Goal: Task Accomplishment & Management: Use online tool/utility

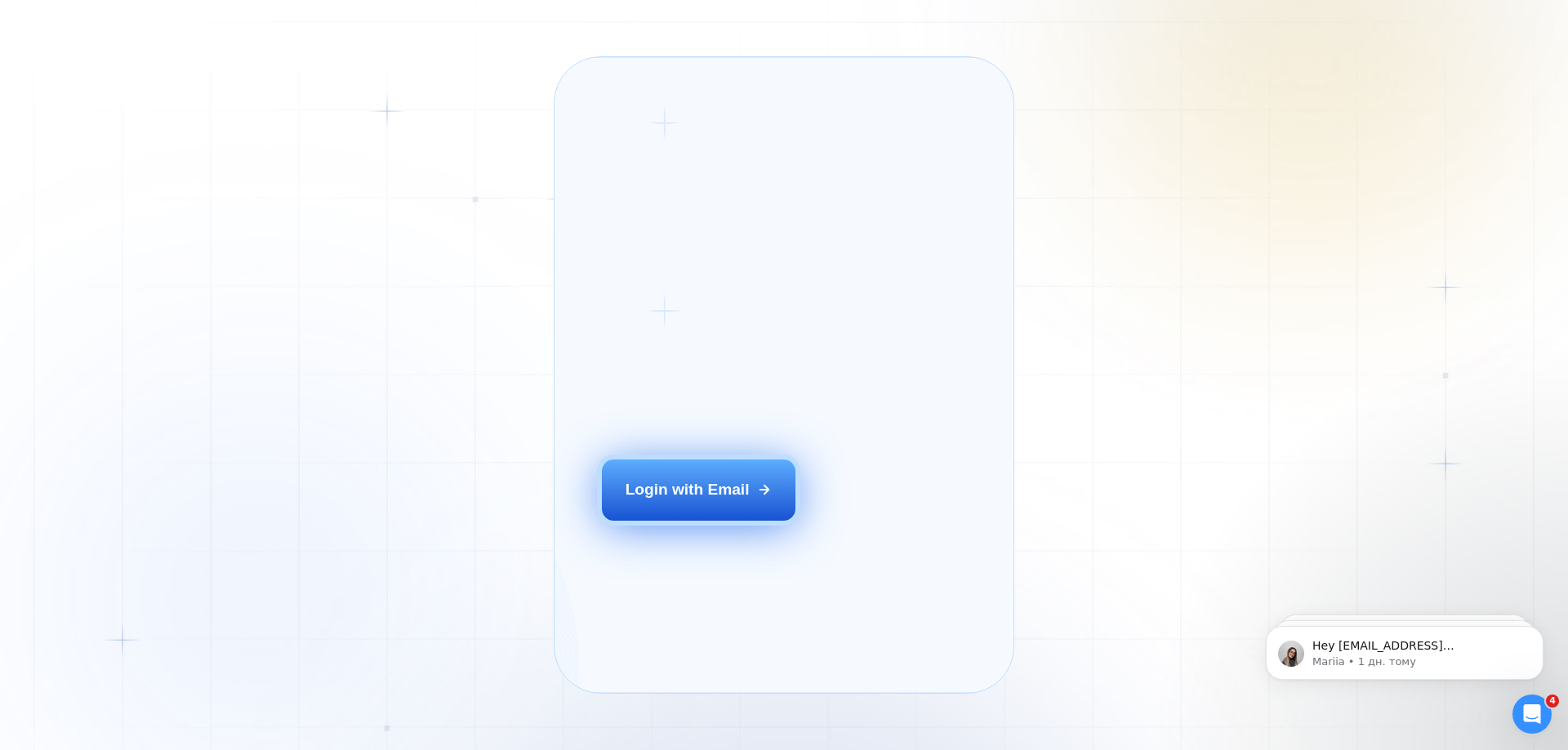
click at [759, 520] on button "Login with Email" at bounding box center [699, 490] width 195 height 61
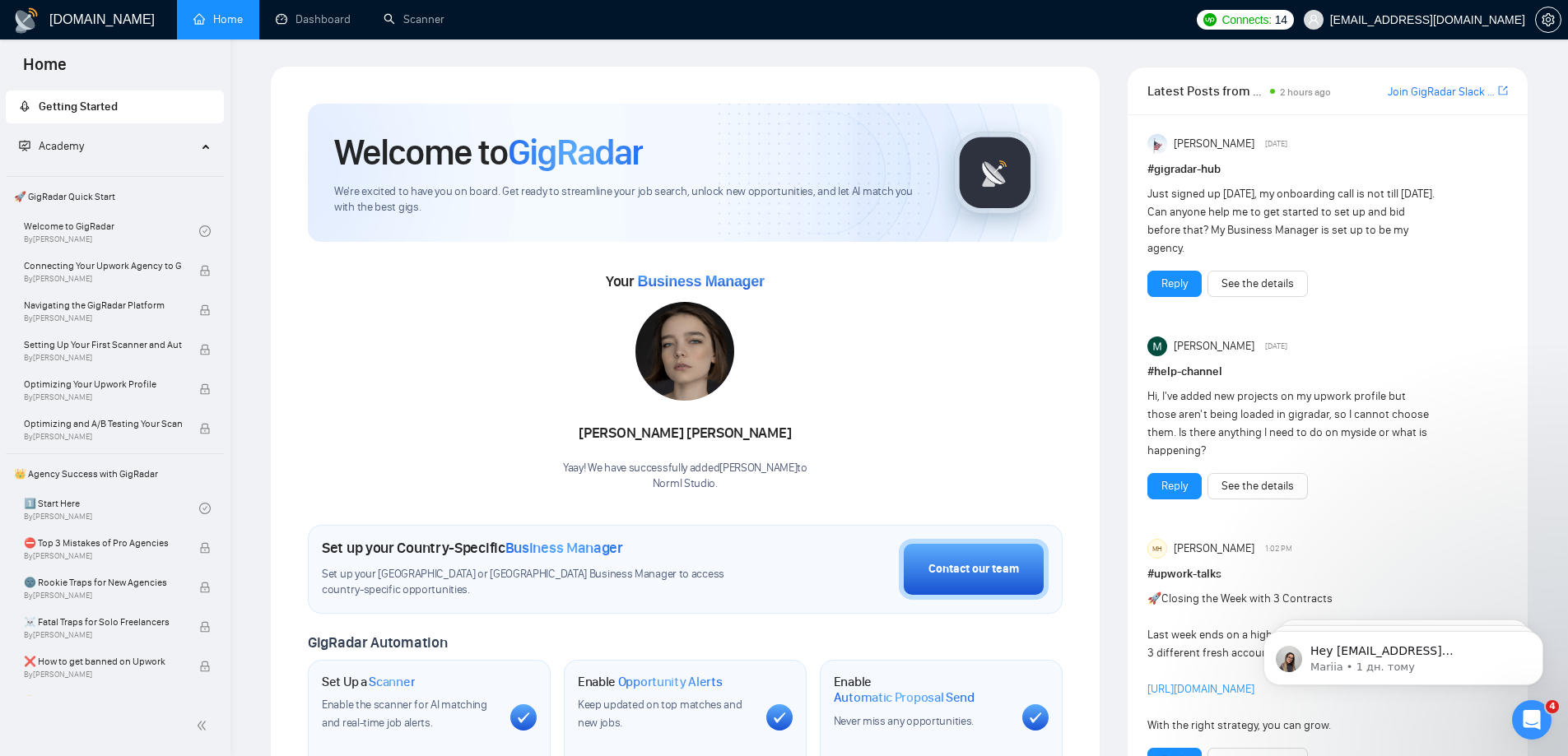
click at [623, 458] on div "[PERSON_NAME] Yaay! We have successfully added [PERSON_NAME] to Norml Studio ." at bounding box center [685, 396] width 245 height 189
click at [661, 479] on p "Norml Studio ." at bounding box center [685, 484] width 245 height 16
click at [662, 479] on p "Norml Studio ." at bounding box center [685, 484] width 245 height 16
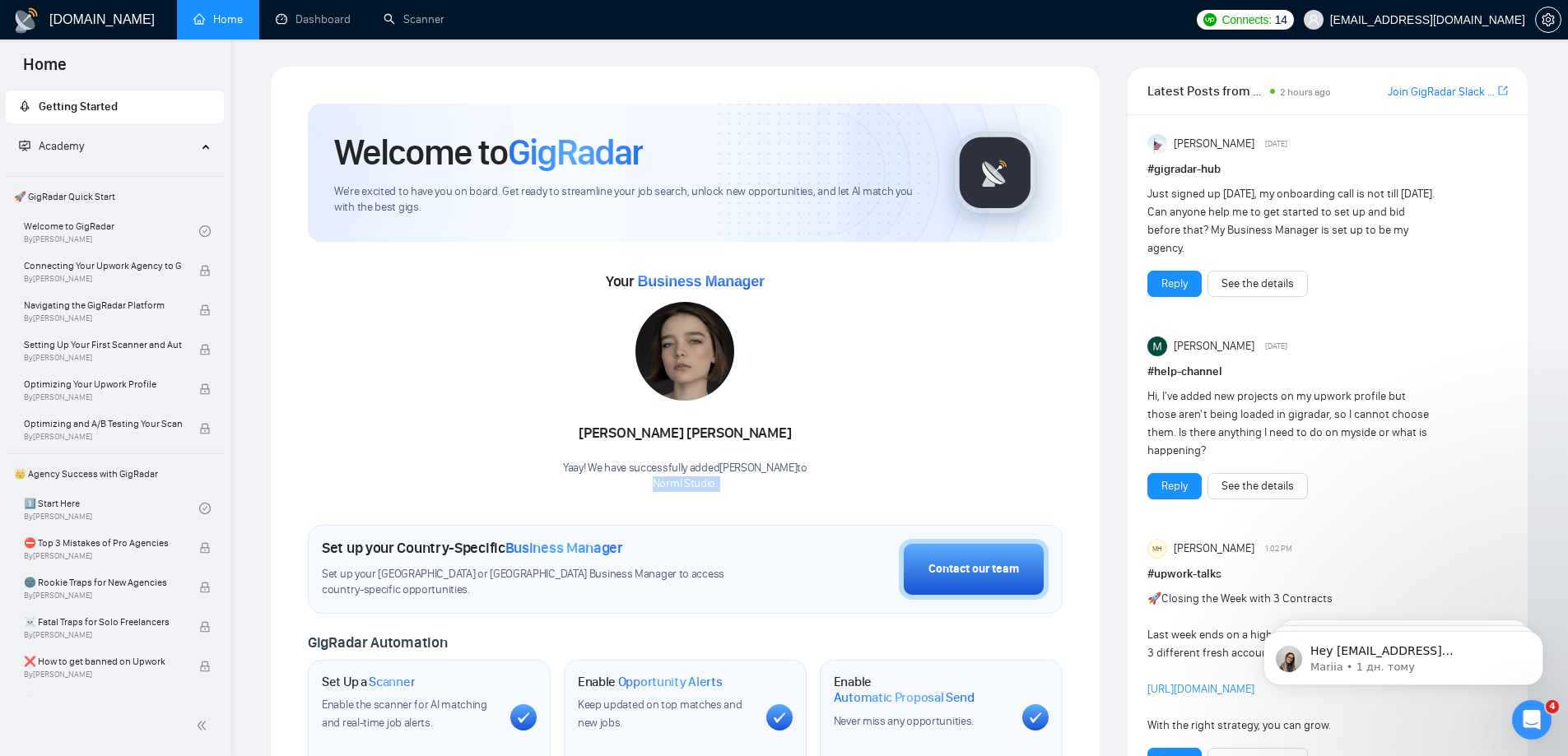
click at [662, 479] on p "Norml Studio ." at bounding box center [685, 484] width 245 height 16
click at [621, 471] on div "Yaay! We have successfully added [PERSON_NAME] to Norml Studio ." at bounding box center [685, 476] width 245 height 31
click at [281, 316] on div "Welcome to GigRadar We're excited to have you on board. Get ready to streamline…" at bounding box center [685, 613] width 830 height 1094
click at [295, 26] on link "Dashboard" at bounding box center [313, 19] width 75 height 14
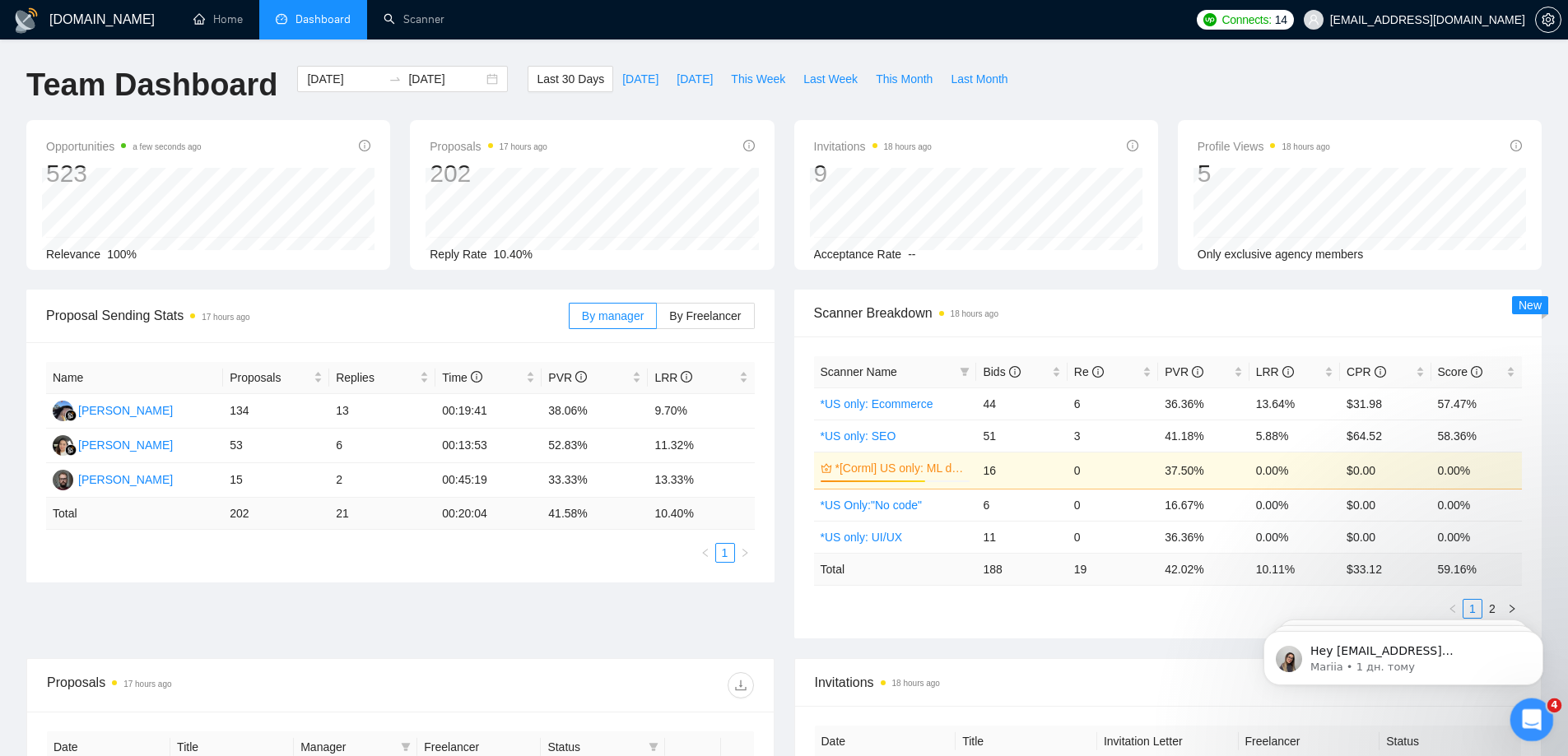
click at [1530, 722] on icon "Відкрити програму для спілкування Intercom" at bounding box center [1529, 717] width 27 height 27
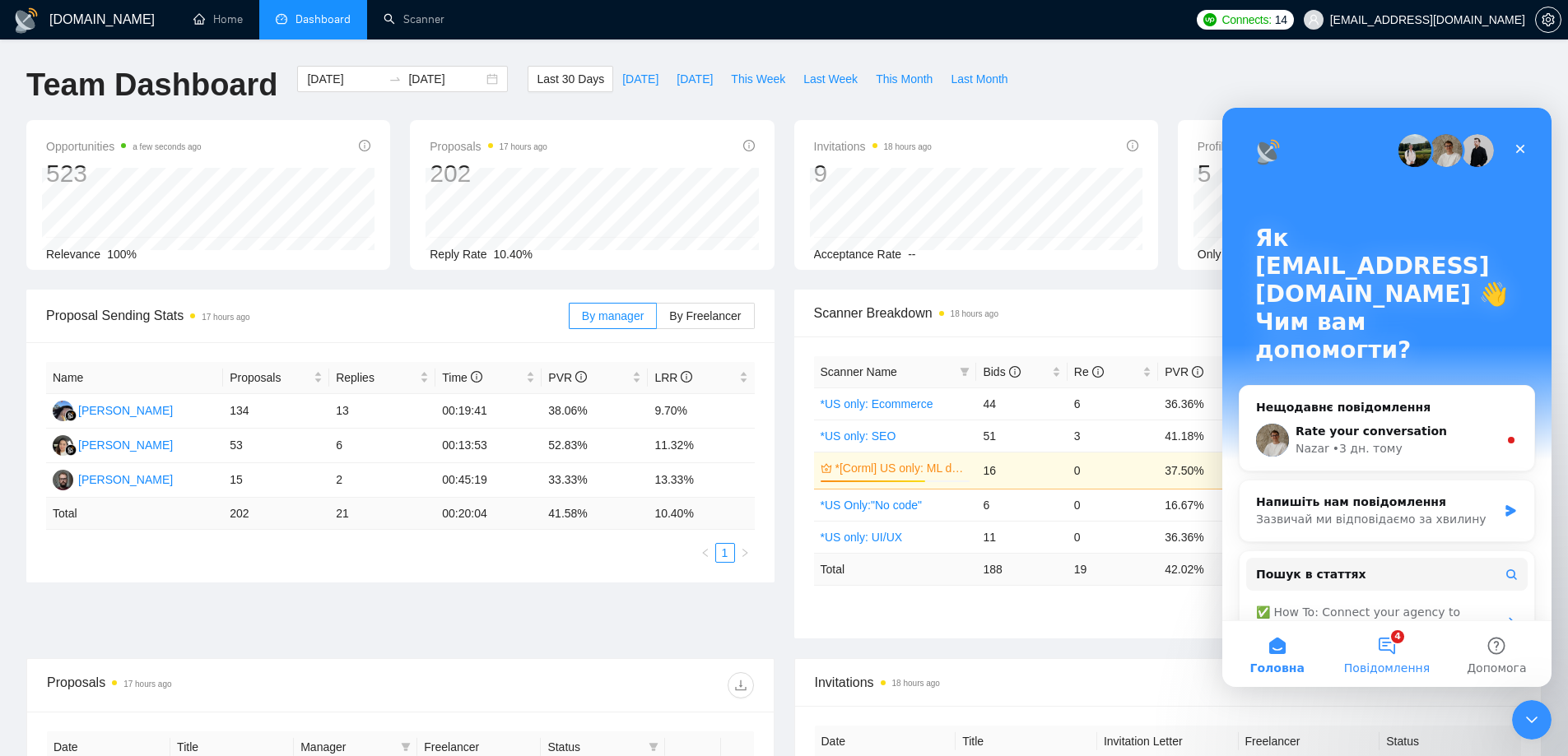
click at [1386, 650] on button "4 Повідомлення" at bounding box center [1386, 654] width 110 height 66
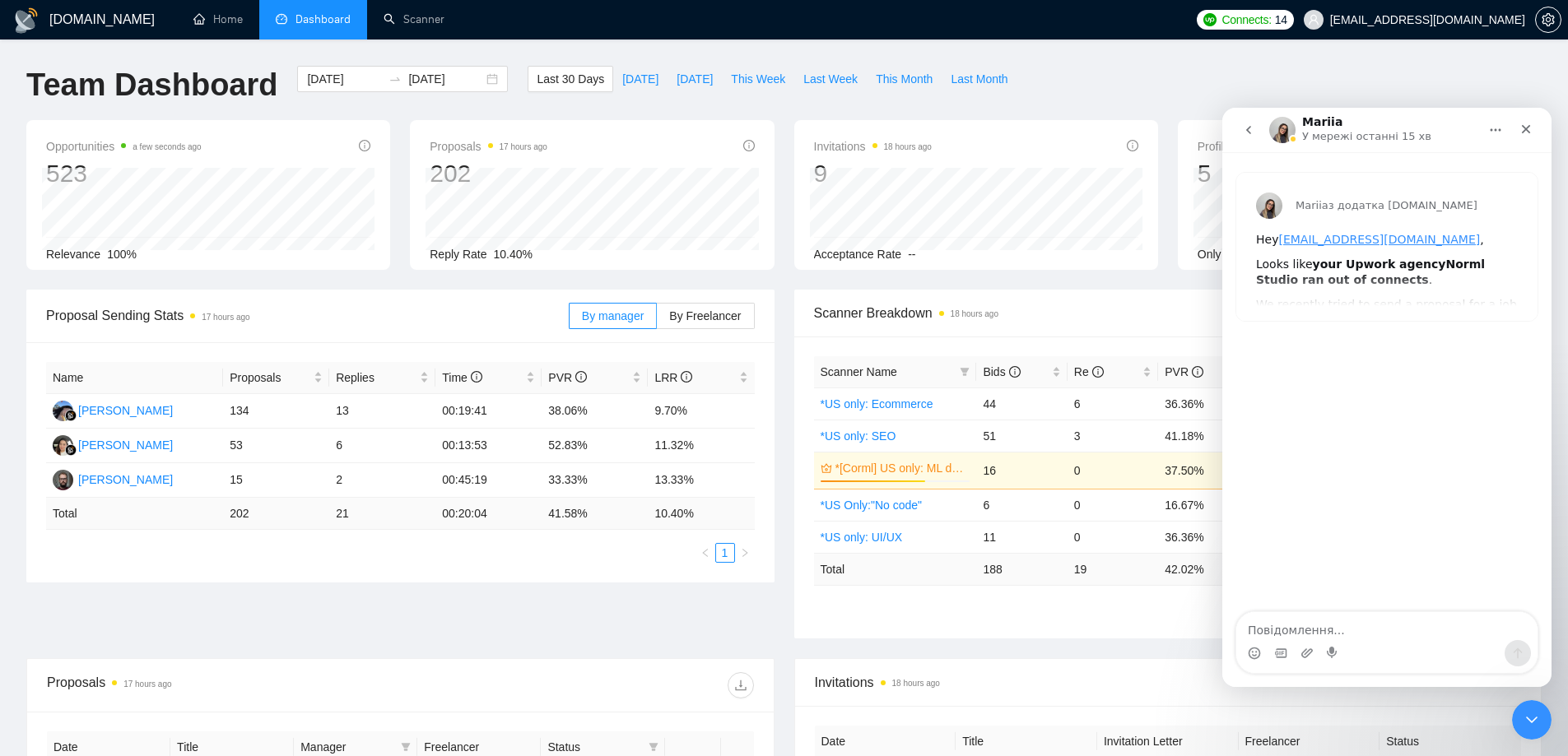
click at [1235, 122] on button "go back" at bounding box center [1249, 129] width 31 height 31
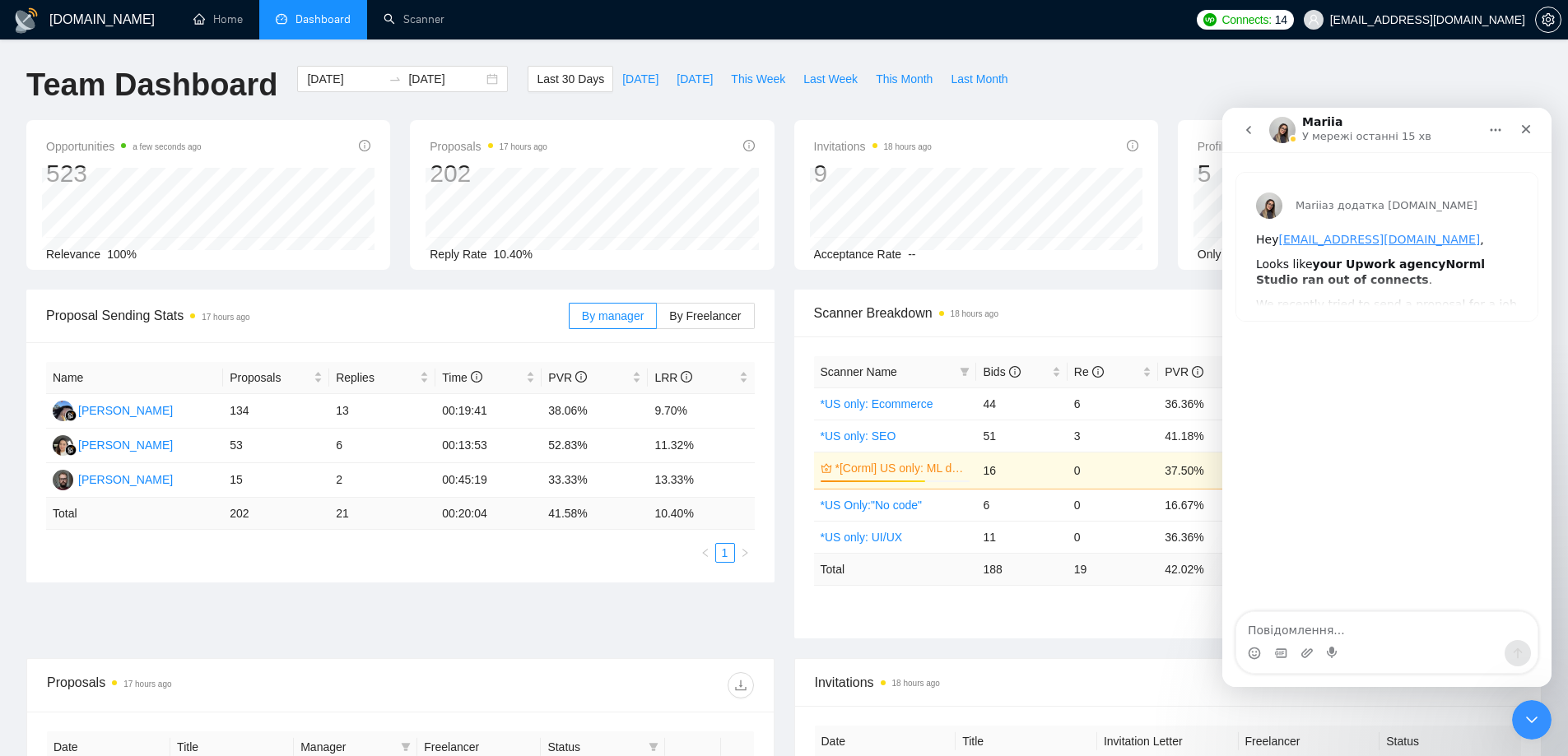
click at [1240, 132] on button "go back" at bounding box center [1249, 129] width 31 height 31
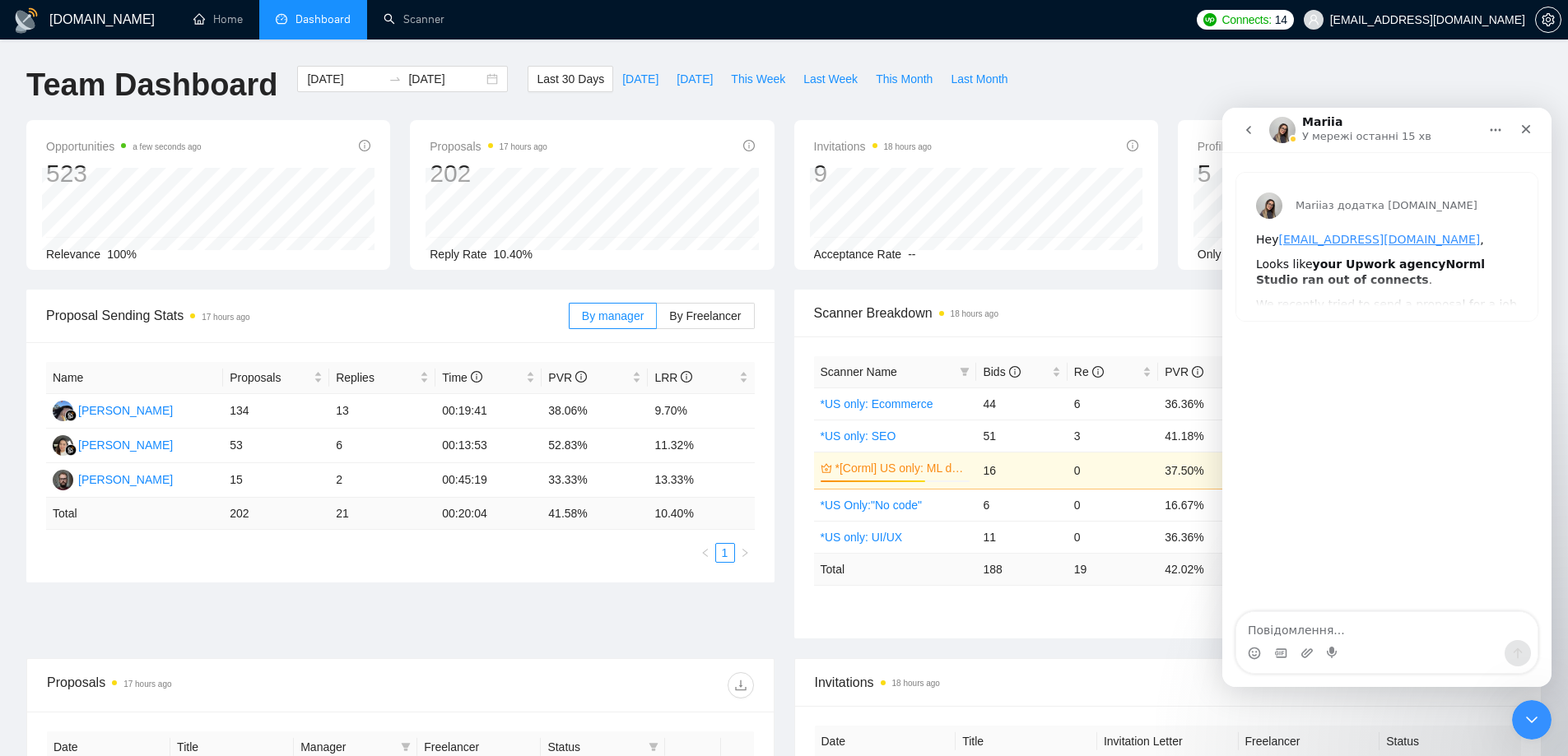
click at [1247, 136] on icon "go back" at bounding box center [1249, 130] width 13 height 13
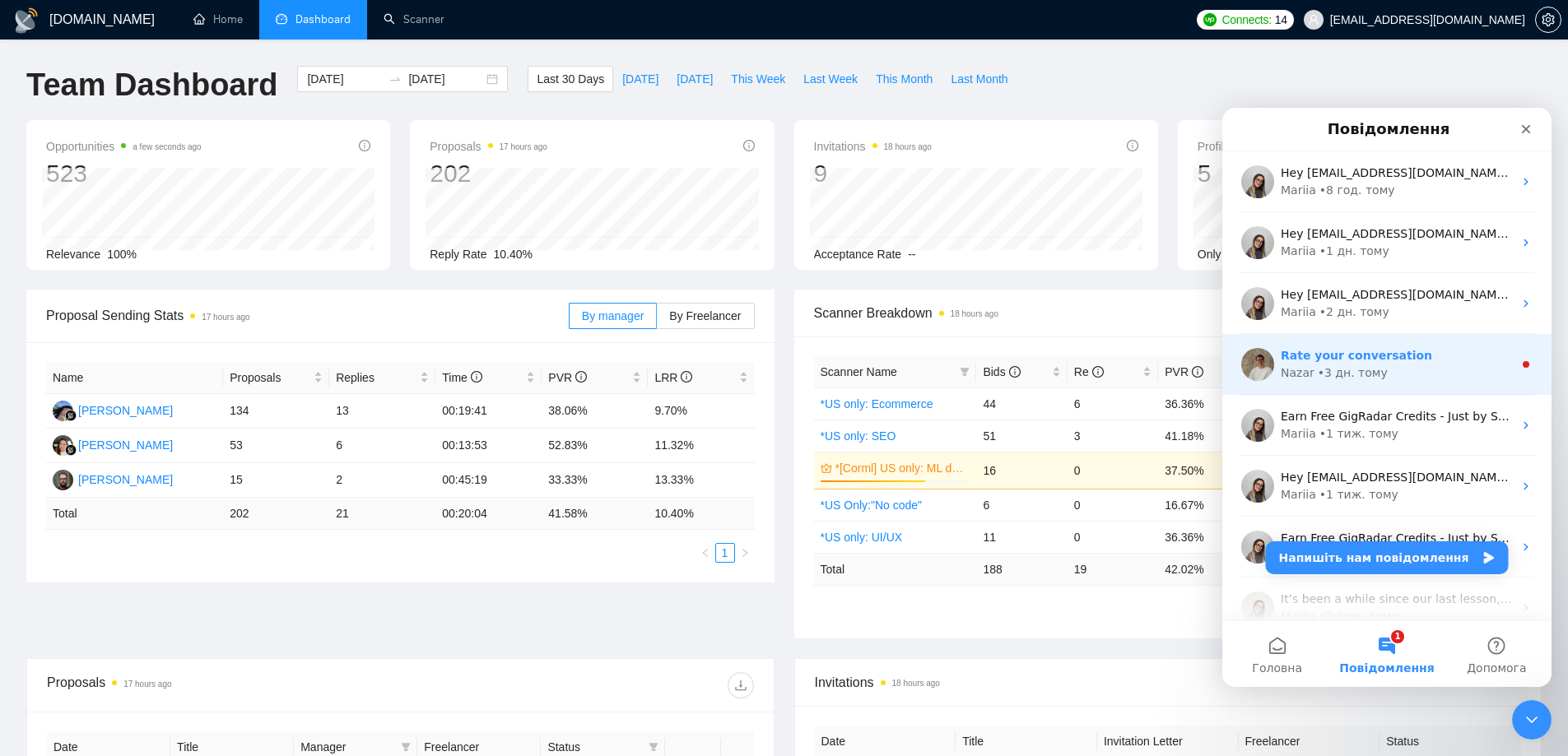
click at [1389, 372] on div "Nazar • 3 дн. тому" at bounding box center [1396, 373] width 232 height 18
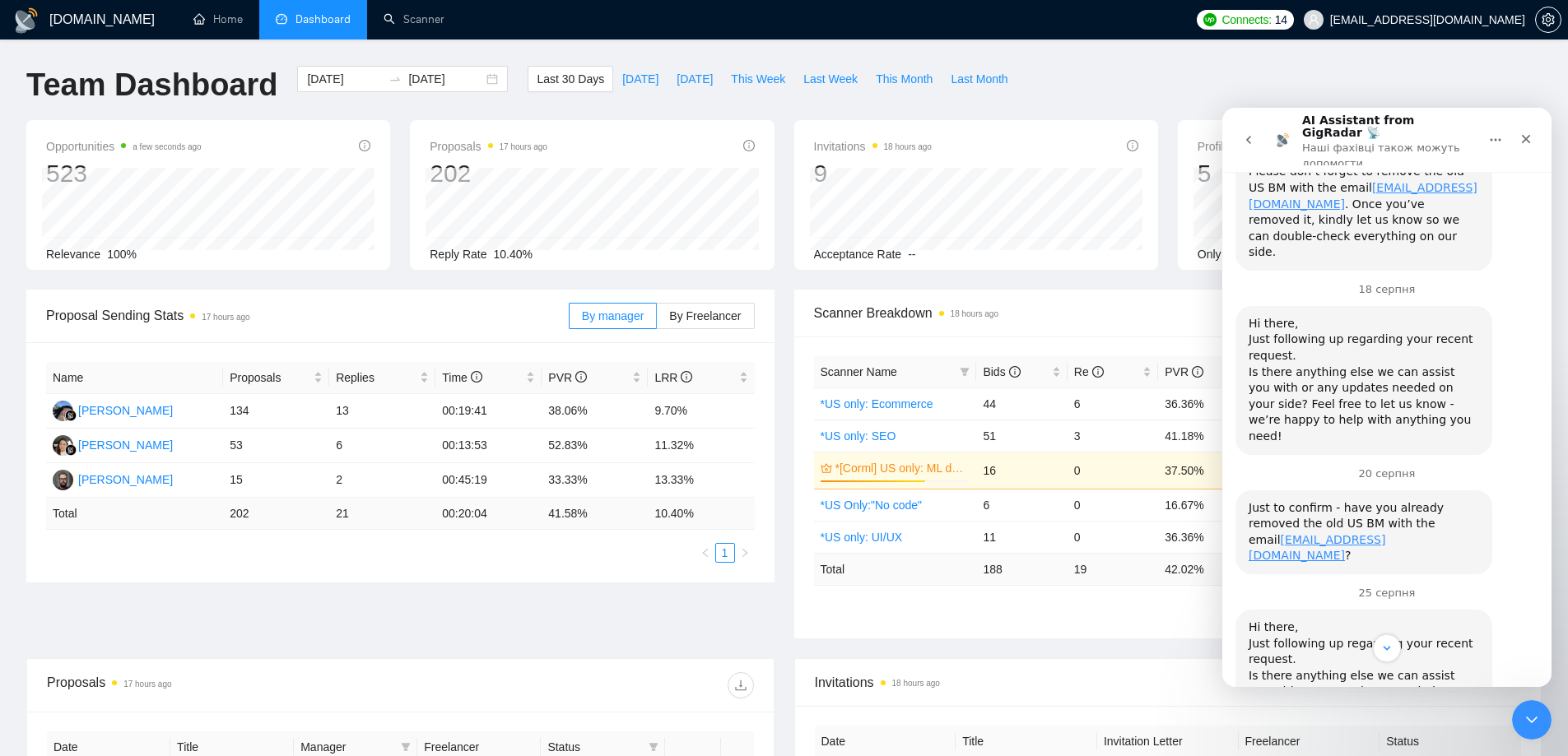
scroll to position [5550, 0]
click at [1537, 722] on icon "Закрити програму для спілкування Intercom" at bounding box center [1529, 717] width 20 height 20
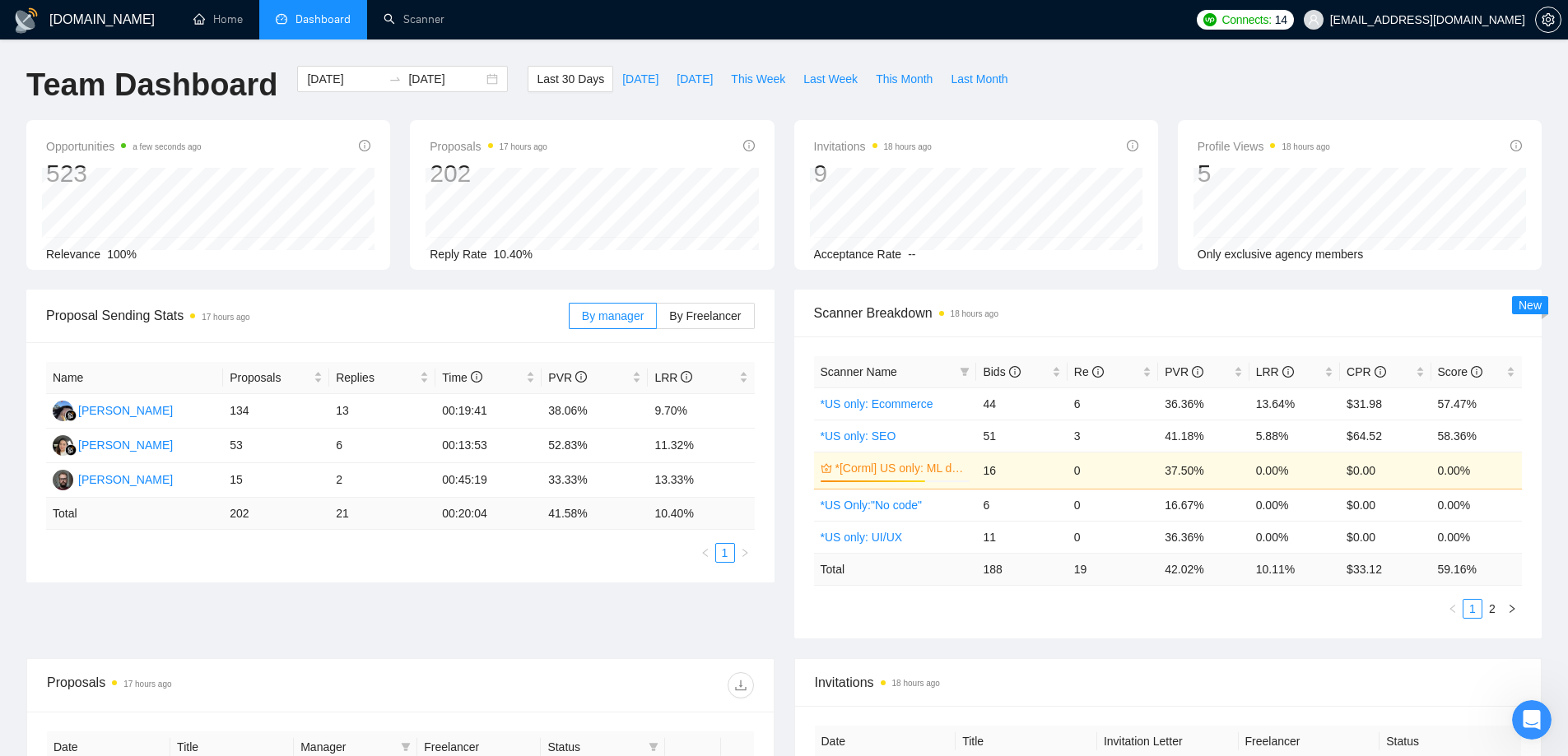
click at [1145, 645] on div "Proposal Sending Stats 17 hours ago By manager By Freelancer Name Proposals Rep…" at bounding box center [784, 474] width 1535 height 369
click at [1270, 370] on span "LRR" at bounding box center [1275, 372] width 38 height 13
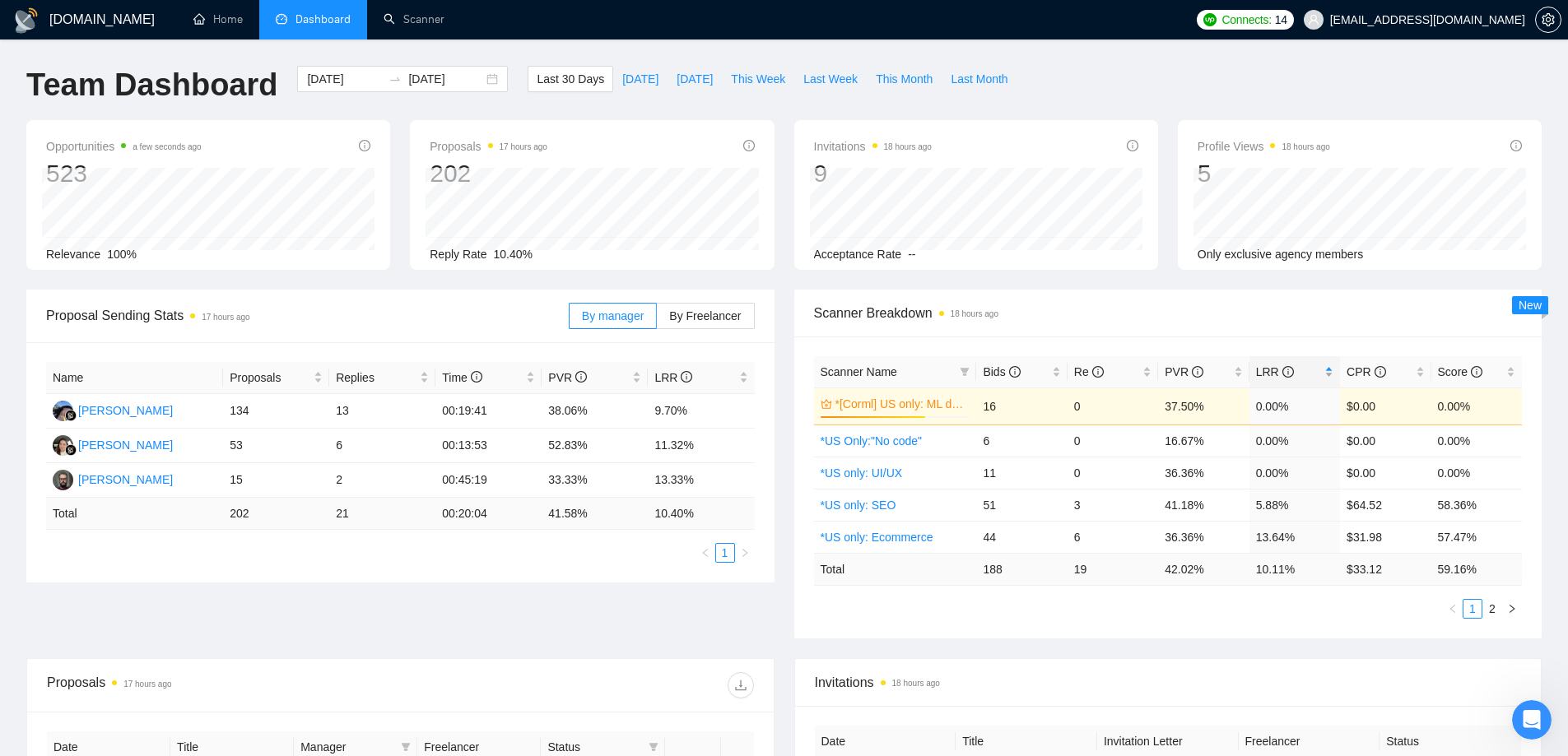
click at [1270, 370] on span "LRR" at bounding box center [1275, 372] width 38 height 13
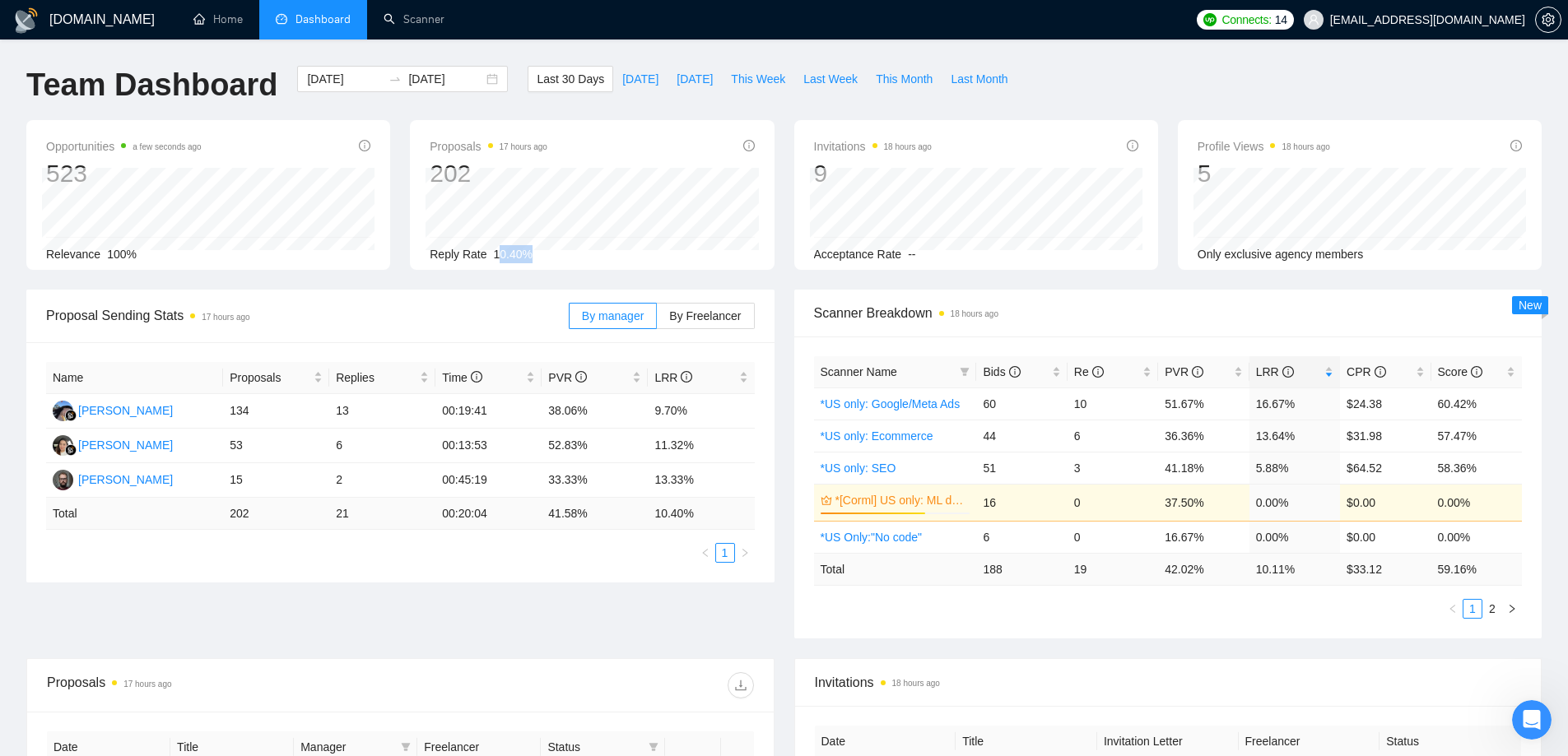
drag, startPoint x: 496, startPoint y: 254, endPoint x: 553, endPoint y: 251, distance: 57.1
click at [553, 251] on div "Reply Rate 10.40%" at bounding box center [591, 255] width 325 height 18
click at [476, 270] on div "Opportunities a few seconds ago 523 [DATE] Relevant 5 Relevance 100% Proposals …" at bounding box center [784, 205] width 1535 height 169
click at [496, 251] on span "10.40%" at bounding box center [513, 254] width 39 height 13
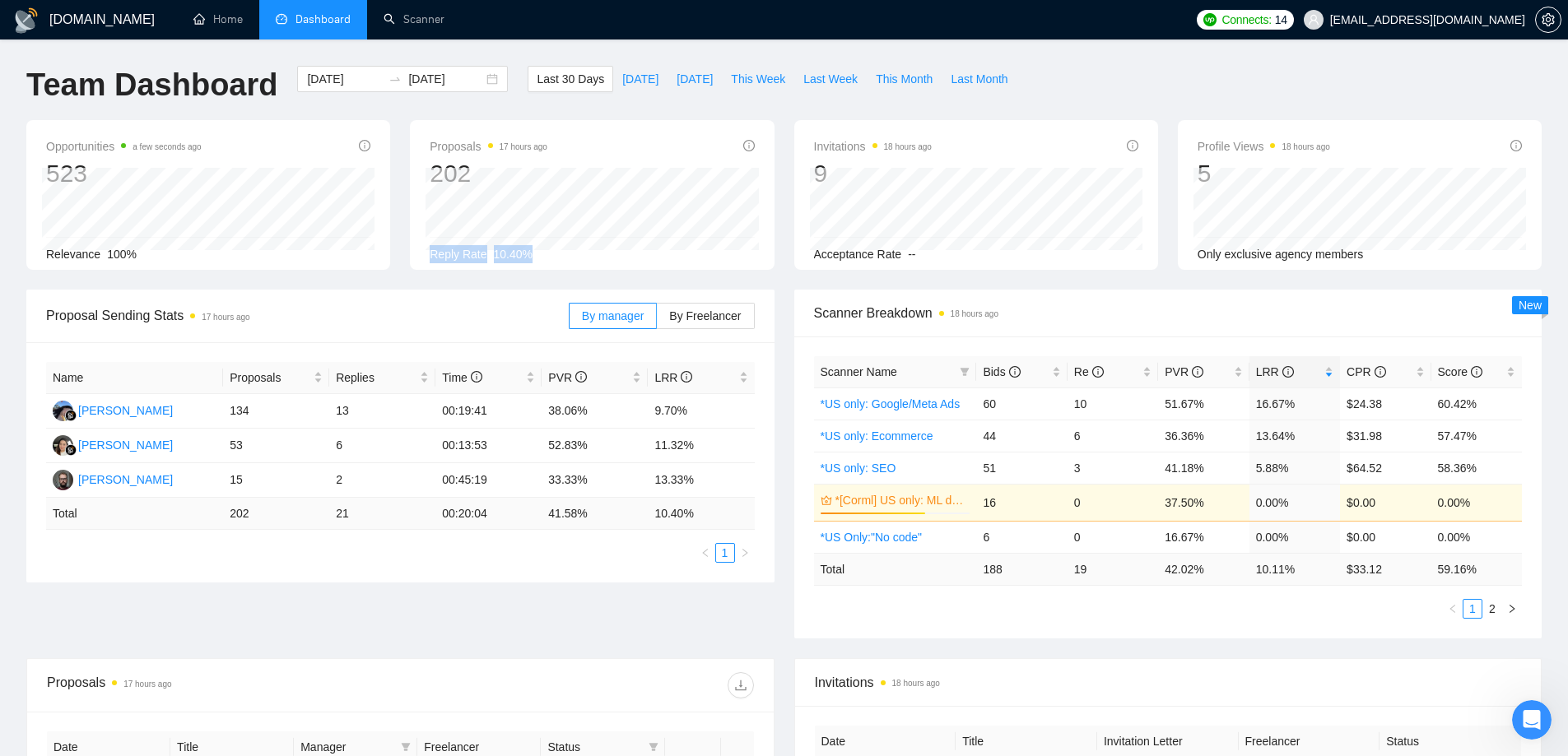
click at [496, 251] on span "10.40%" at bounding box center [513, 254] width 39 height 13
click at [504, 275] on div "Opportunities a few seconds ago 523 [DATE] Relevant 5 Relevance 100% Proposals …" at bounding box center [784, 205] width 1535 height 169
click at [696, 314] on span "By Freelancer" at bounding box center [704, 316] width 71 height 13
click at [657, 320] on input "By Freelancer" at bounding box center [657, 320] width 0 height 0
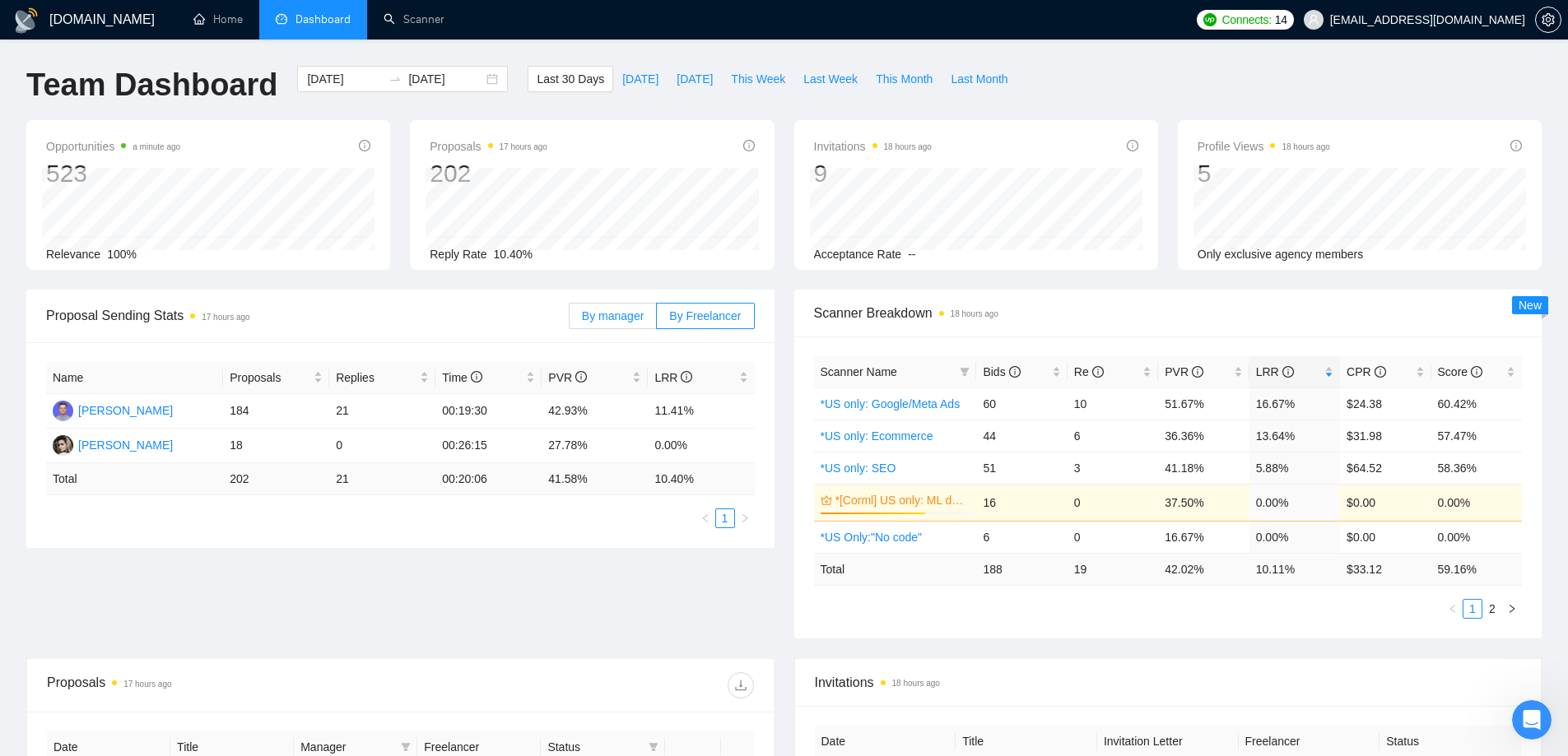
click at [625, 319] on span "By manager" at bounding box center [613, 316] width 62 height 13
click at [569, 320] on input "By manager" at bounding box center [569, 320] width 0 height 0
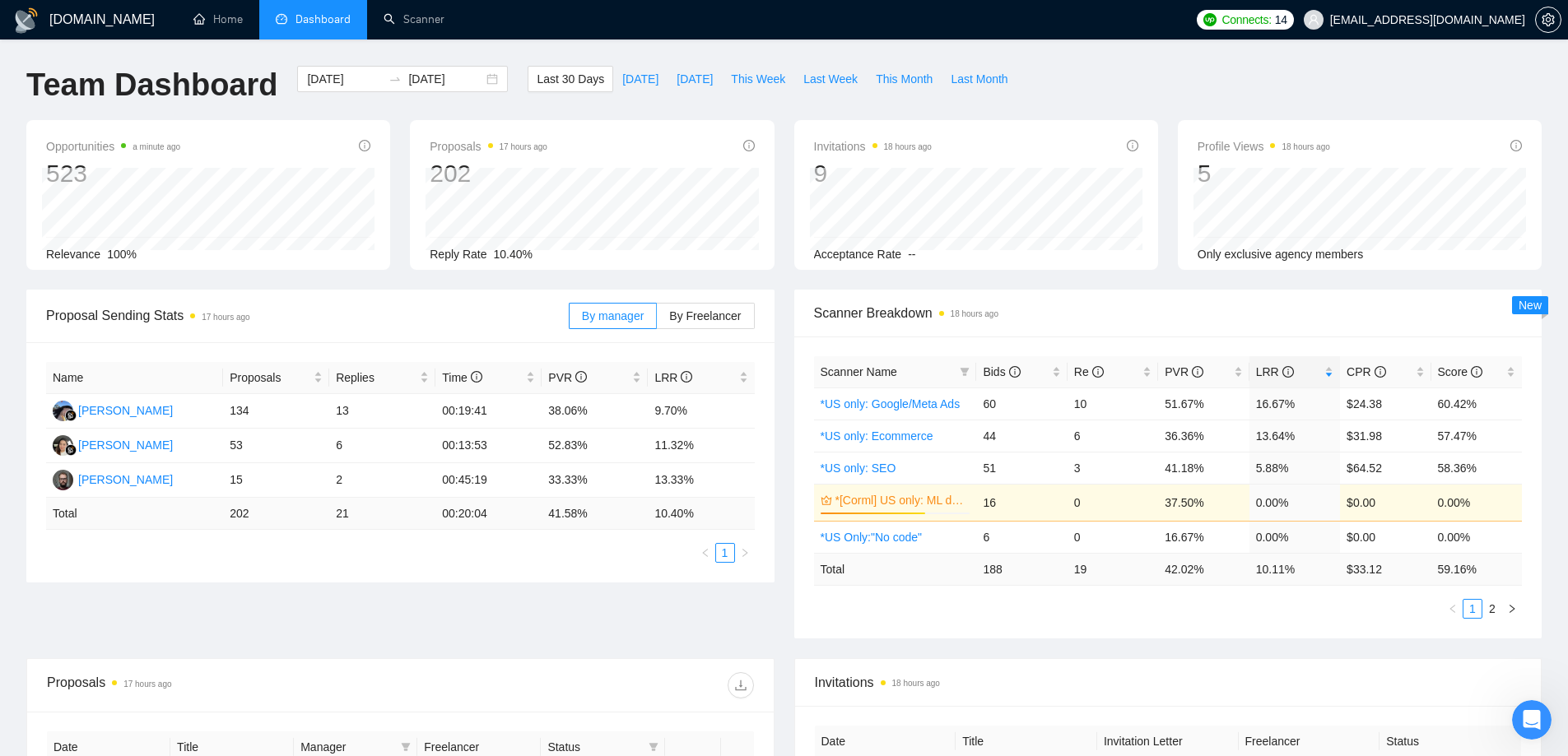
click at [438, 297] on div "Proposal Sending Stats 17 hours ago" at bounding box center [307, 315] width 522 height 47
click at [406, 16] on link "Scanner" at bounding box center [413, 19] width 61 height 14
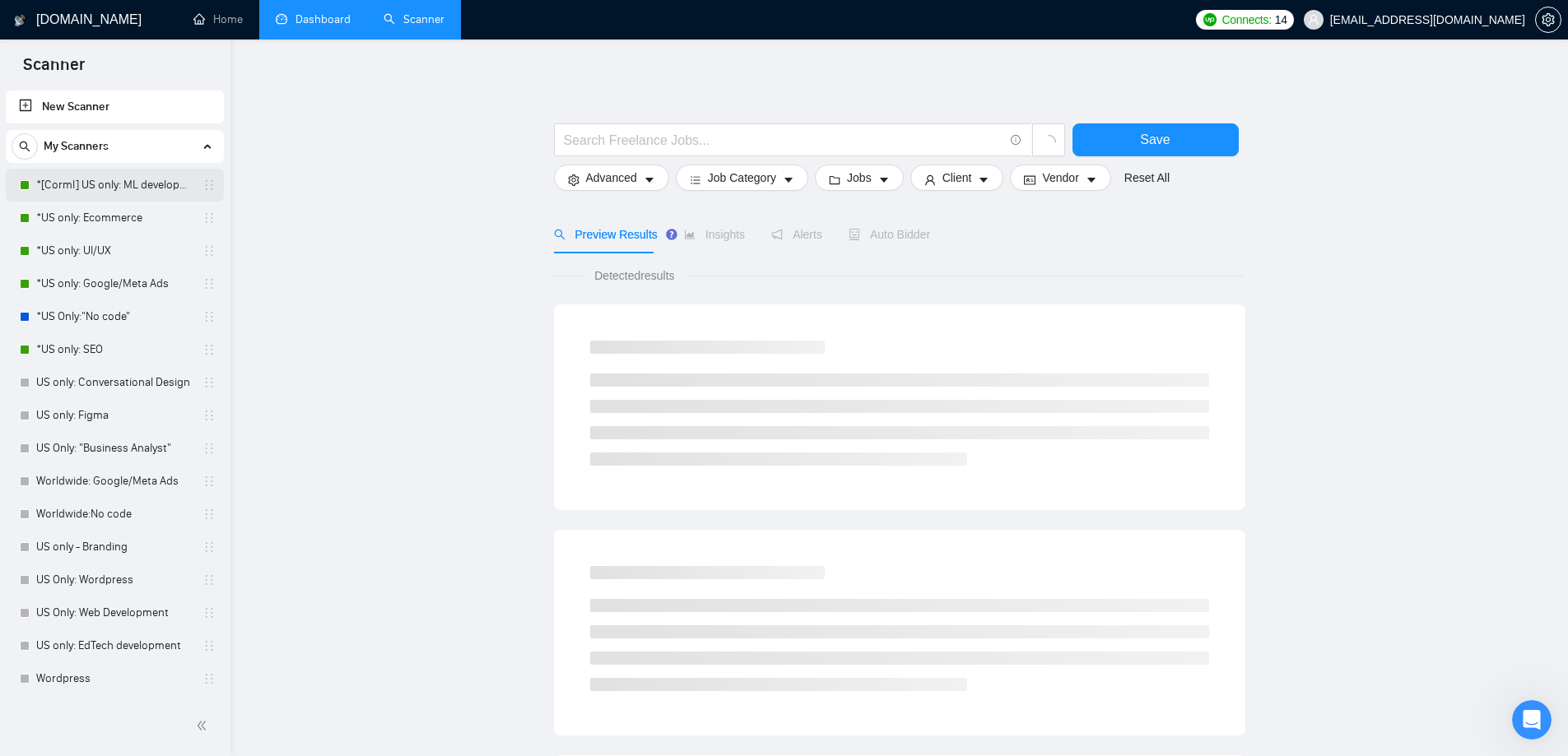
click at [132, 182] on link "*[Corml] US only: ML development" at bounding box center [114, 184] width 157 height 33
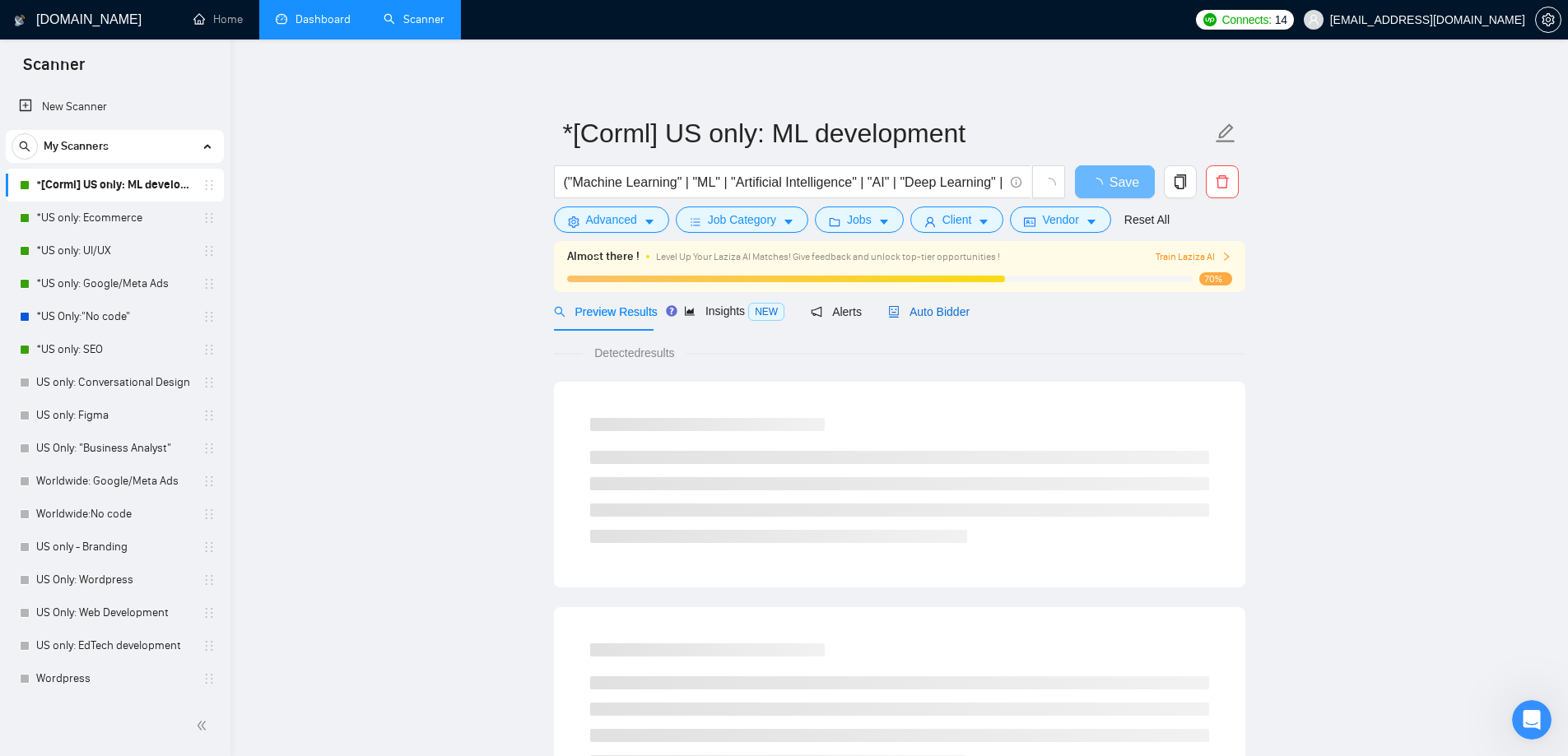
click at [913, 311] on span "Auto Bidder" at bounding box center [928, 312] width 81 height 13
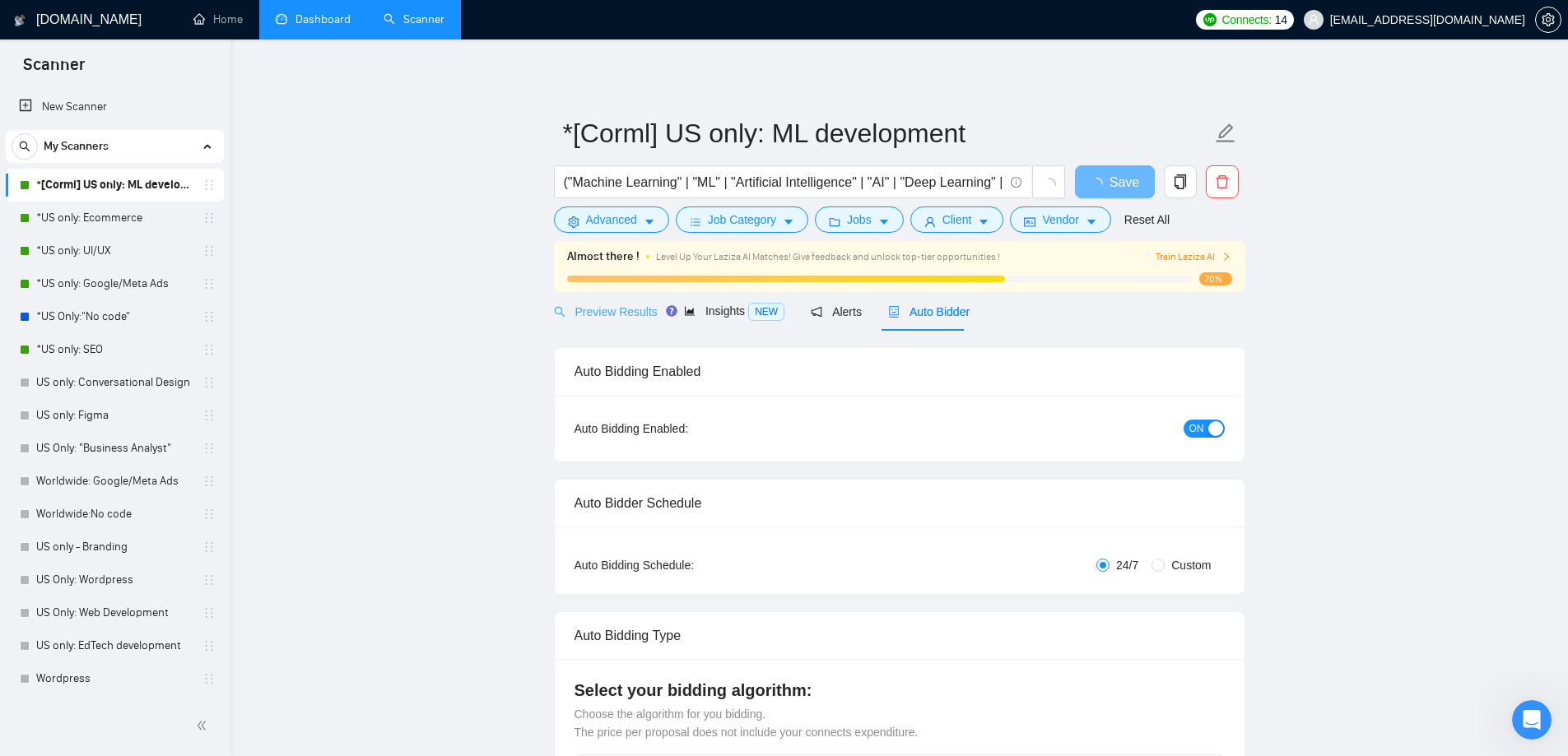
radio input "false"
radio input "true"
checkbox input "true"
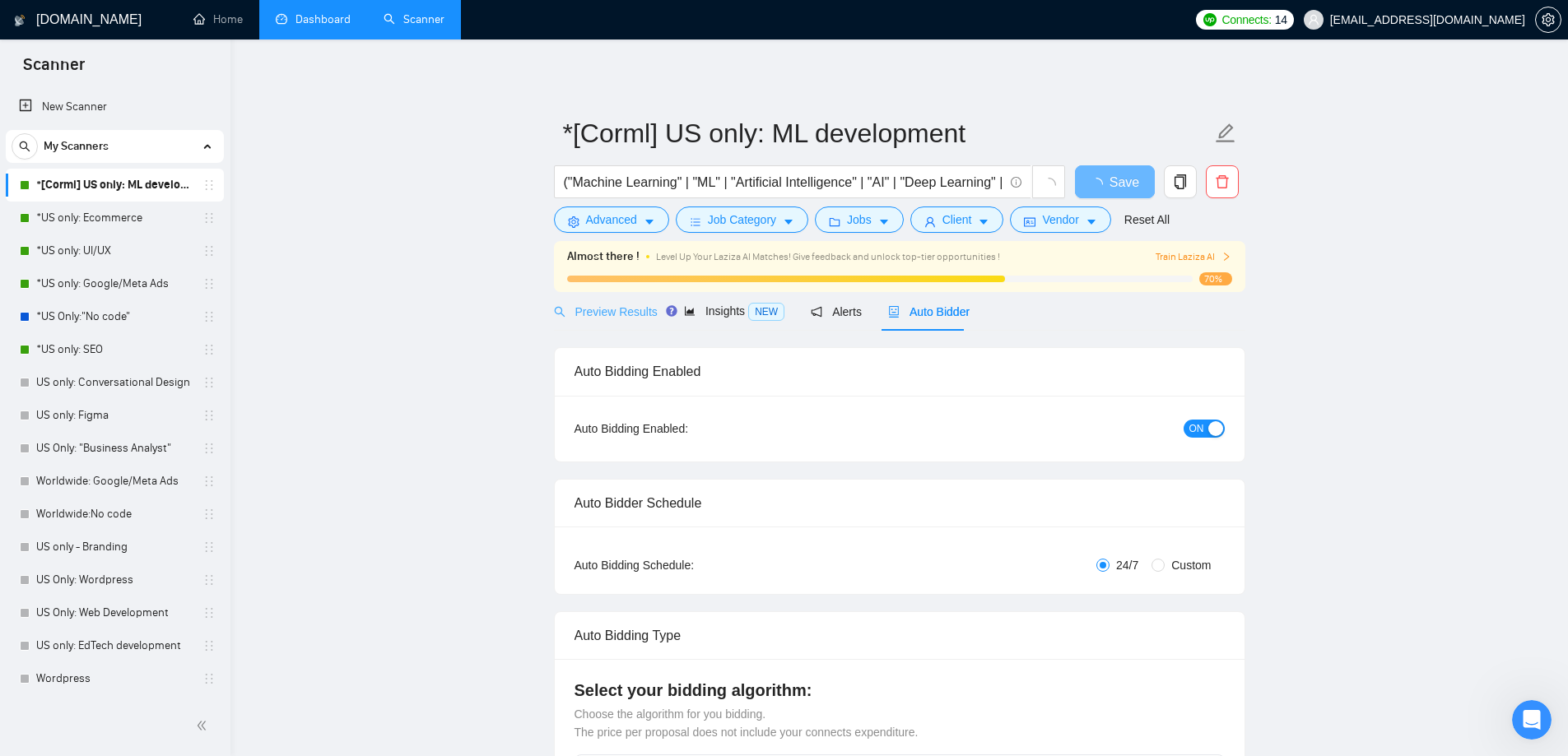
checkbox input "true"
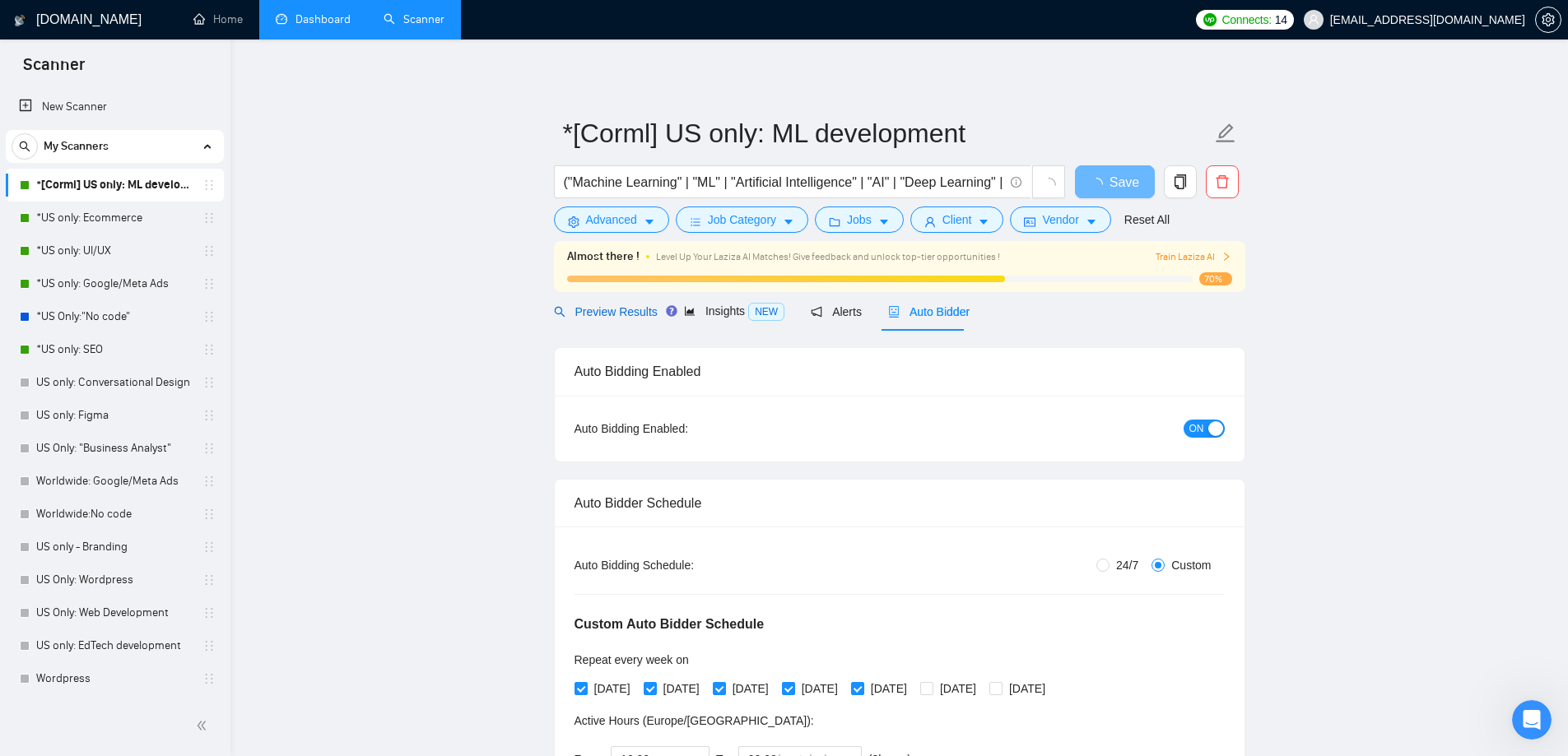
click at [595, 310] on span "Preview Results" at bounding box center [606, 312] width 104 height 13
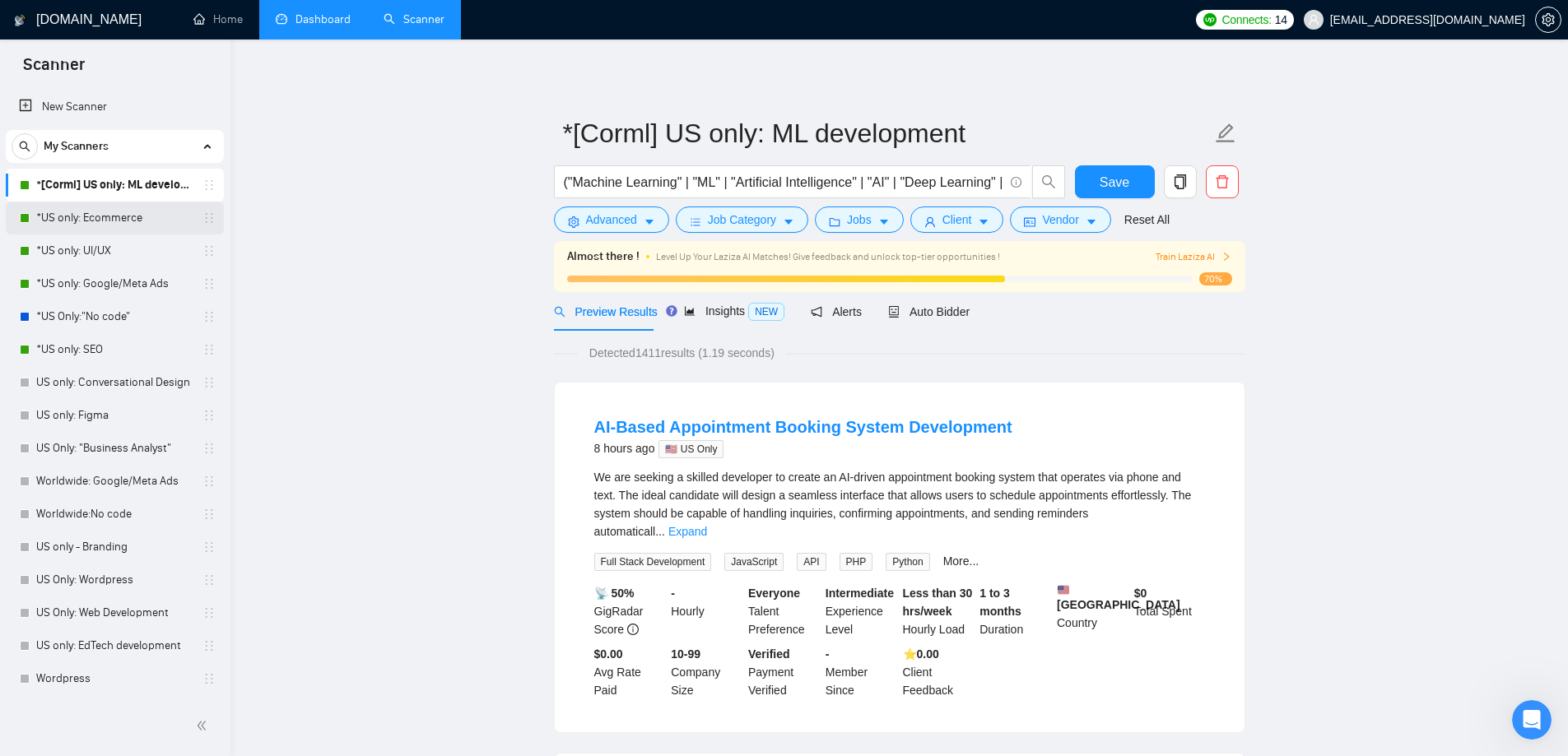
click at [99, 219] on link "*US only: Ecommerce" at bounding box center [114, 218] width 157 height 33
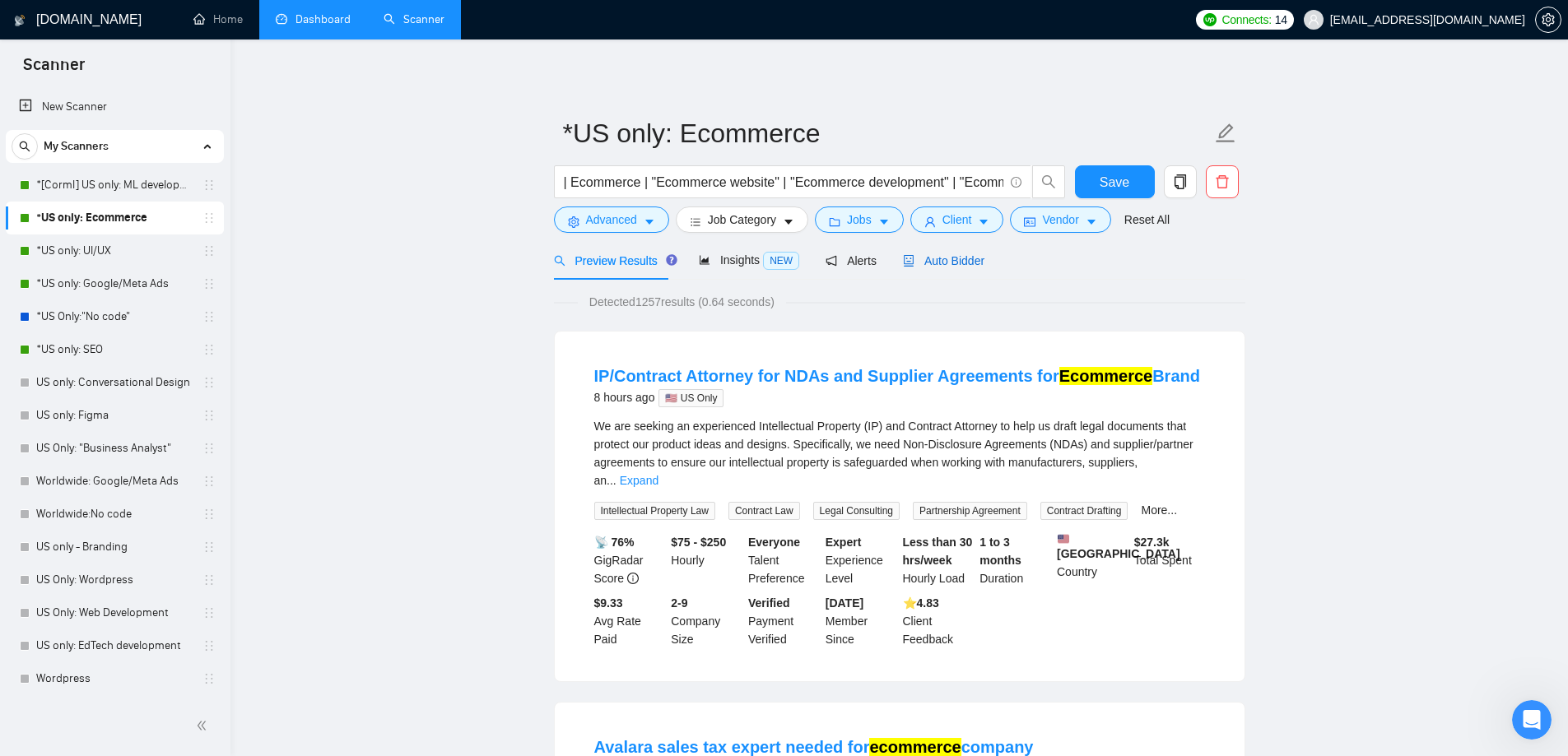
click at [922, 267] on span "Auto Bidder" at bounding box center [943, 261] width 81 height 13
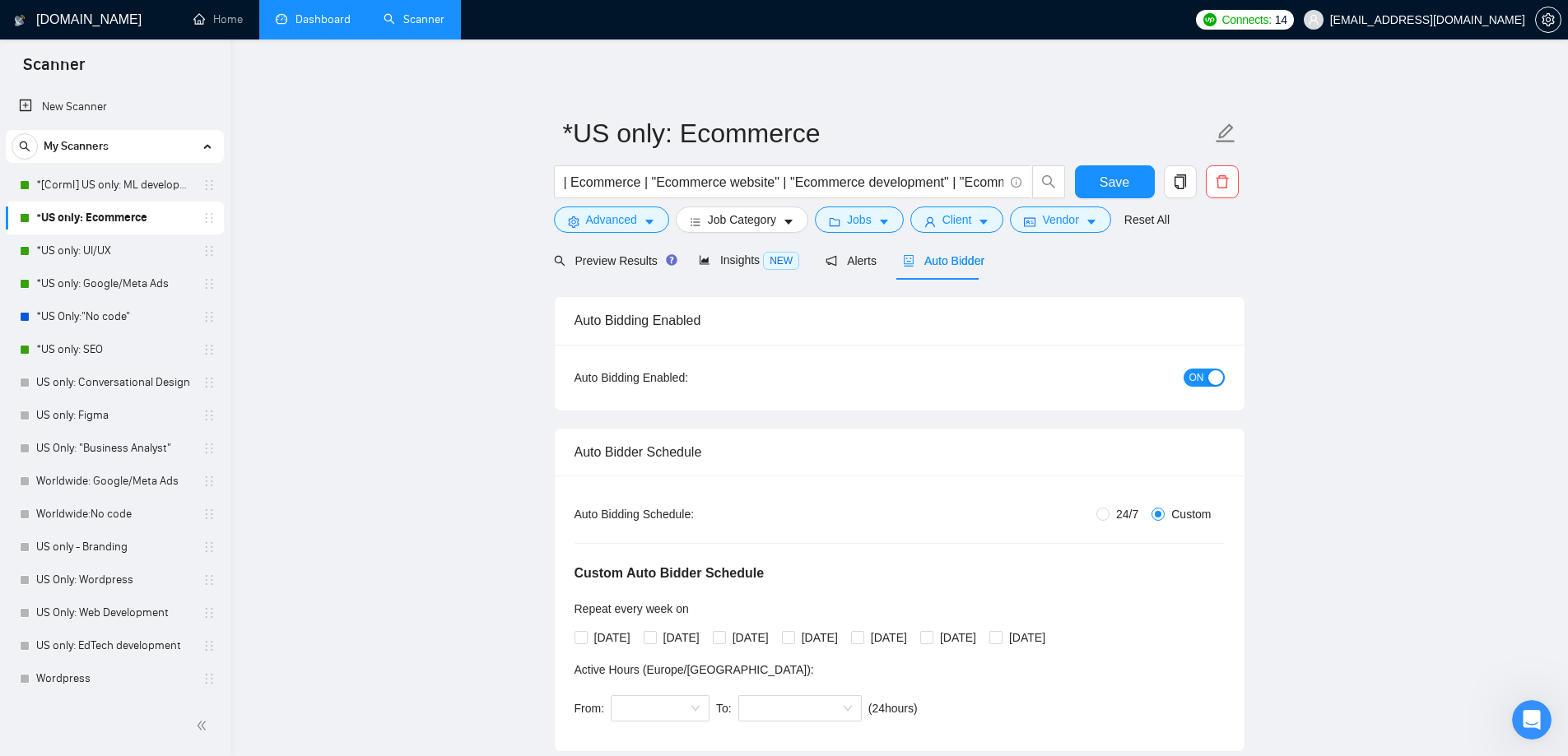
radio input "true"
radio input "false"
checkbox input "true"
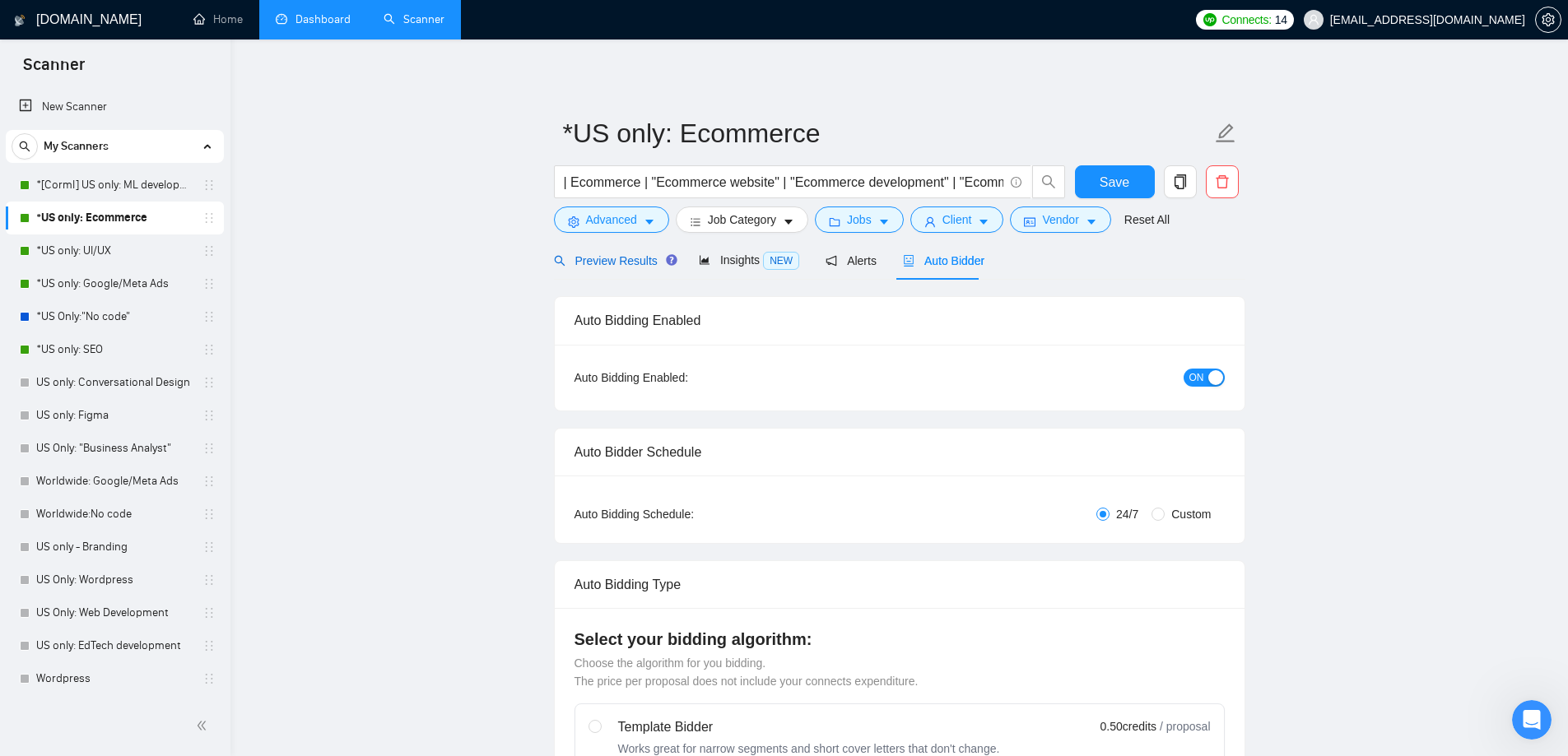
click at [606, 268] on div "Preview Results" at bounding box center [613, 261] width 118 height 18
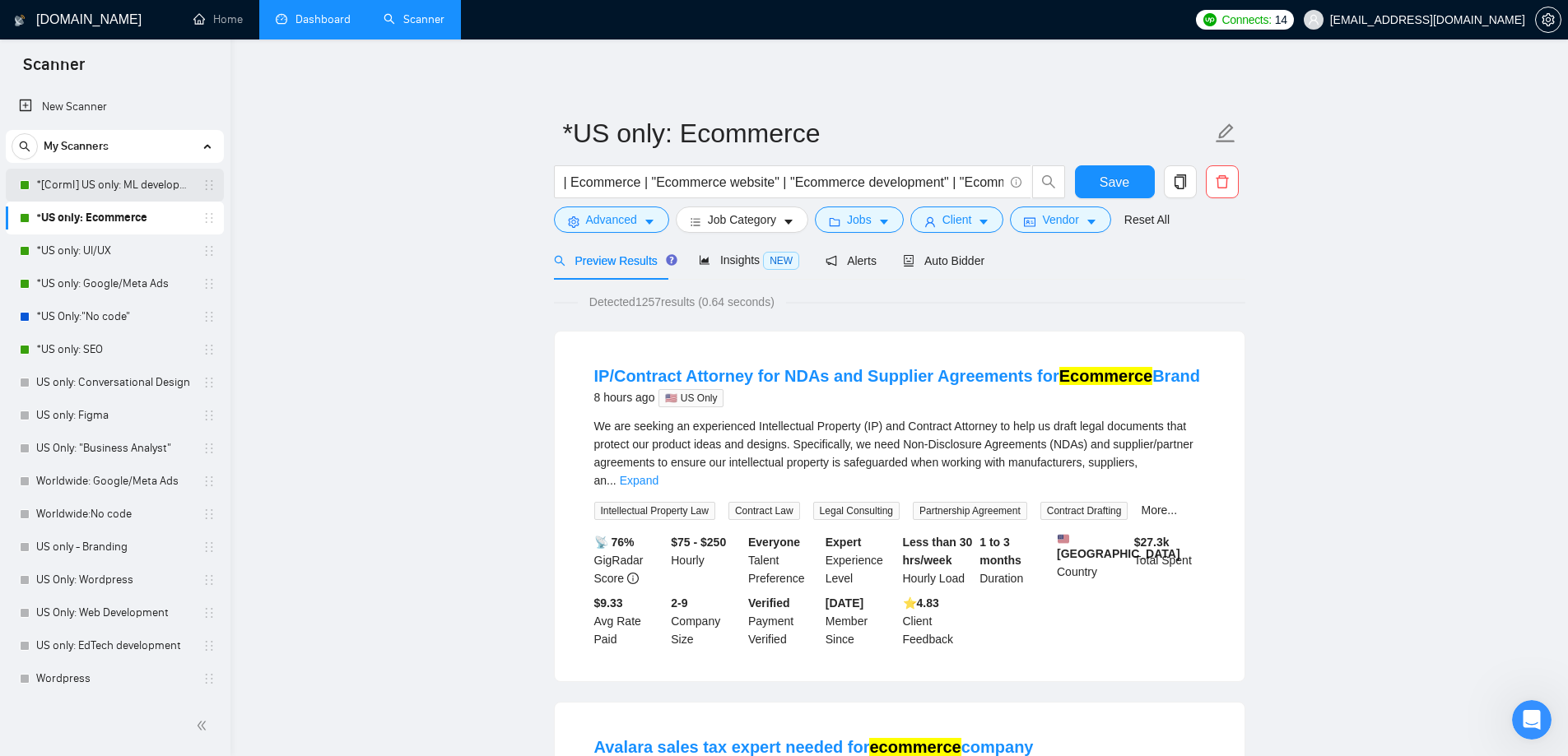
click at [129, 180] on link "*[Corml] US only: ML development" at bounding box center [114, 184] width 157 height 33
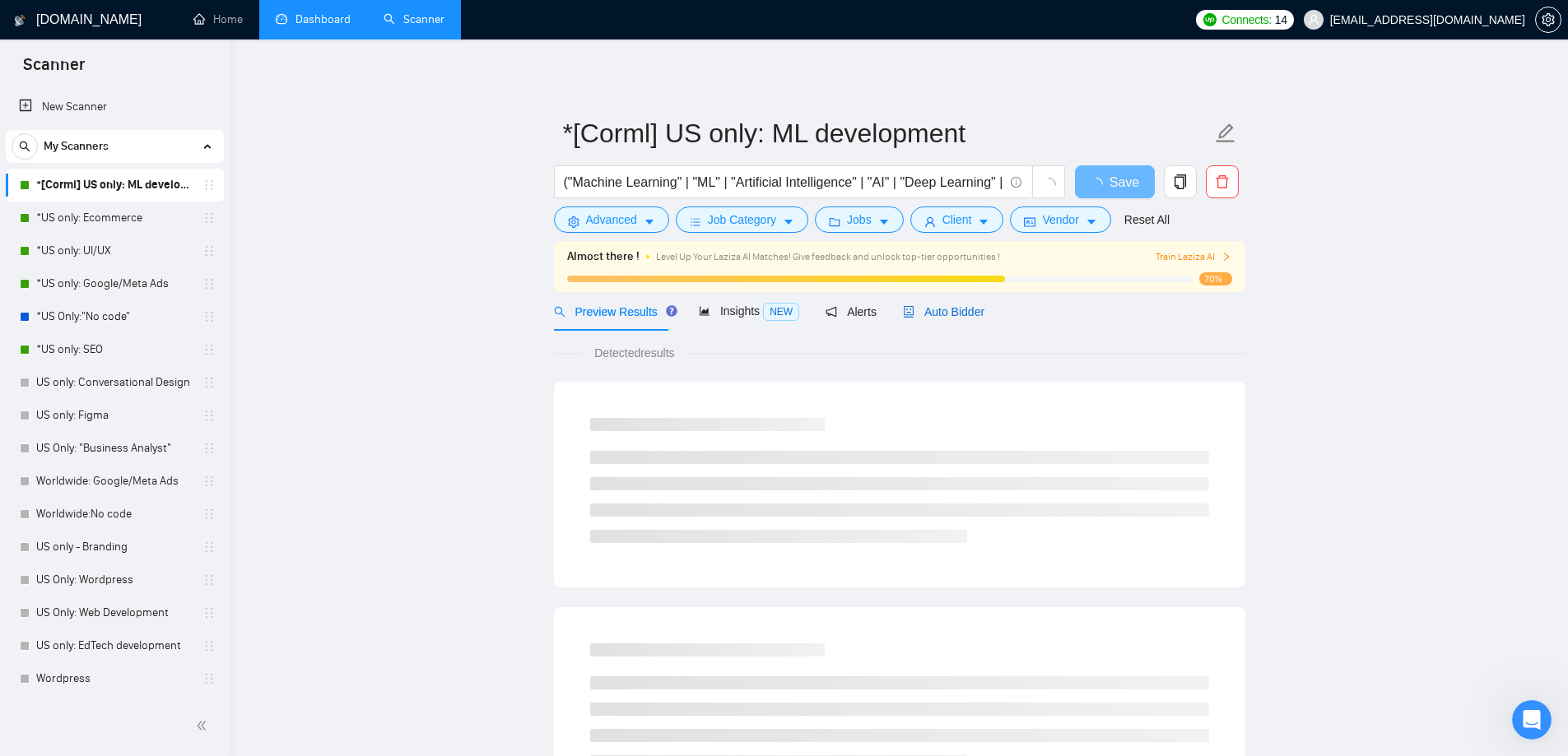
click at [960, 314] on span "Auto Bidder" at bounding box center [943, 312] width 81 height 13
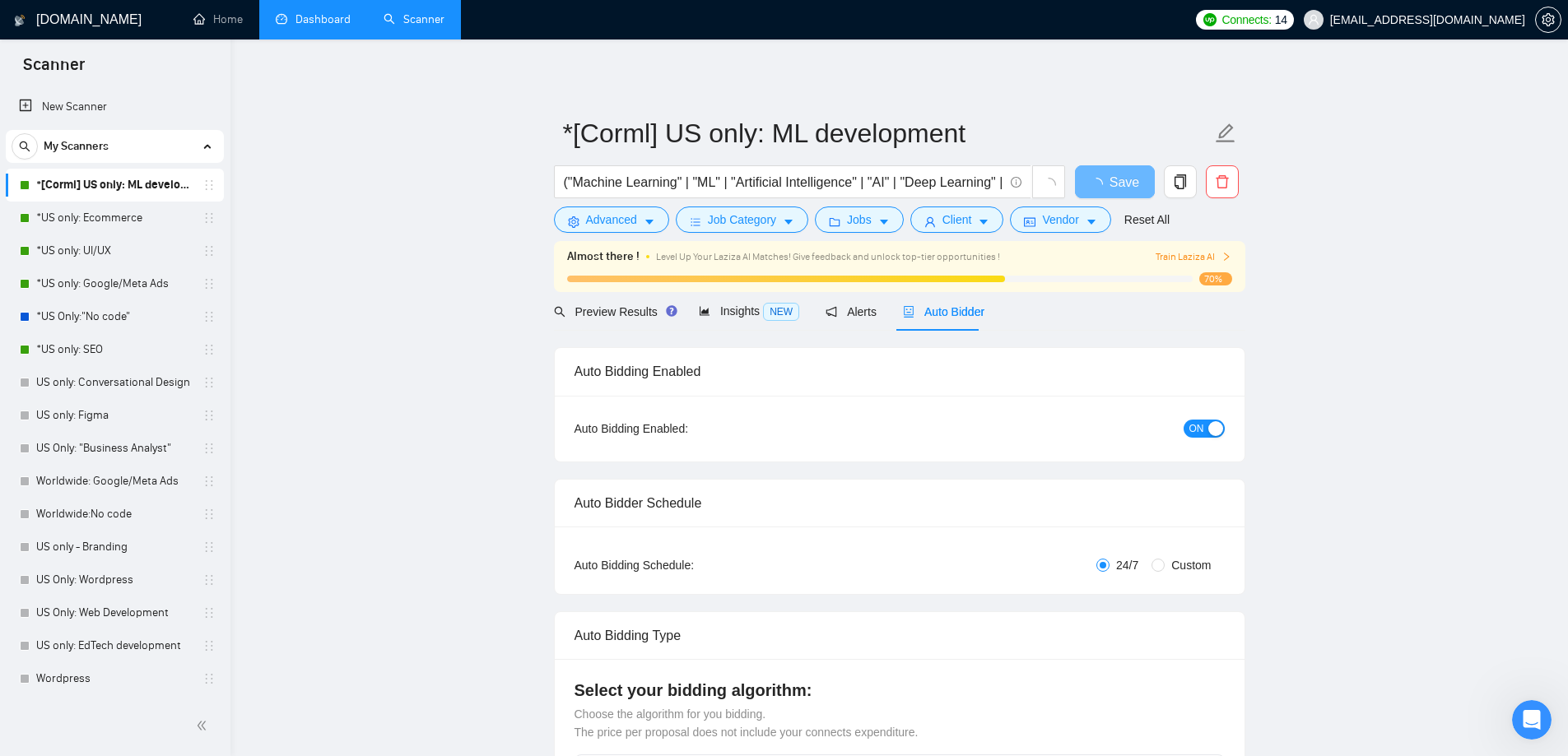
radio input "false"
radio input "true"
checkbox input "true"
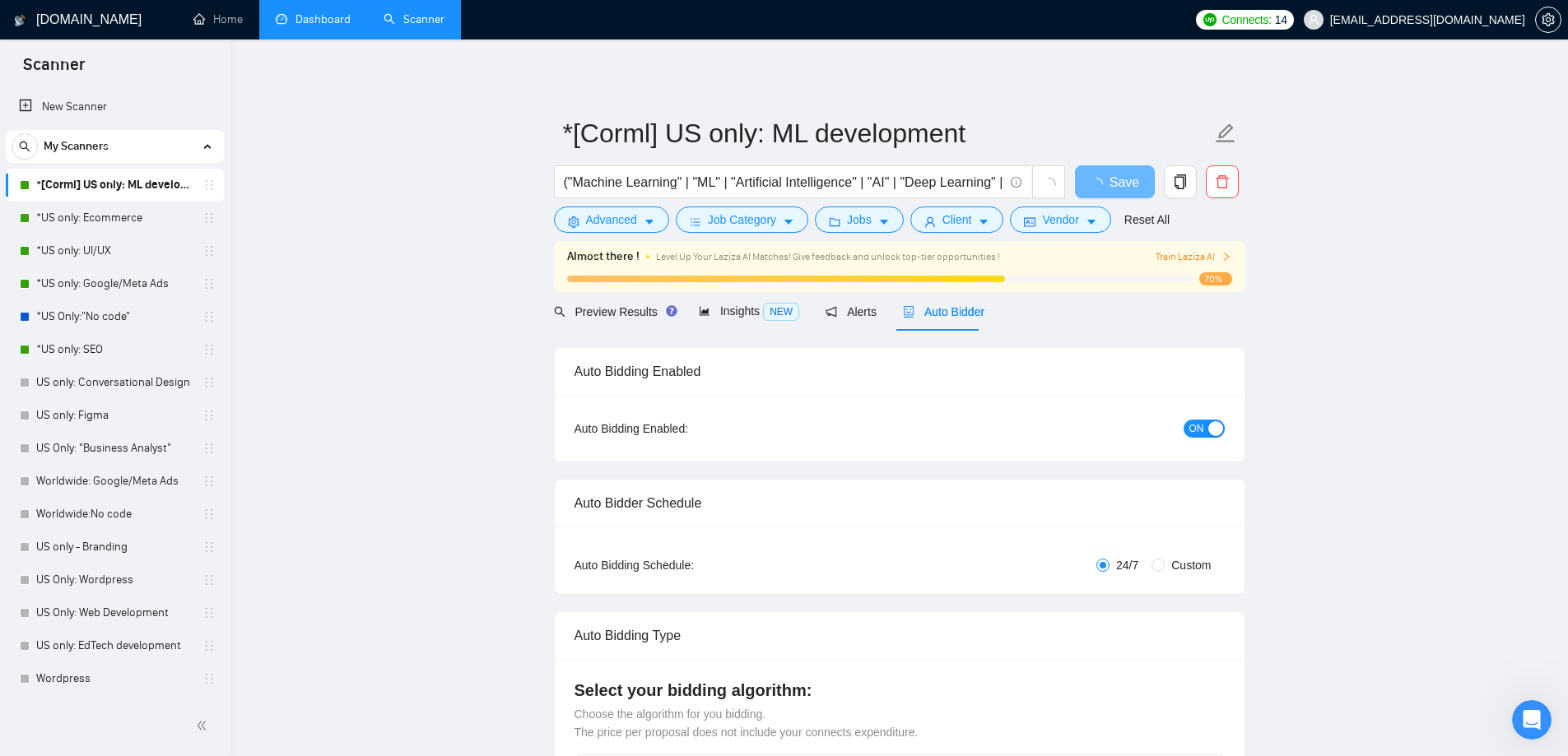
checkbox input "true"
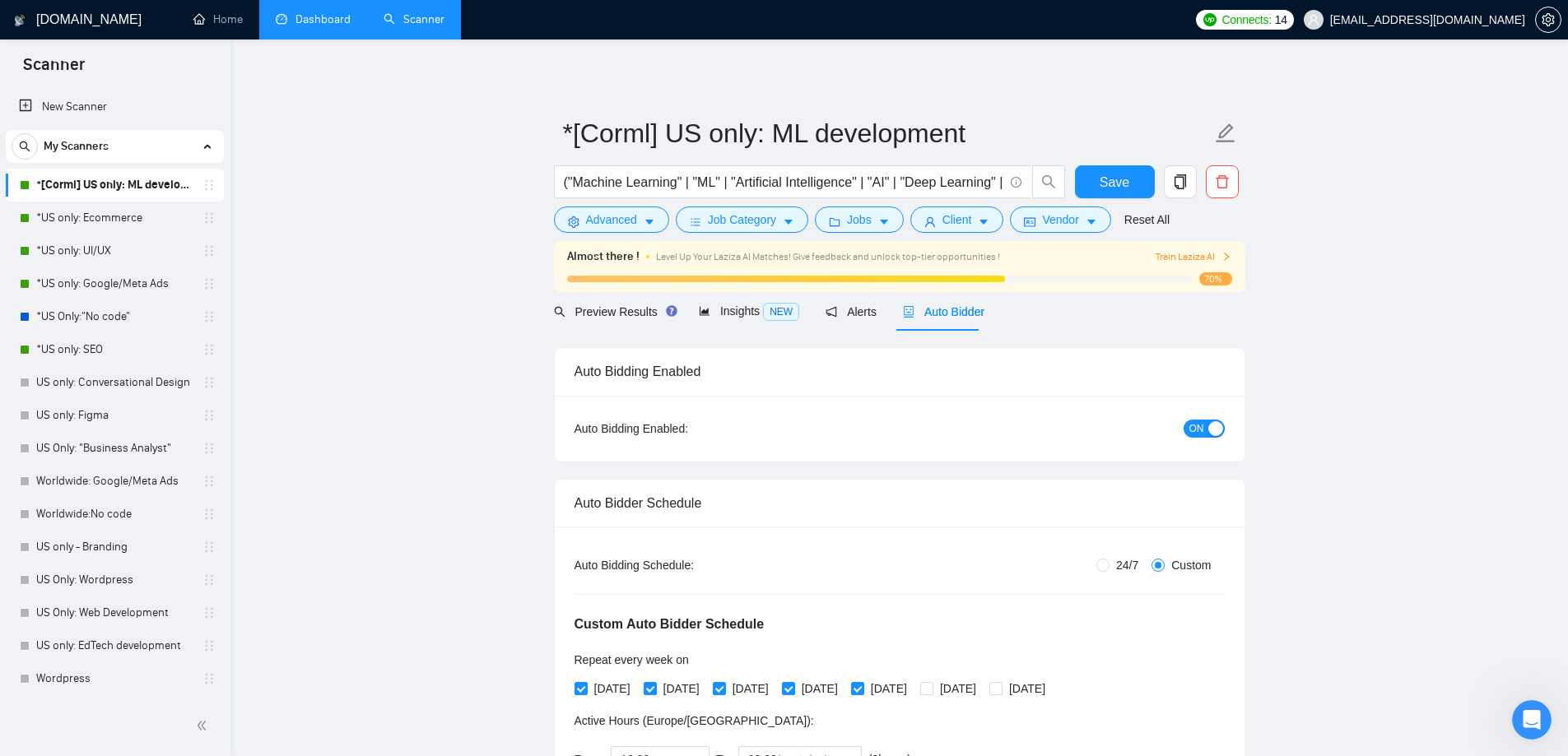
click at [623, 317] on span "Preview Results" at bounding box center [613, 312] width 118 height 13
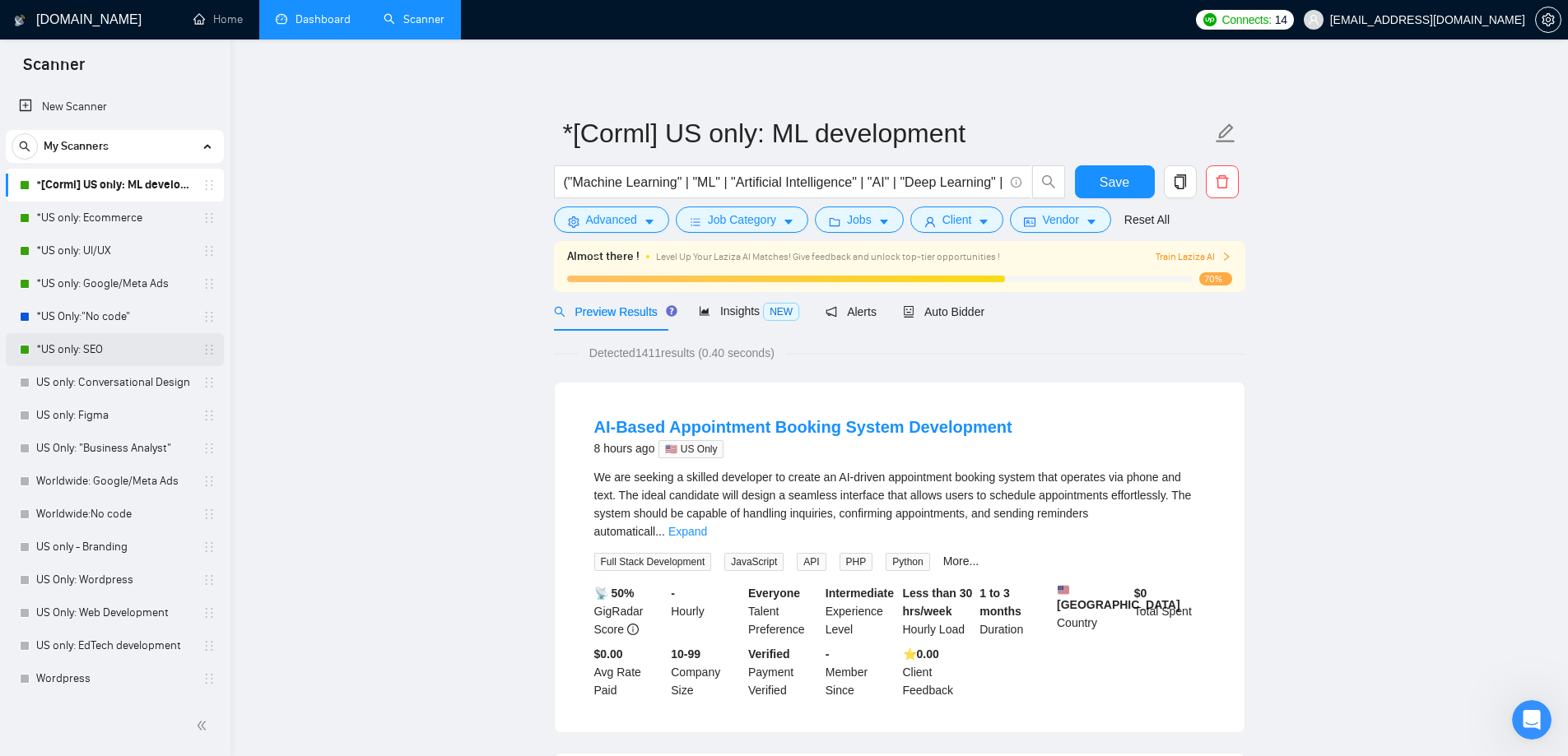
click at [100, 344] on link "*US only: SEO" at bounding box center [114, 350] width 157 height 33
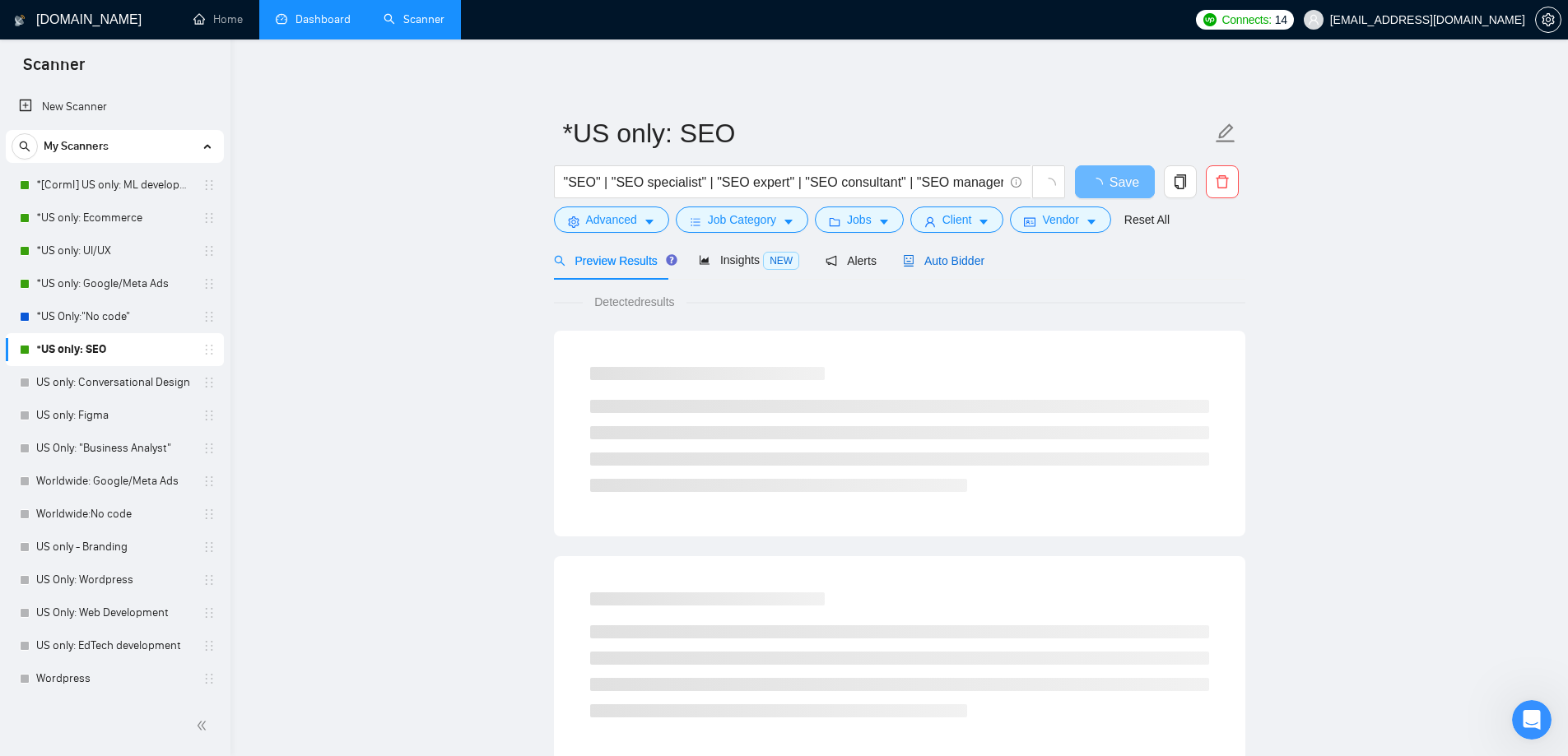
click at [905, 265] on icon "robot" at bounding box center [909, 261] width 10 height 12
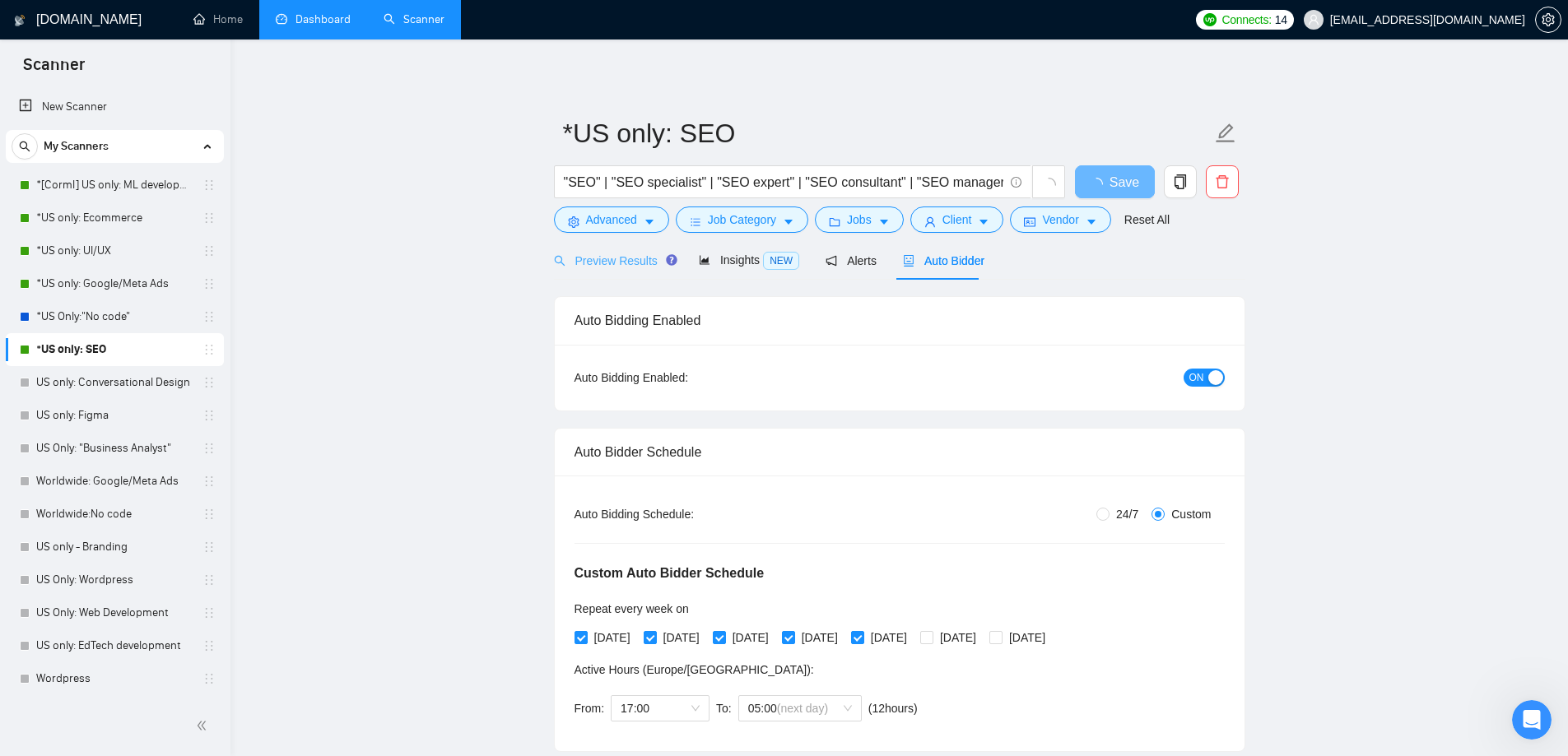
checkbox input "true"
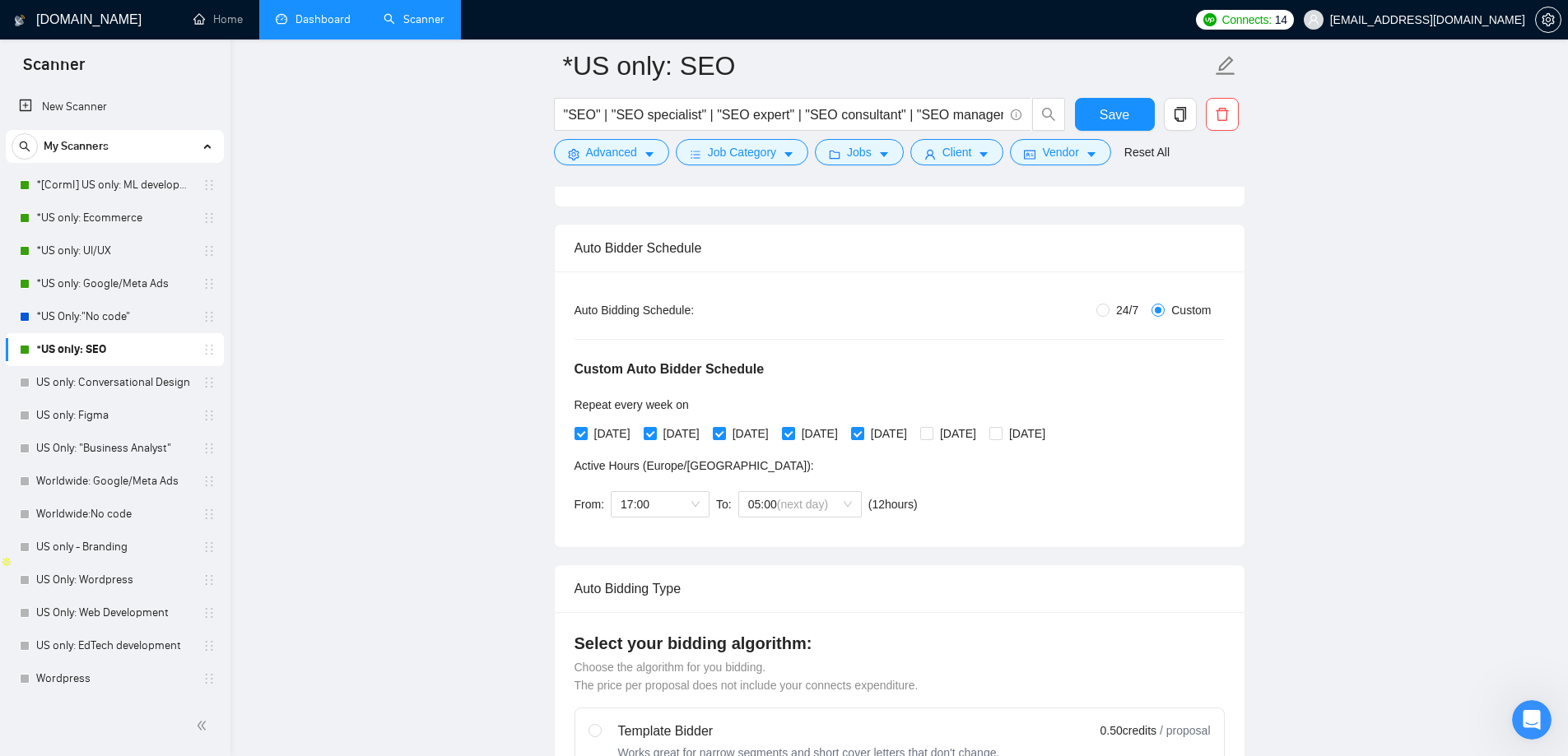
scroll to position [246, 0]
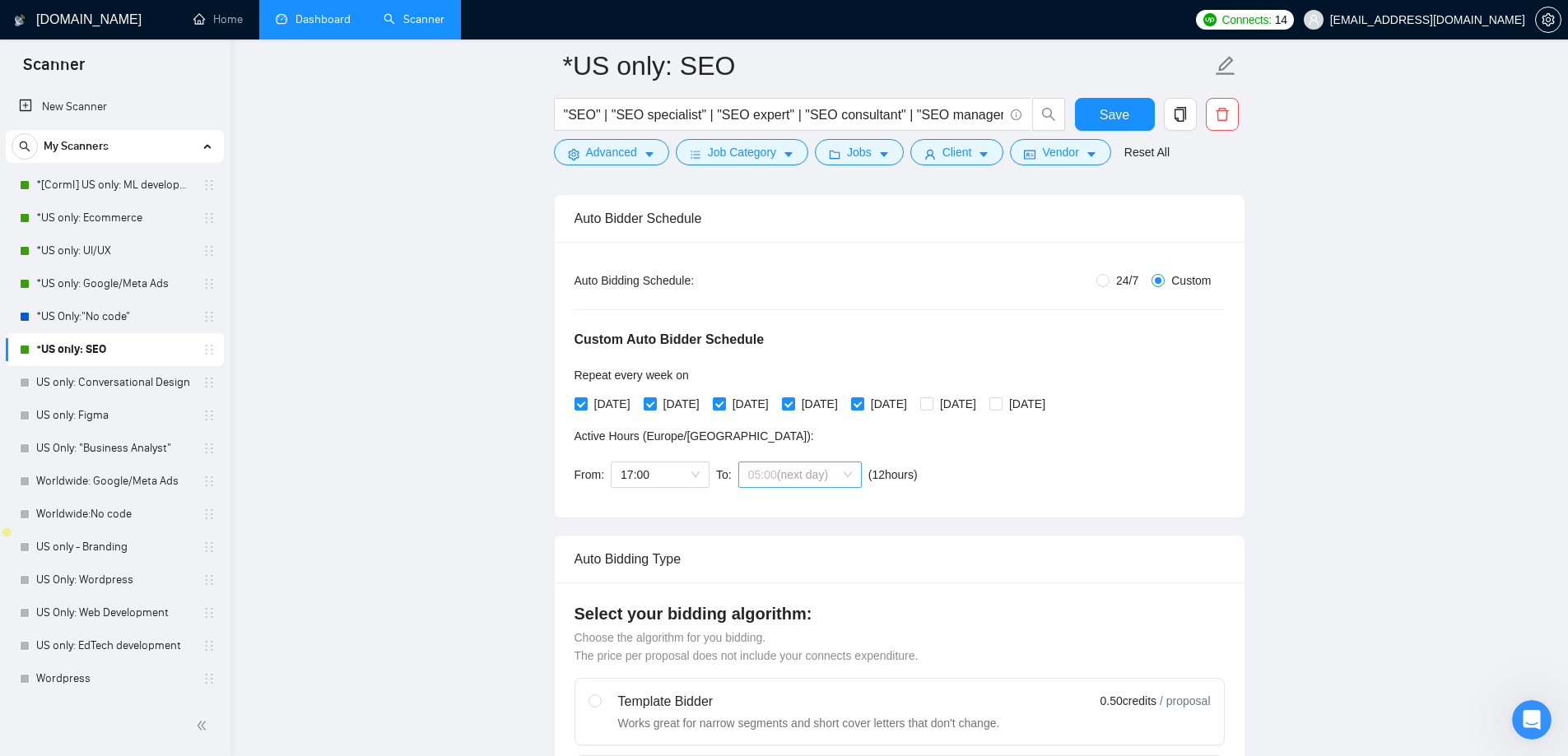
click at [856, 469] on div "05:00 (next day)" at bounding box center [800, 474] width 123 height 26
click at [792, 560] on span "(next day)" at bounding box center [799, 559] width 51 height 13
click at [1101, 121] on span "Save" at bounding box center [1114, 115] width 29 height 21
checkbox input "true"
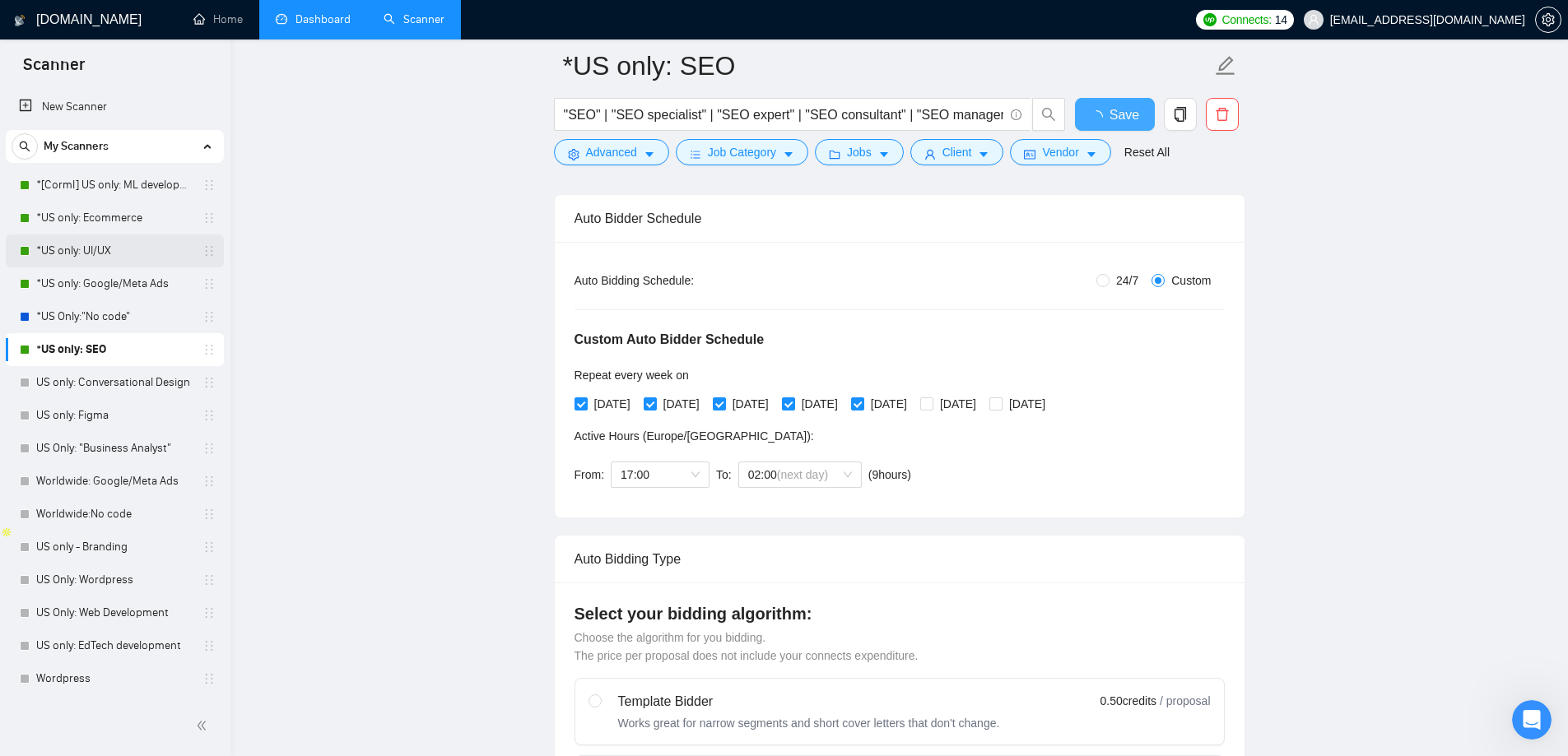
checkbox input "true"
click at [110, 246] on link "*US only: UI/UX" at bounding box center [114, 251] width 157 height 33
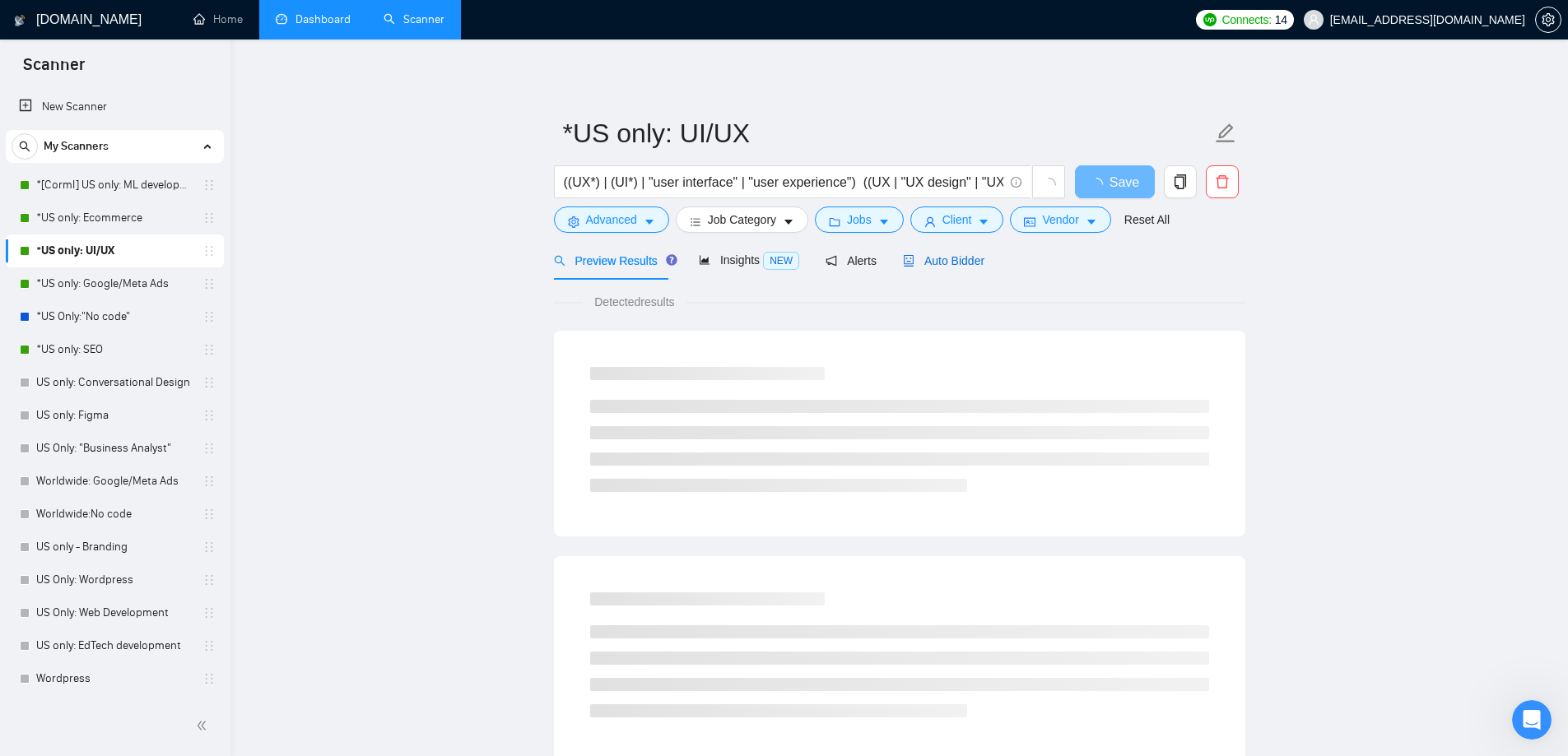
click at [927, 263] on span "Auto Bidder" at bounding box center [943, 261] width 81 height 13
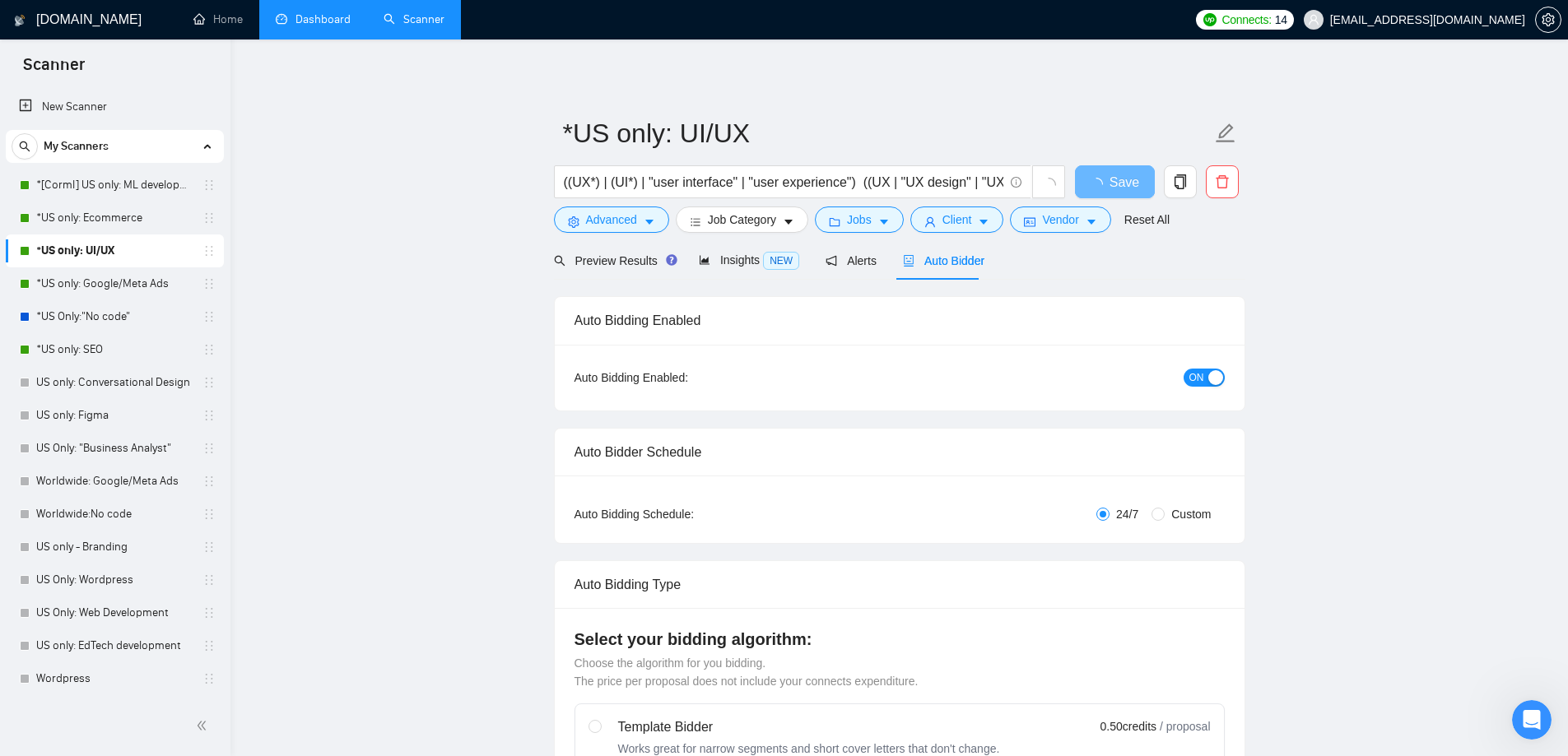
radio input "false"
radio input "true"
checkbox input "true"
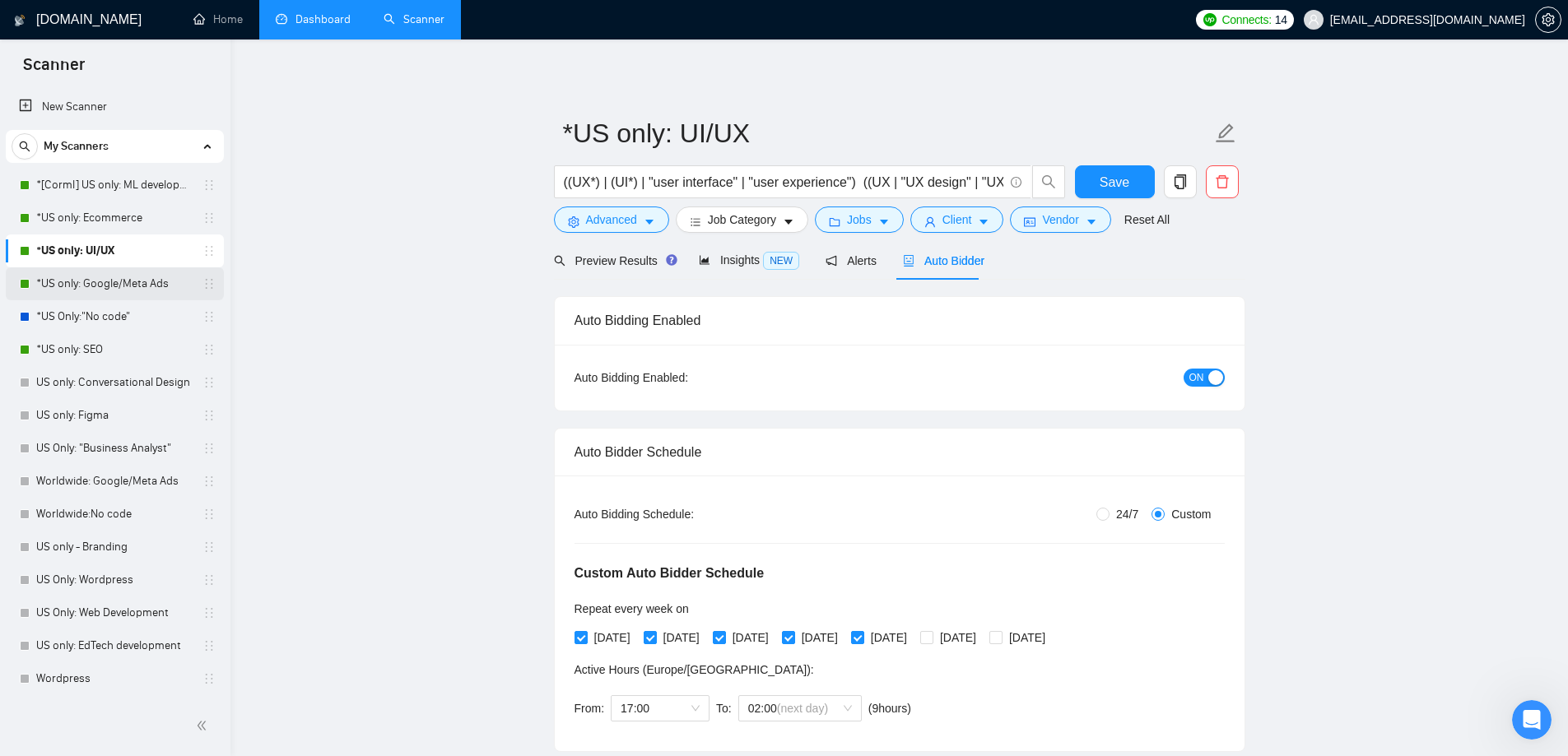
click at [127, 292] on link "*US only: Google/Meta Ads" at bounding box center [114, 283] width 157 height 33
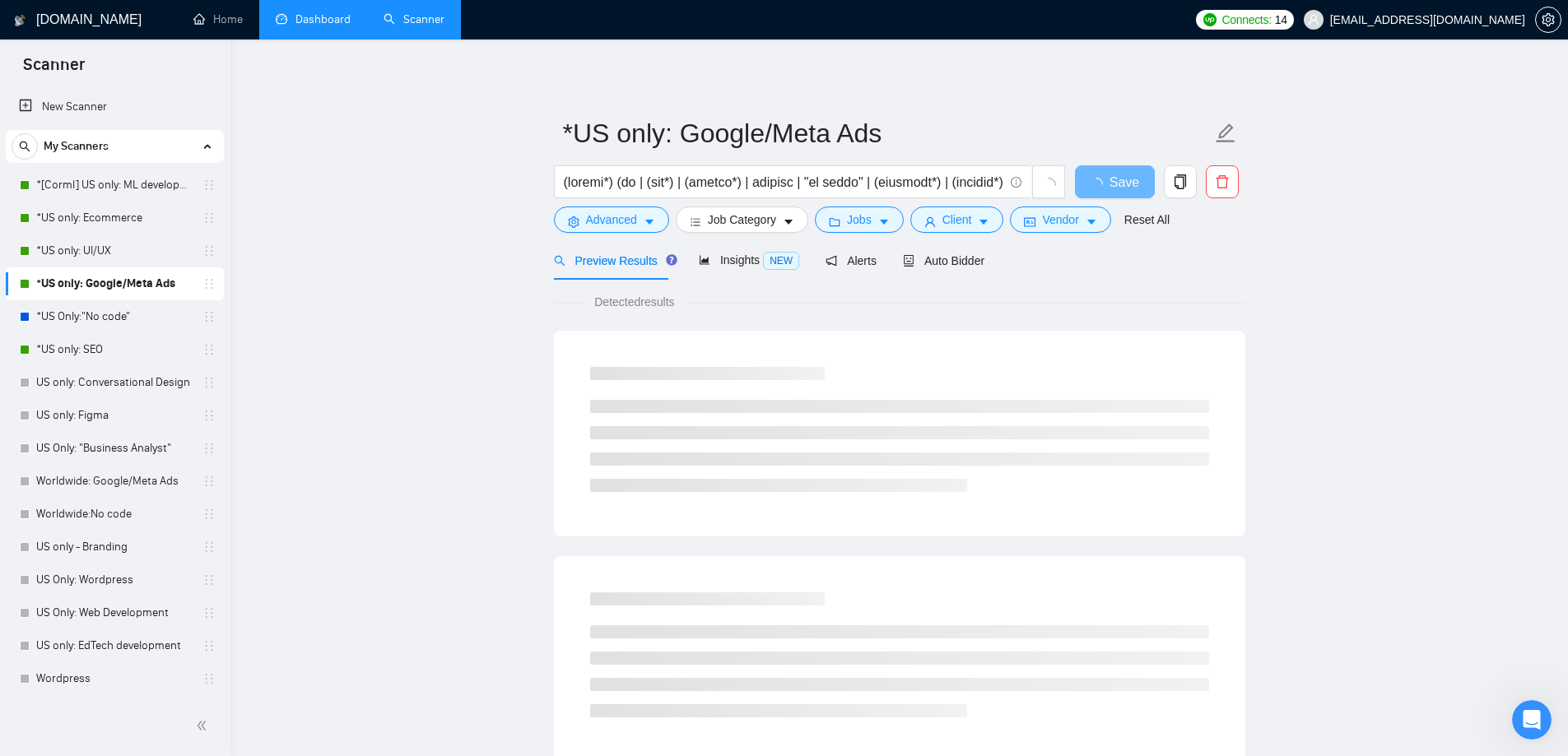
click at [934, 269] on div "Auto Bidder" at bounding box center [943, 261] width 81 height 18
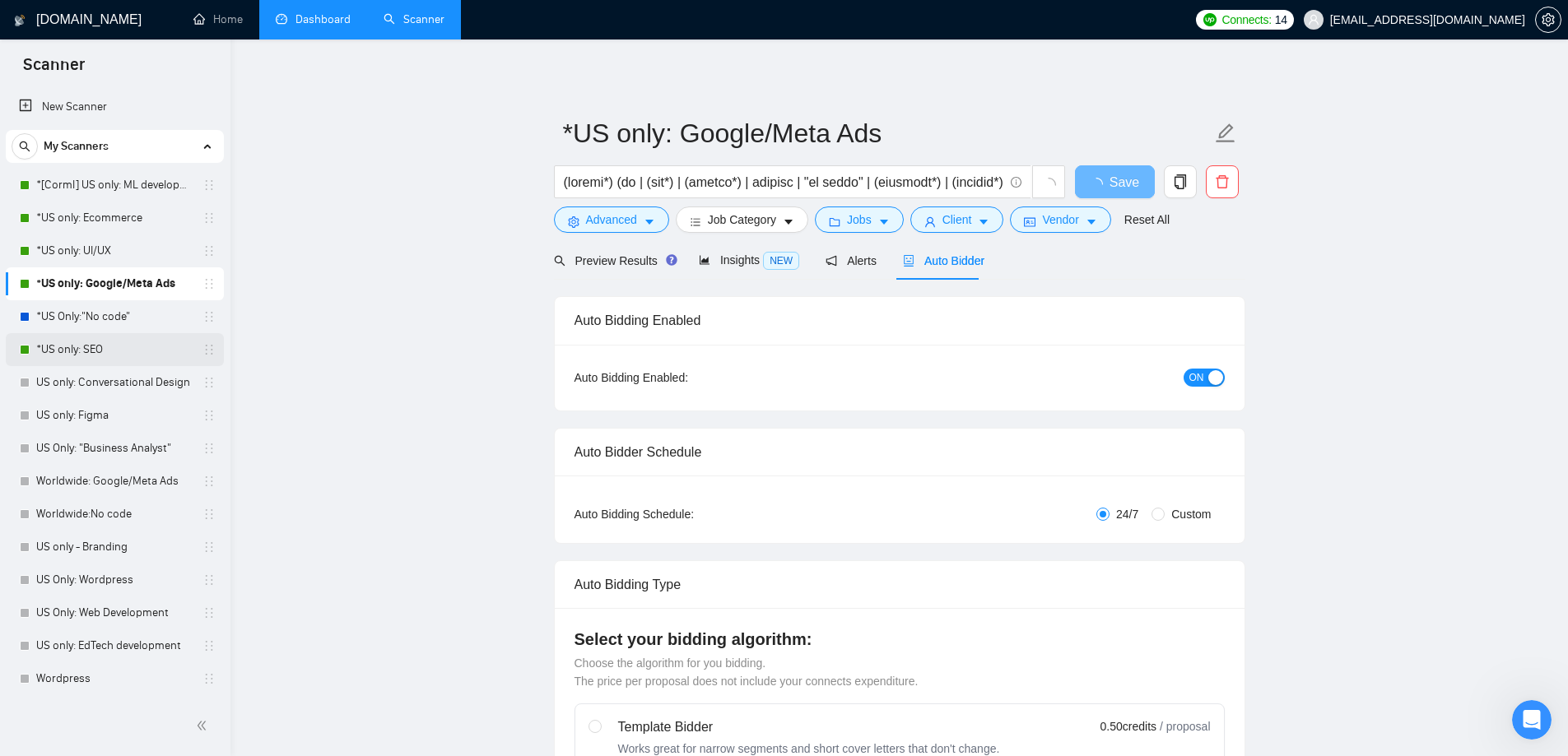
click at [67, 344] on link "*US only: SEO" at bounding box center [114, 350] width 157 height 33
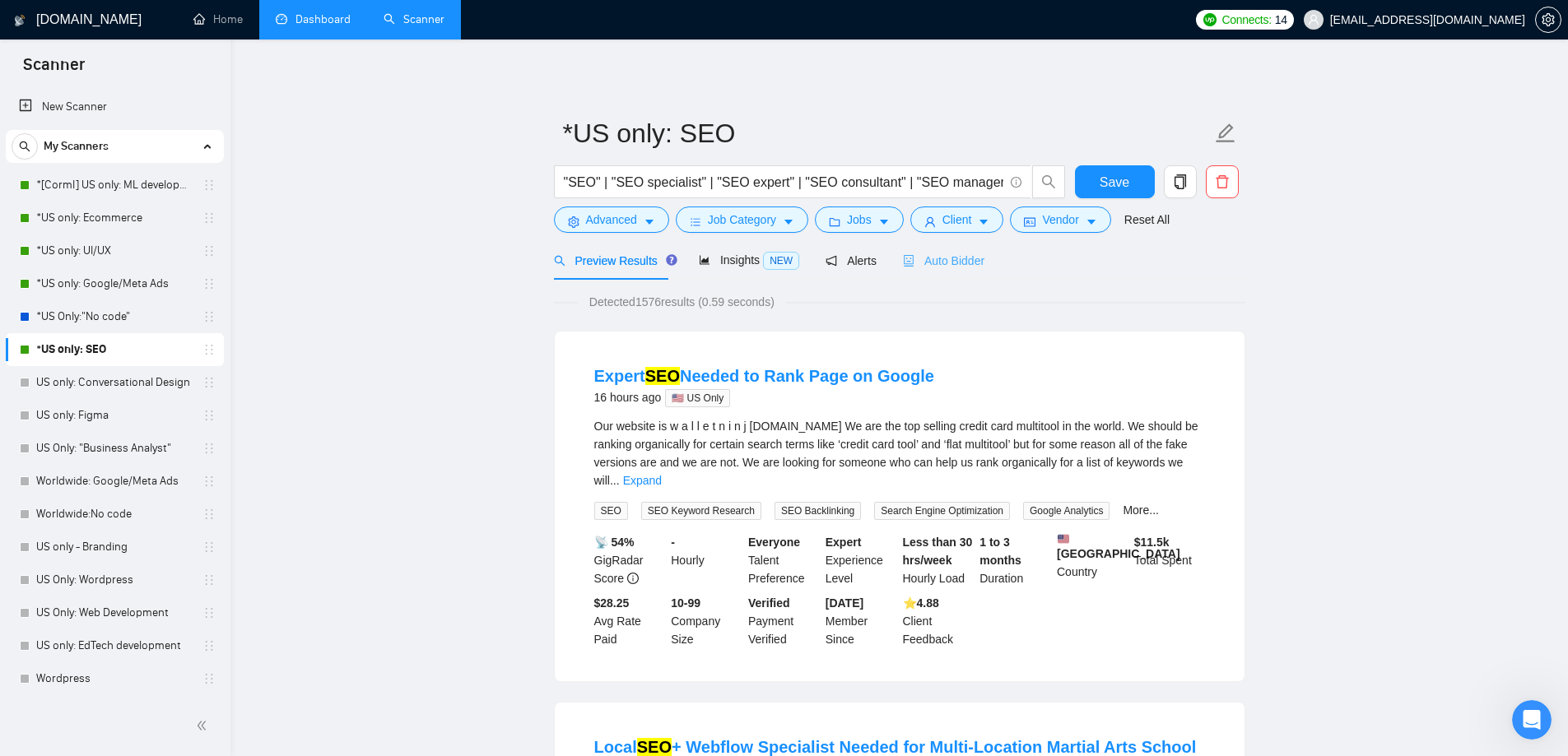
click at [971, 278] on div "Auto Bidder" at bounding box center [943, 261] width 81 height 39
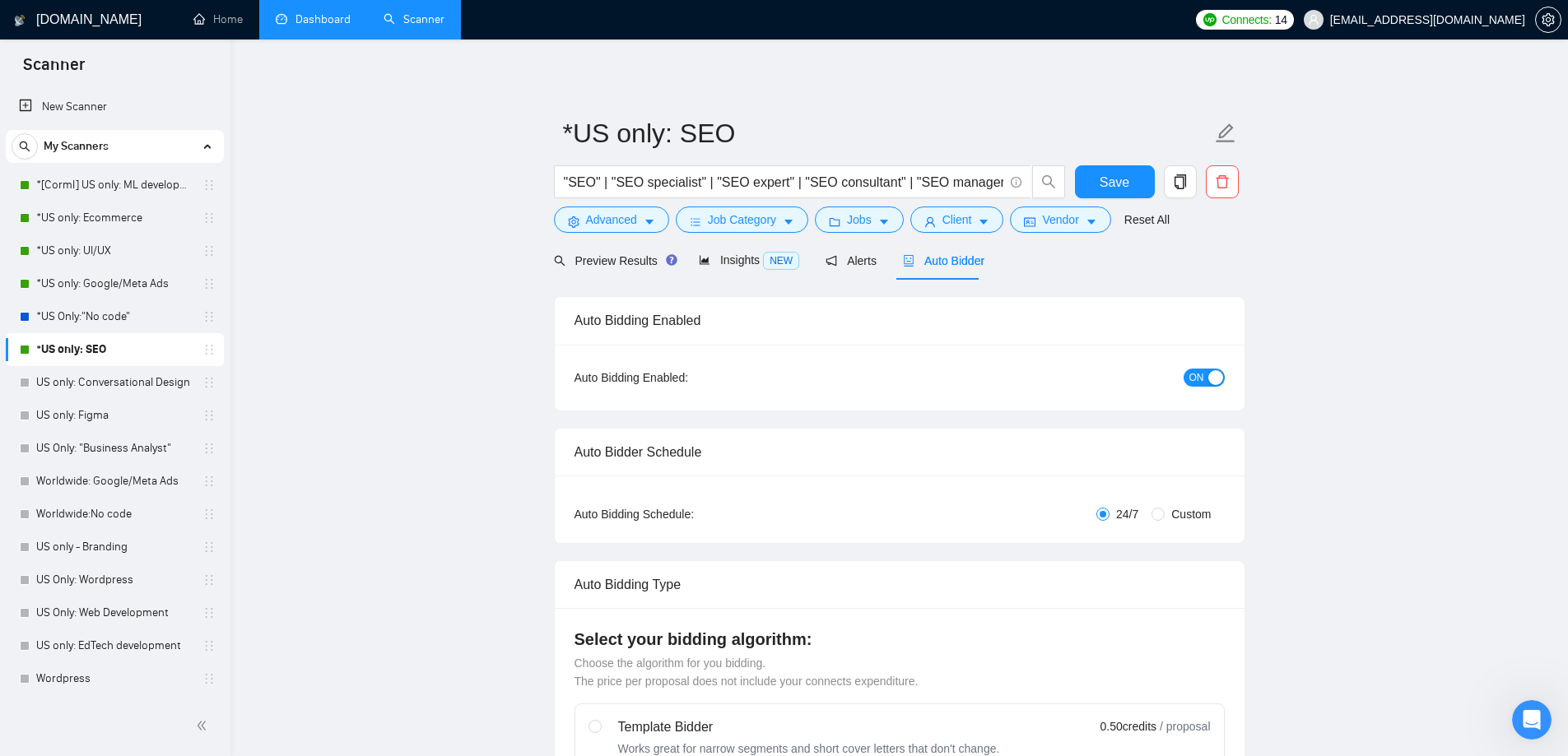
radio input "false"
radio input "true"
checkbox input "true"
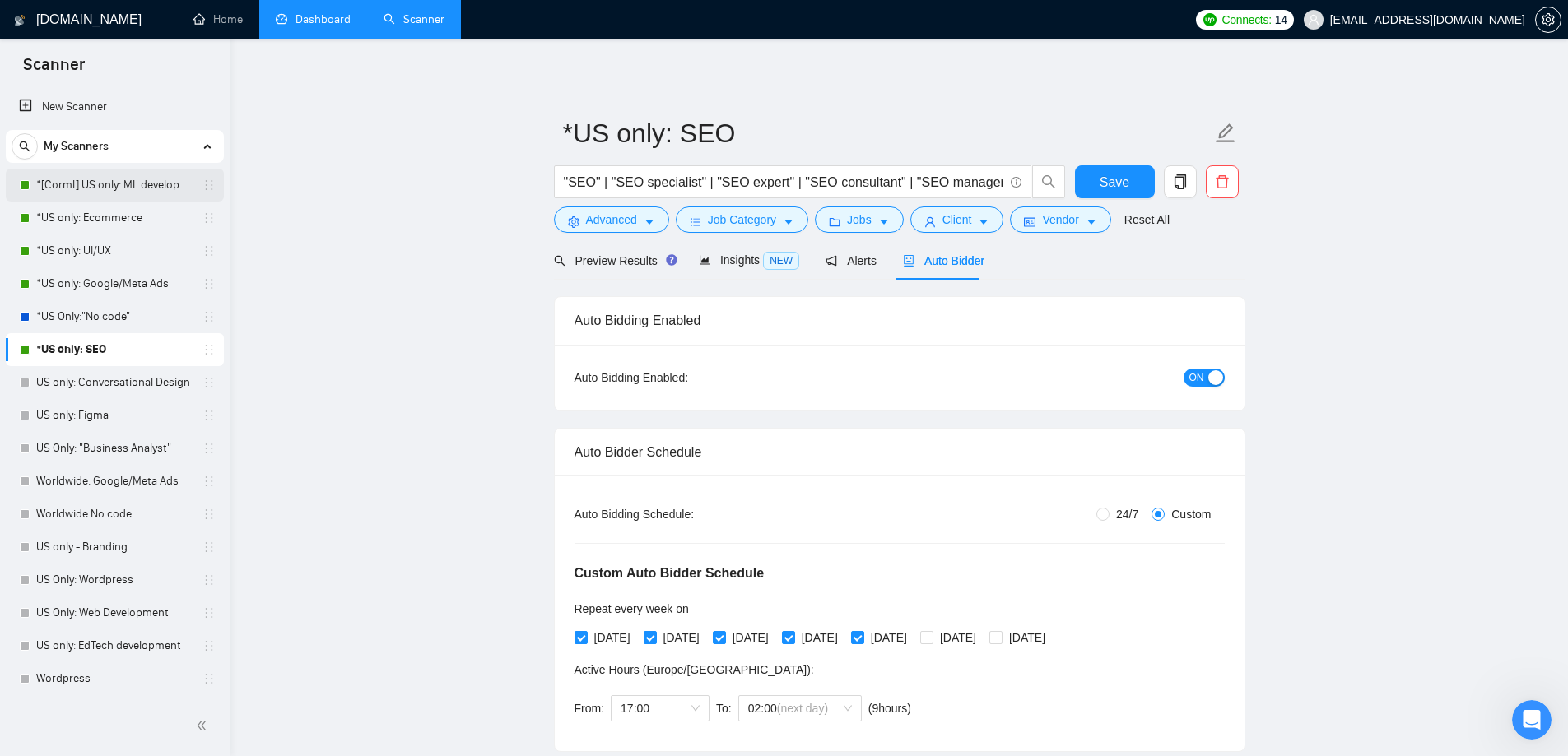
click at [81, 179] on link "*[Corml] US only: ML development" at bounding box center [114, 184] width 157 height 33
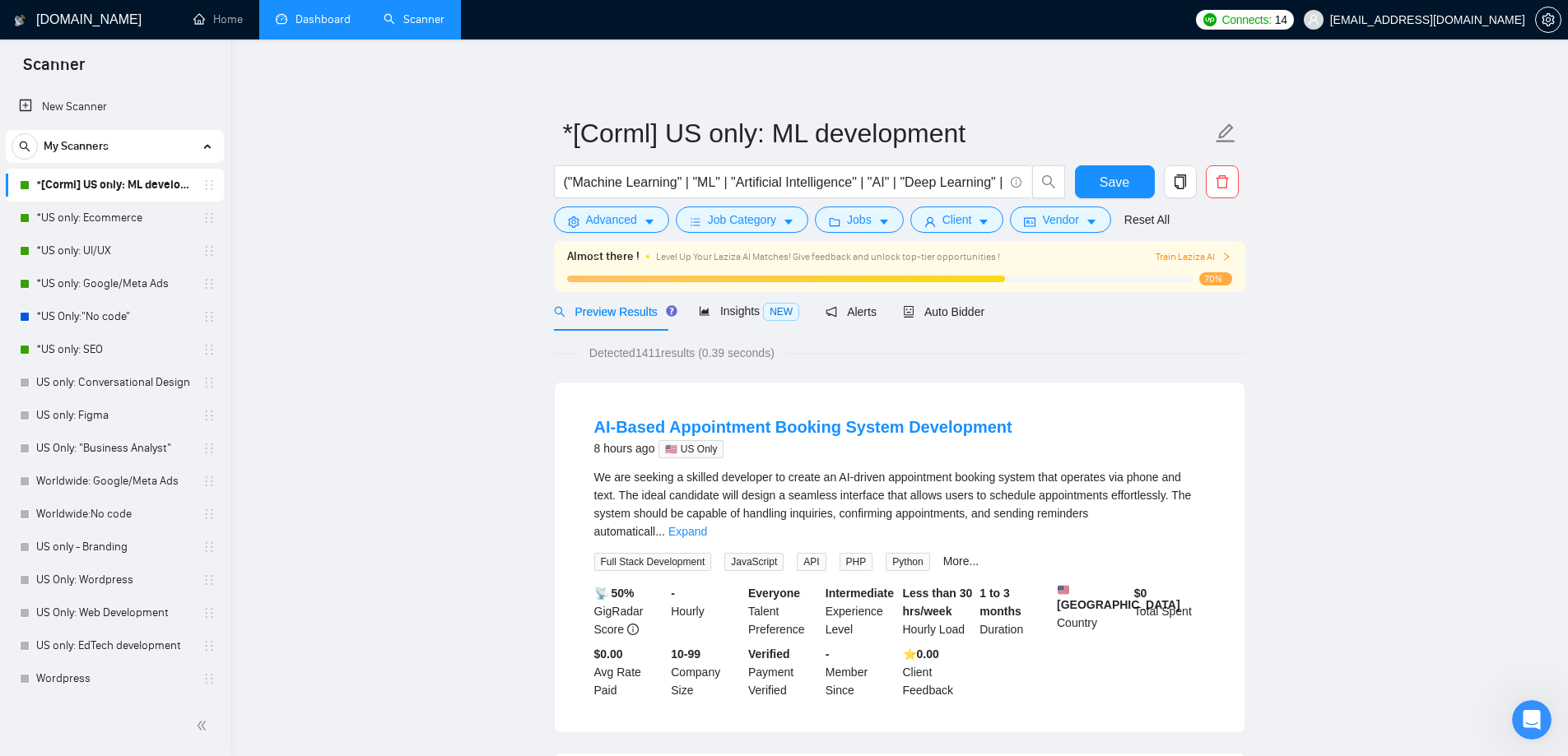
click at [136, 286] on link "*US only: Google/Meta Ads" at bounding box center [114, 283] width 157 height 33
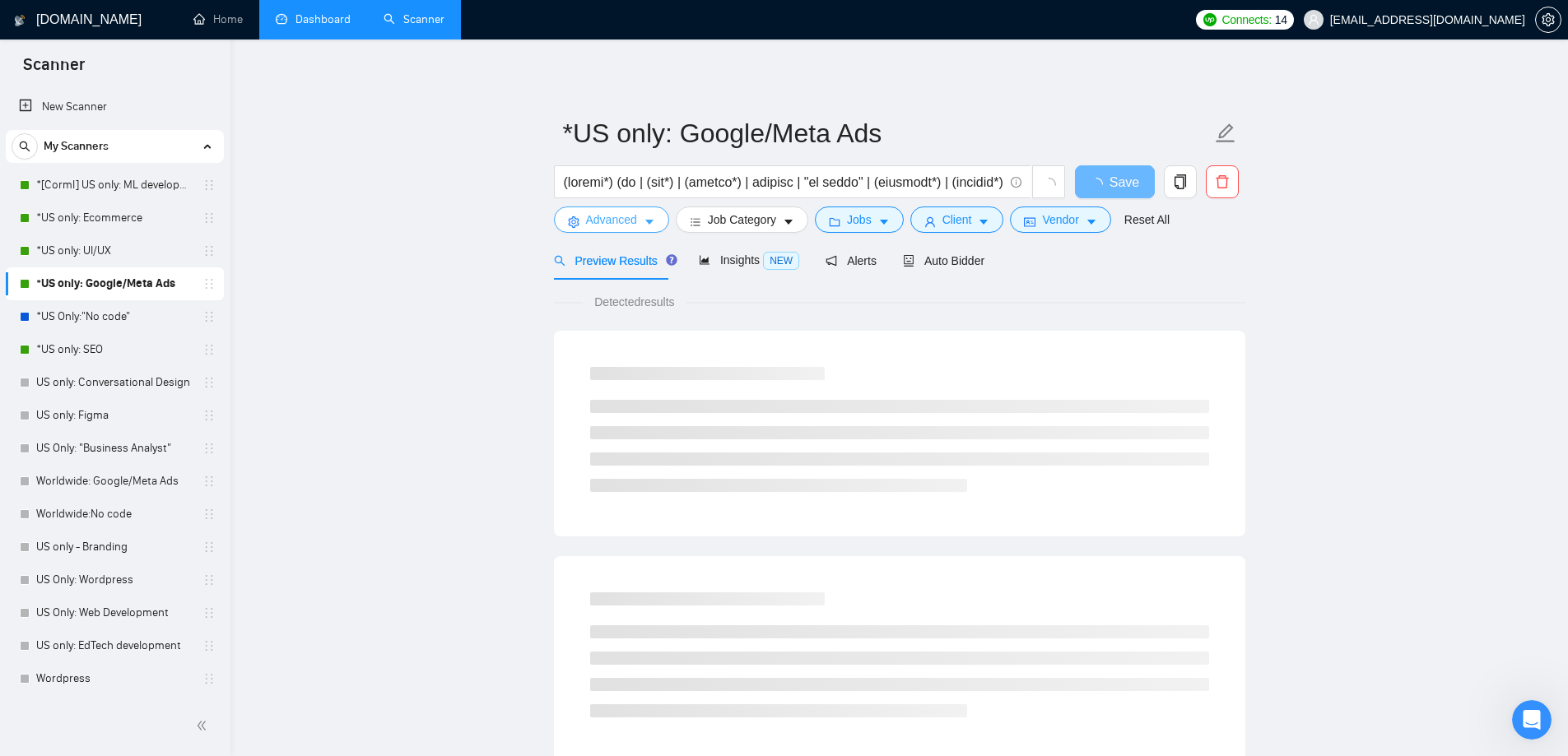
click at [626, 218] on span "Advanced" at bounding box center [611, 220] width 51 height 18
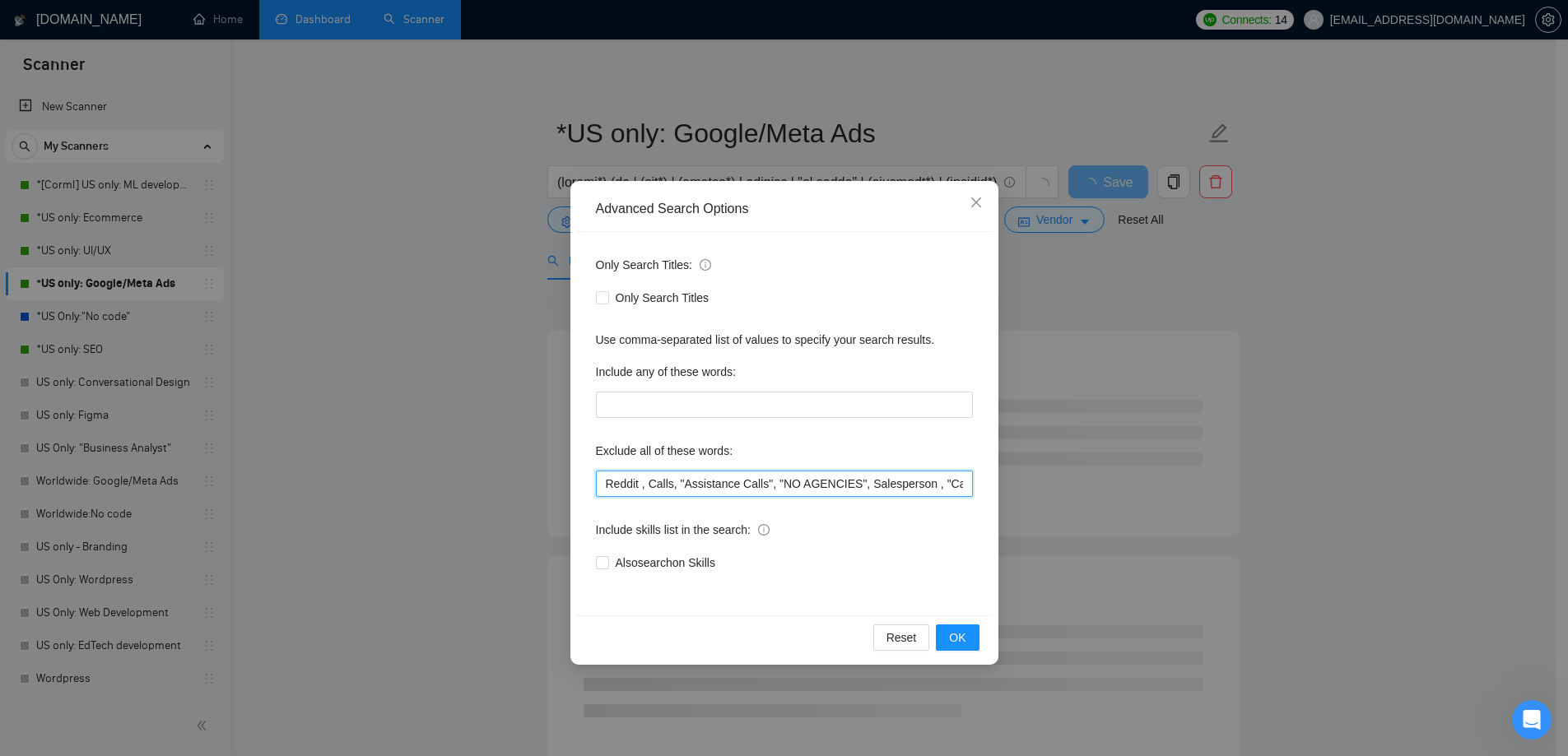
click at [605, 480] on input "Reddit , Calls, "Assistance Calls", "NO AGENCIES", Salesperson , "Calling Speci…" at bounding box center [785, 484] width 377 height 26
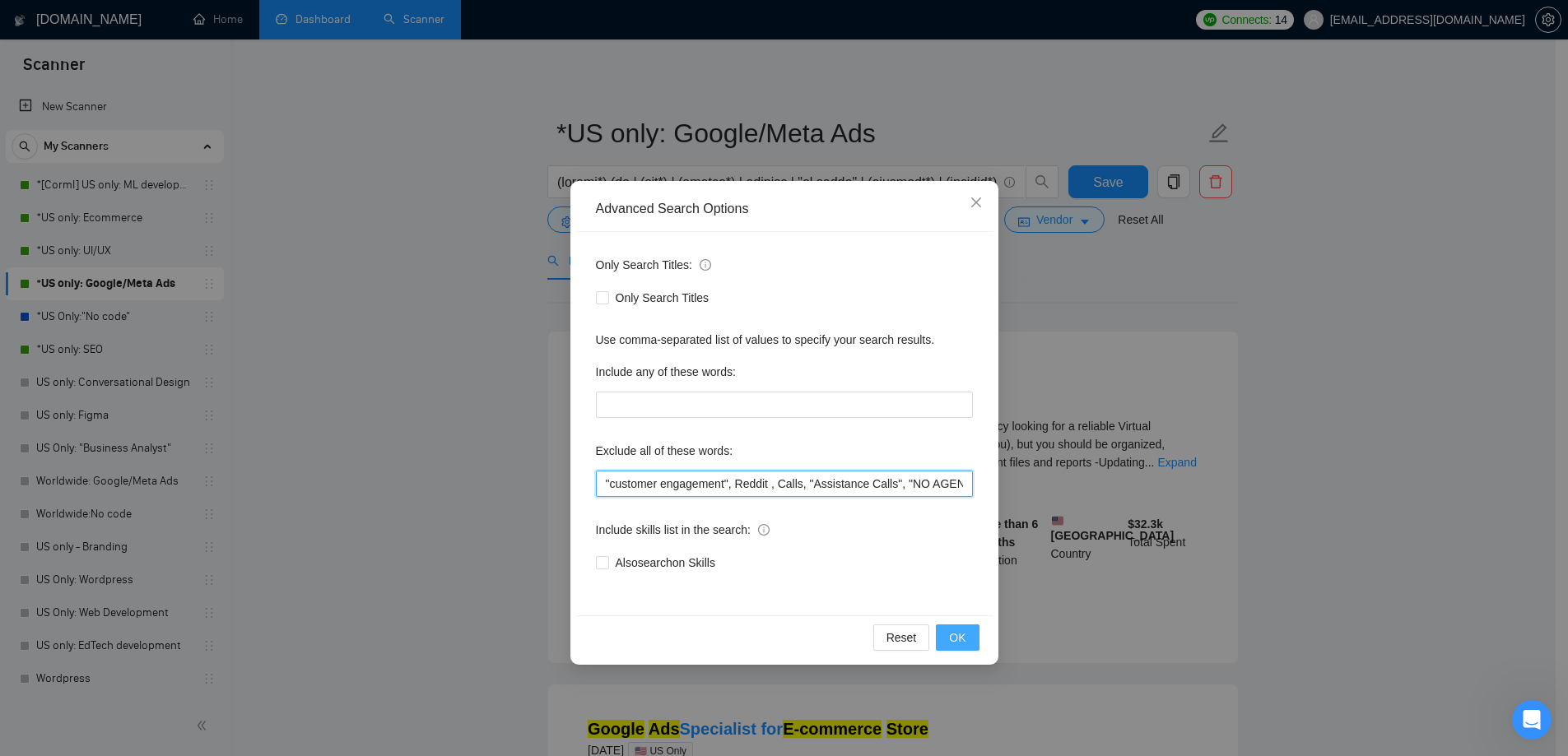
type input ""customer engagement", Reddit , Calls, "Assistance Calls", "NO AGENCIES", Sales…"
click at [953, 639] on span "OK" at bounding box center [958, 638] width 17 height 18
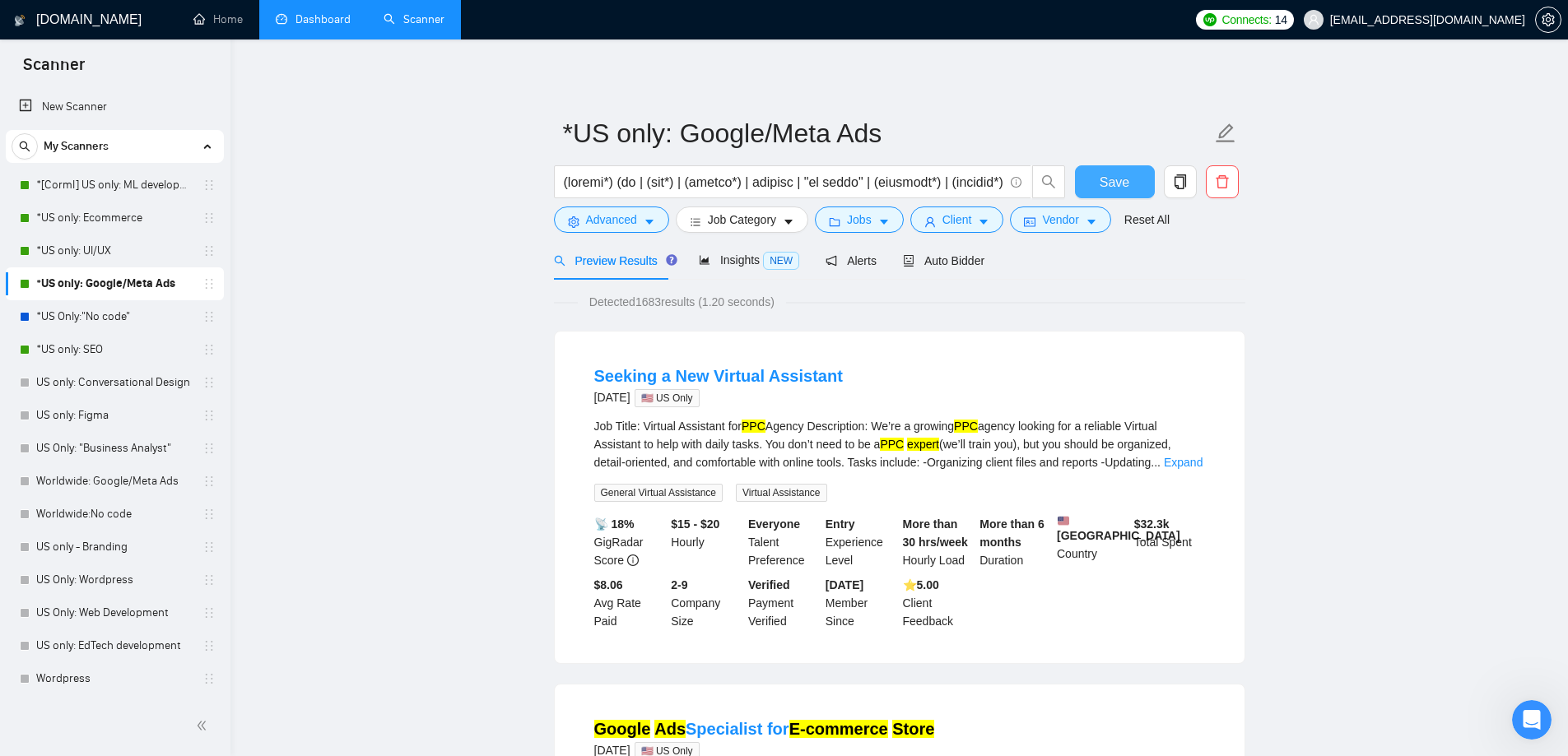
click at [1108, 179] on span "Save" at bounding box center [1114, 182] width 29 height 21
drag, startPoint x: 1479, startPoint y: 327, endPoint x: 1413, endPoint y: 314, distance: 67.3
click at [113, 351] on link "*US only: SEO" at bounding box center [114, 350] width 157 height 33
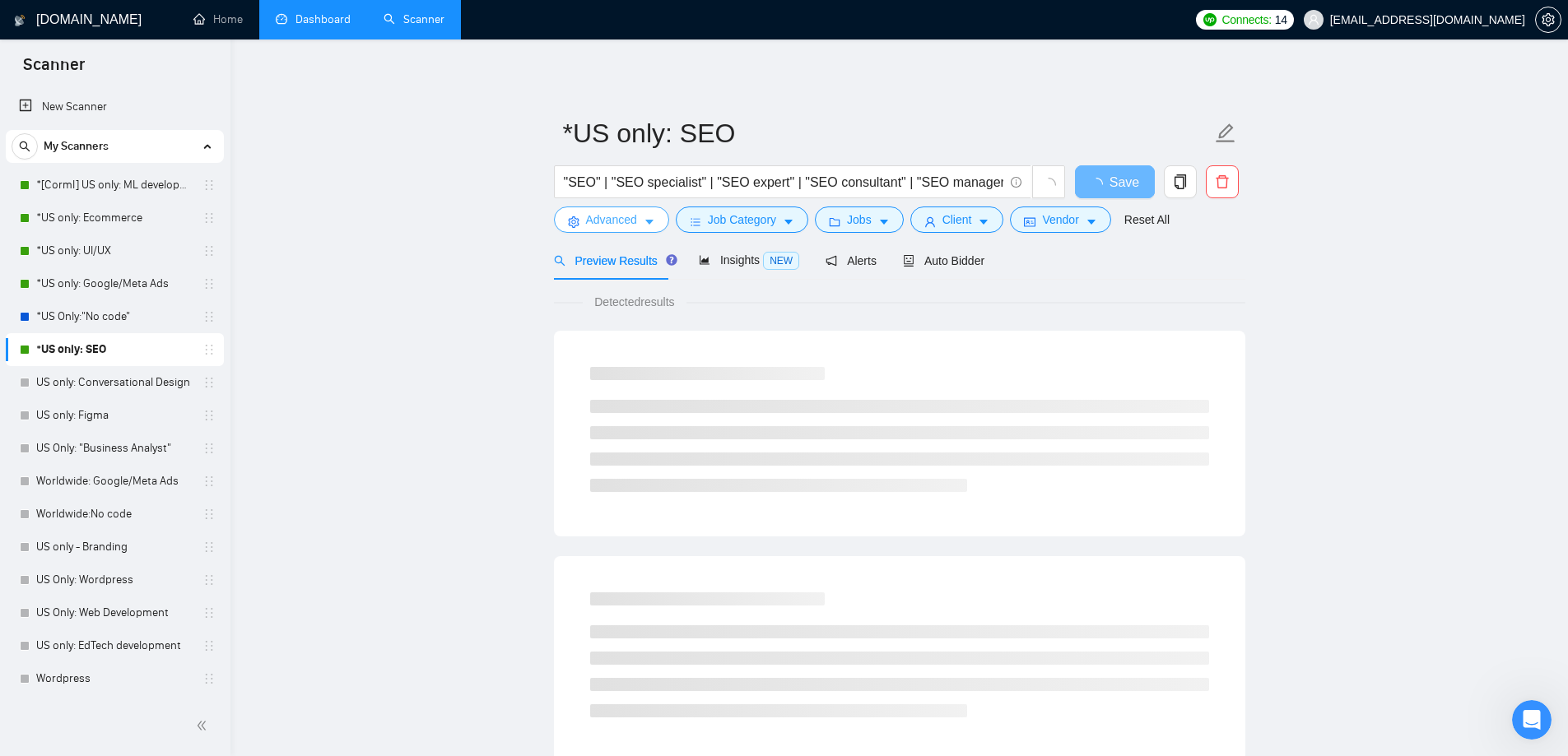
click at [613, 218] on span "Advanced" at bounding box center [611, 220] width 51 height 18
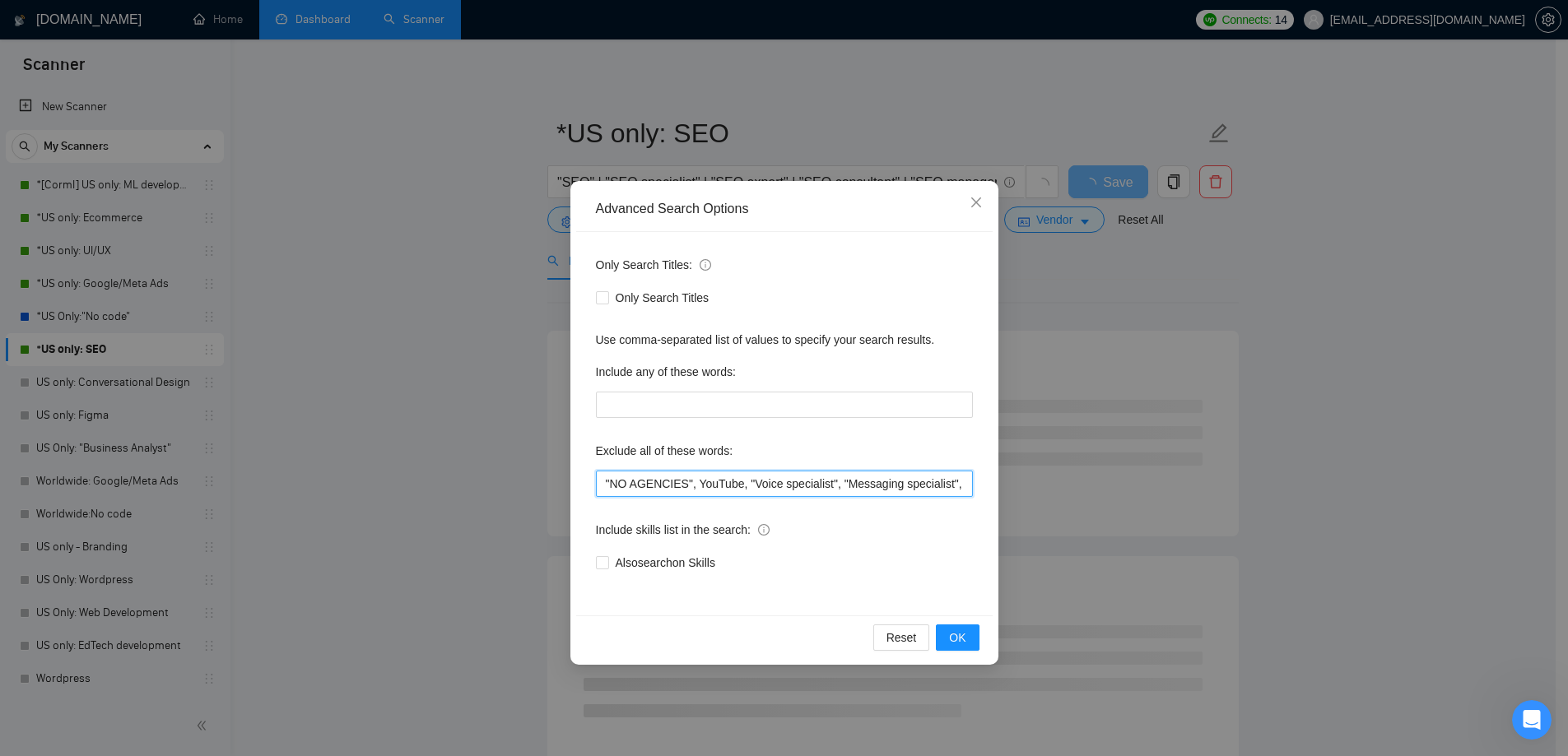
click at [606, 482] on input ""NO AGENCIES", YouTube, "Voice specialist", "Messaging specialist", "Amazon spe…" at bounding box center [785, 484] width 377 height 26
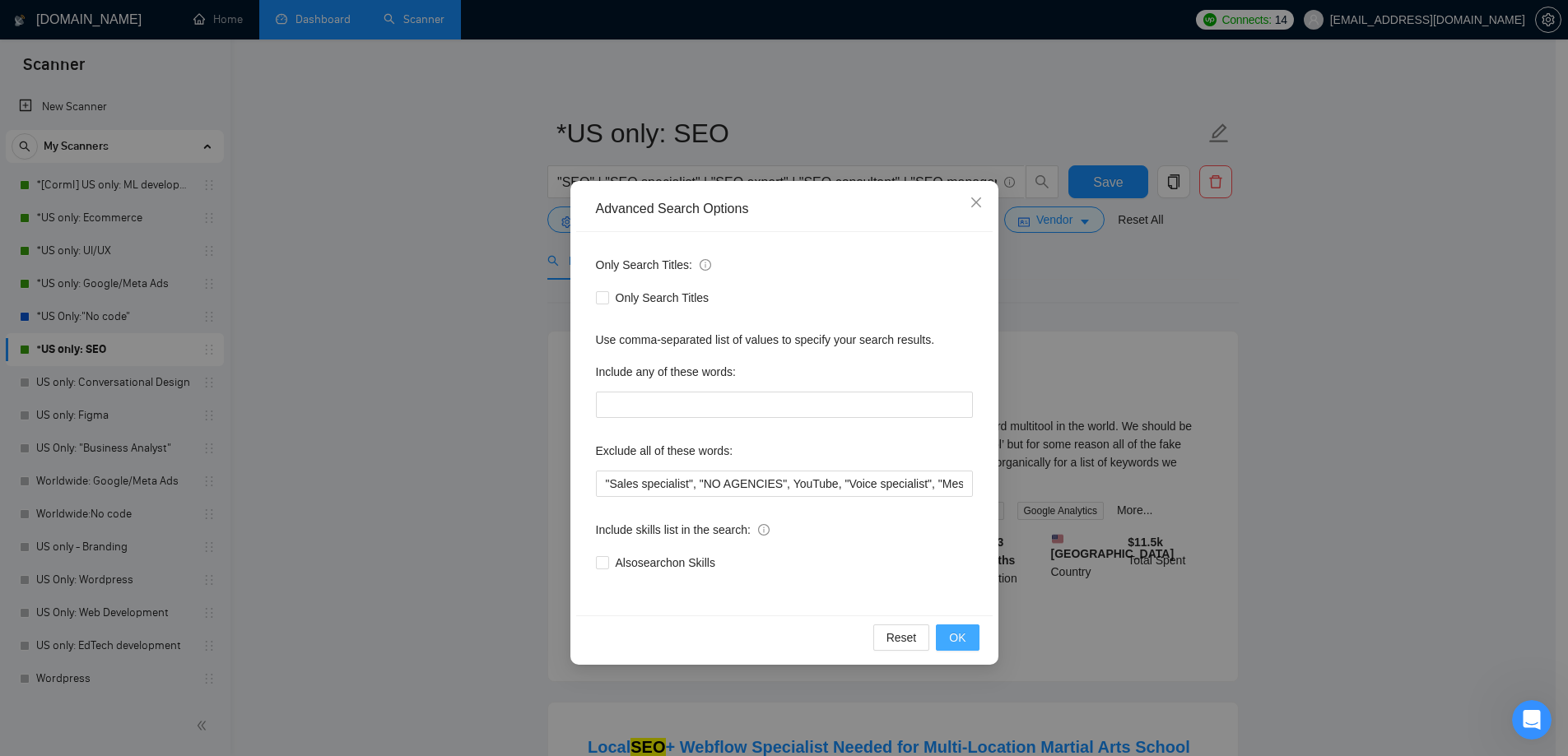
click at [960, 643] on span "OK" at bounding box center [958, 638] width 17 height 18
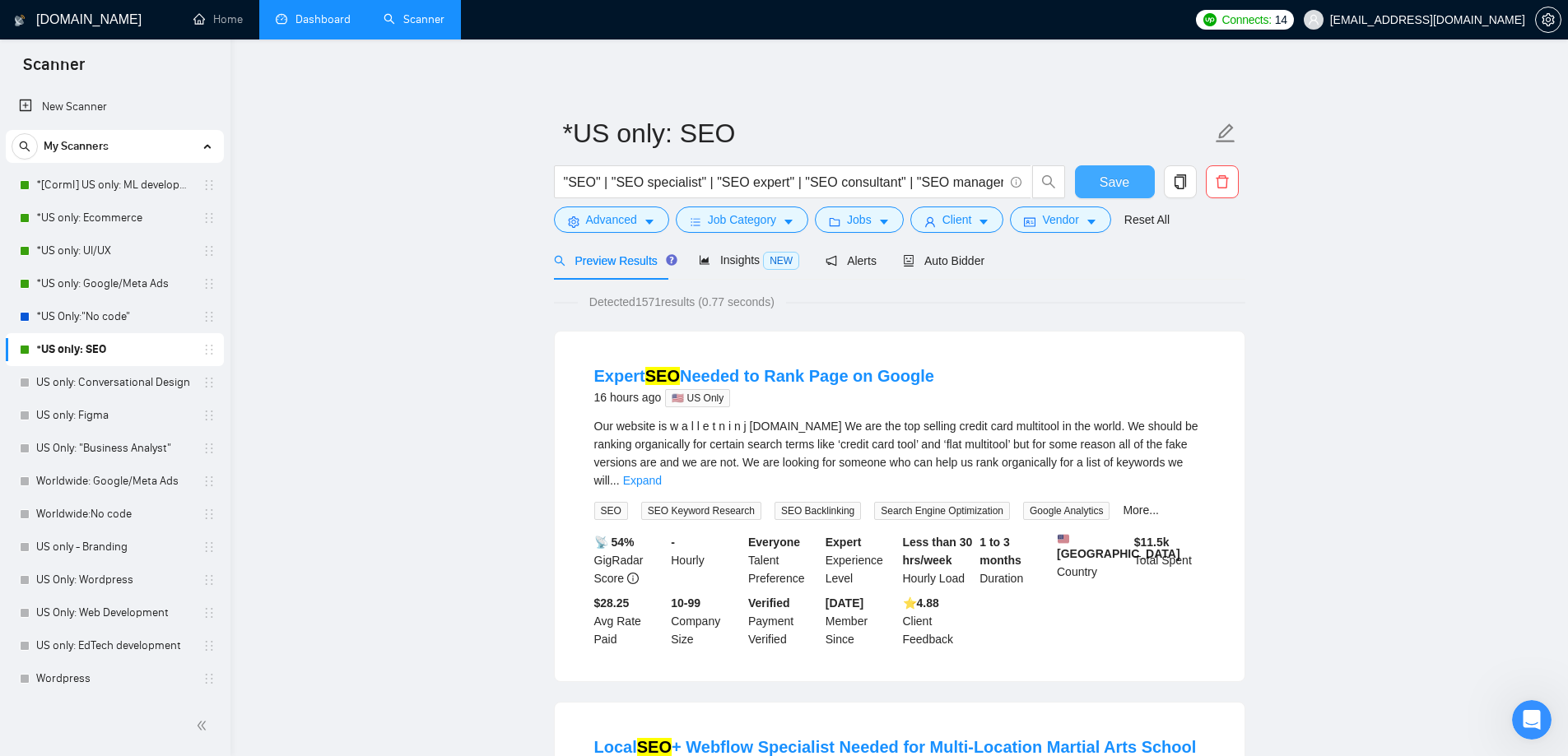
click at [1124, 189] on span "Save" at bounding box center [1114, 182] width 29 height 21
click at [646, 210] on button "Advanced" at bounding box center [611, 219] width 115 height 26
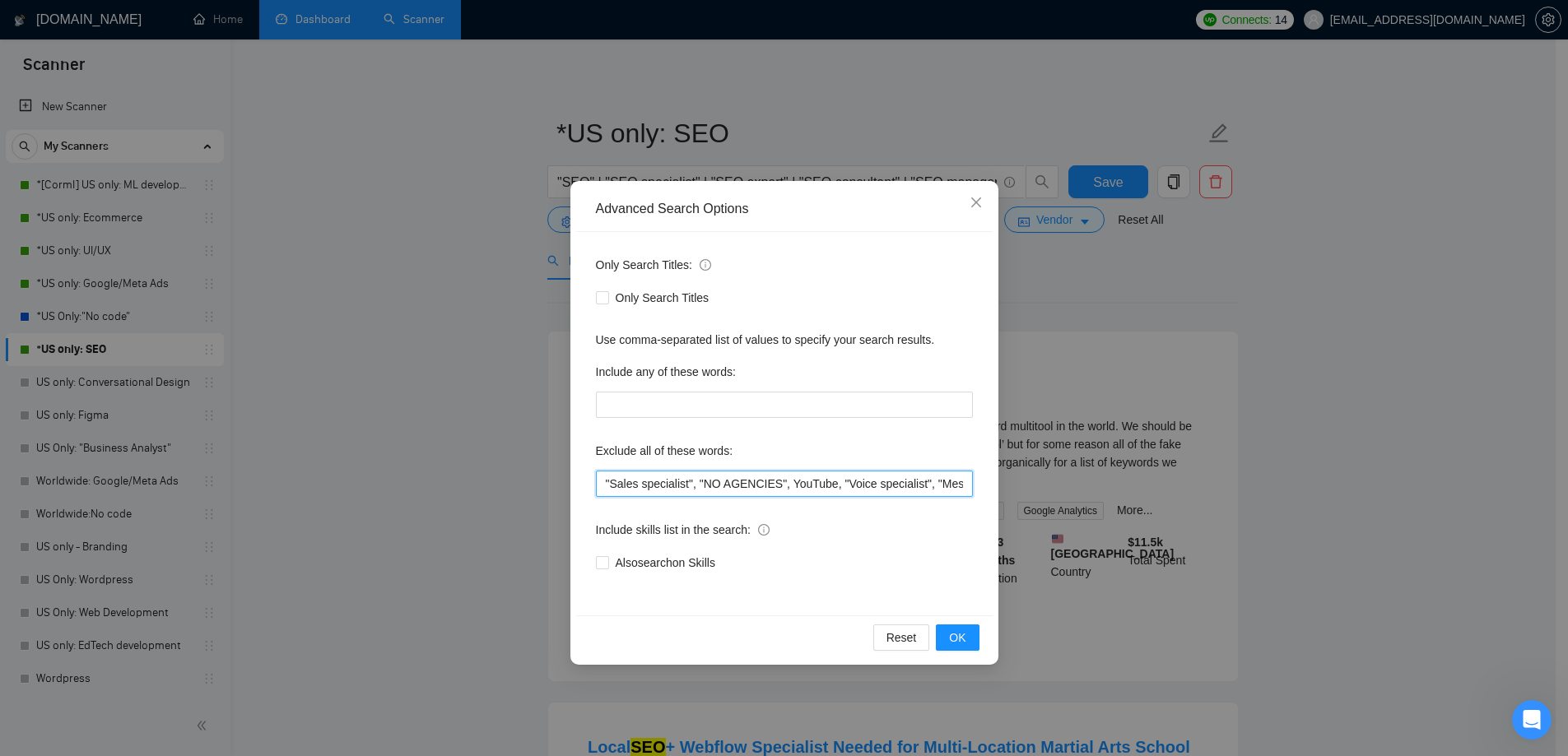
click at [605, 482] on input ""Sales specialist", "NO AGENCIES", YouTube, "Voice specialist", "Messaging spec…" at bounding box center [785, 484] width 377 height 26
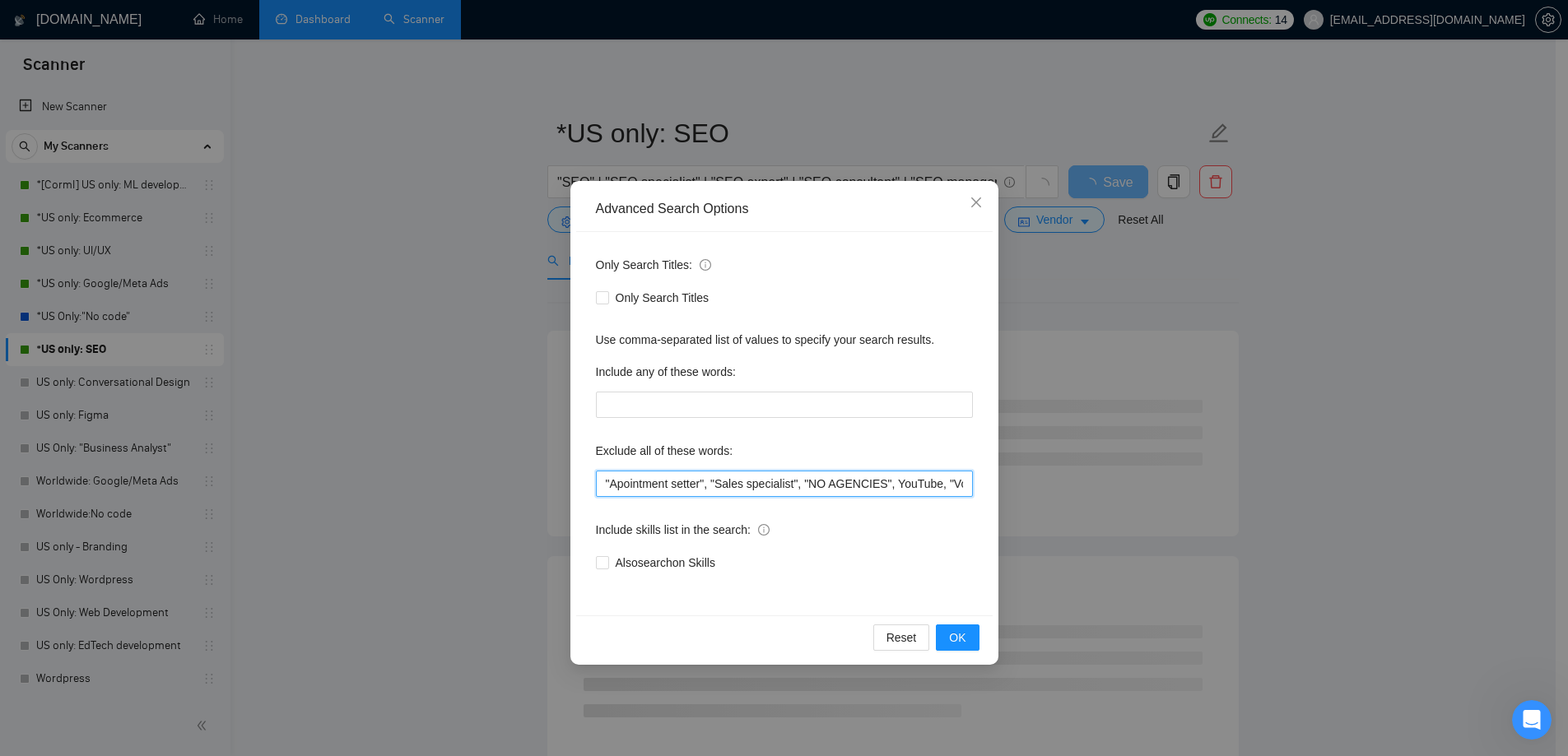
drag, startPoint x: 707, startPoint y: 480, endPoint x: 584, endPoint y: 488, distance: 123.3
click at [584, 488] on div "Only Search Titles: Only Search Titles Use comma-separated list of values to sp…" at bounding box center [784, 423] width 417 height 383
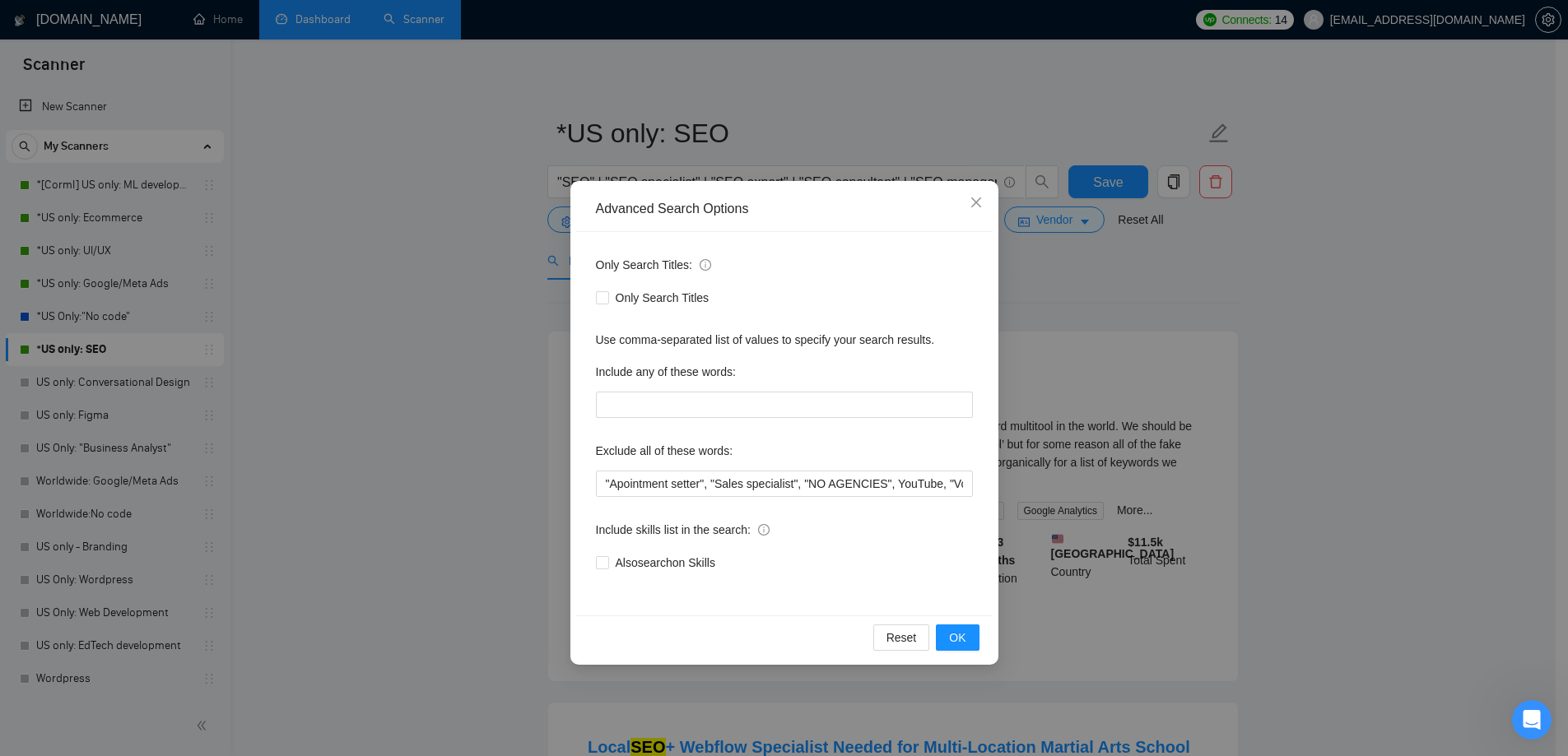
click at [636, 500] on div "Only Search Titles: Only Search Titles Use comma-separated list of values to sp…" at bounding box center [784, 423] width 417 height 383
click at [635, 483] on input ""Apointment setter", "Sales specialist", "NO AGENCIES", YouTube, "Voice special…" at bounding box center [785, 484] width 377 height 26
paste input "pointment"
type input ""Appointment setter", "Sales specialist", "NO AGENCIES", YouTube, "Voice specia…"
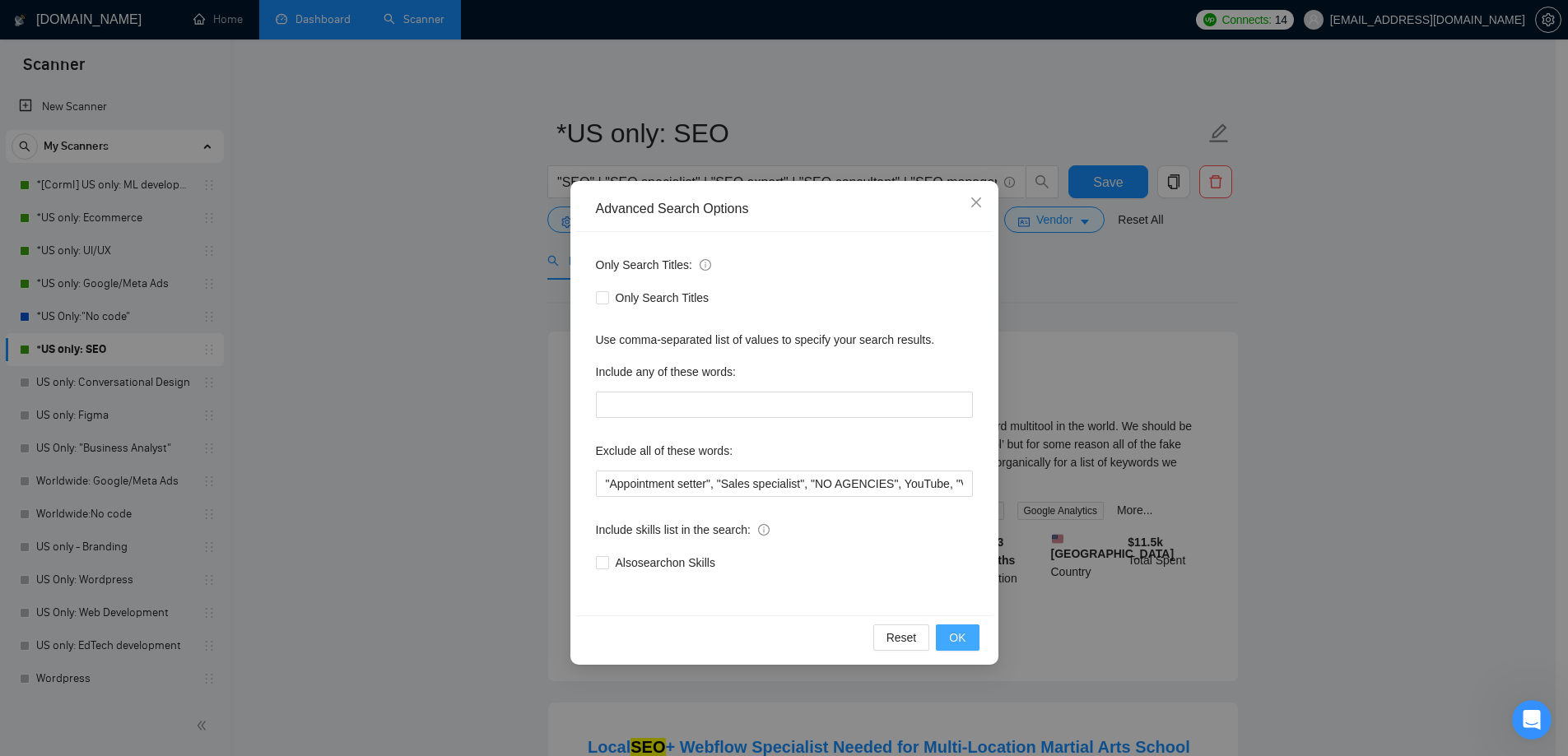
click at [963, 633] on span "OK" at bounding box center [958, 638] width 17 height 18
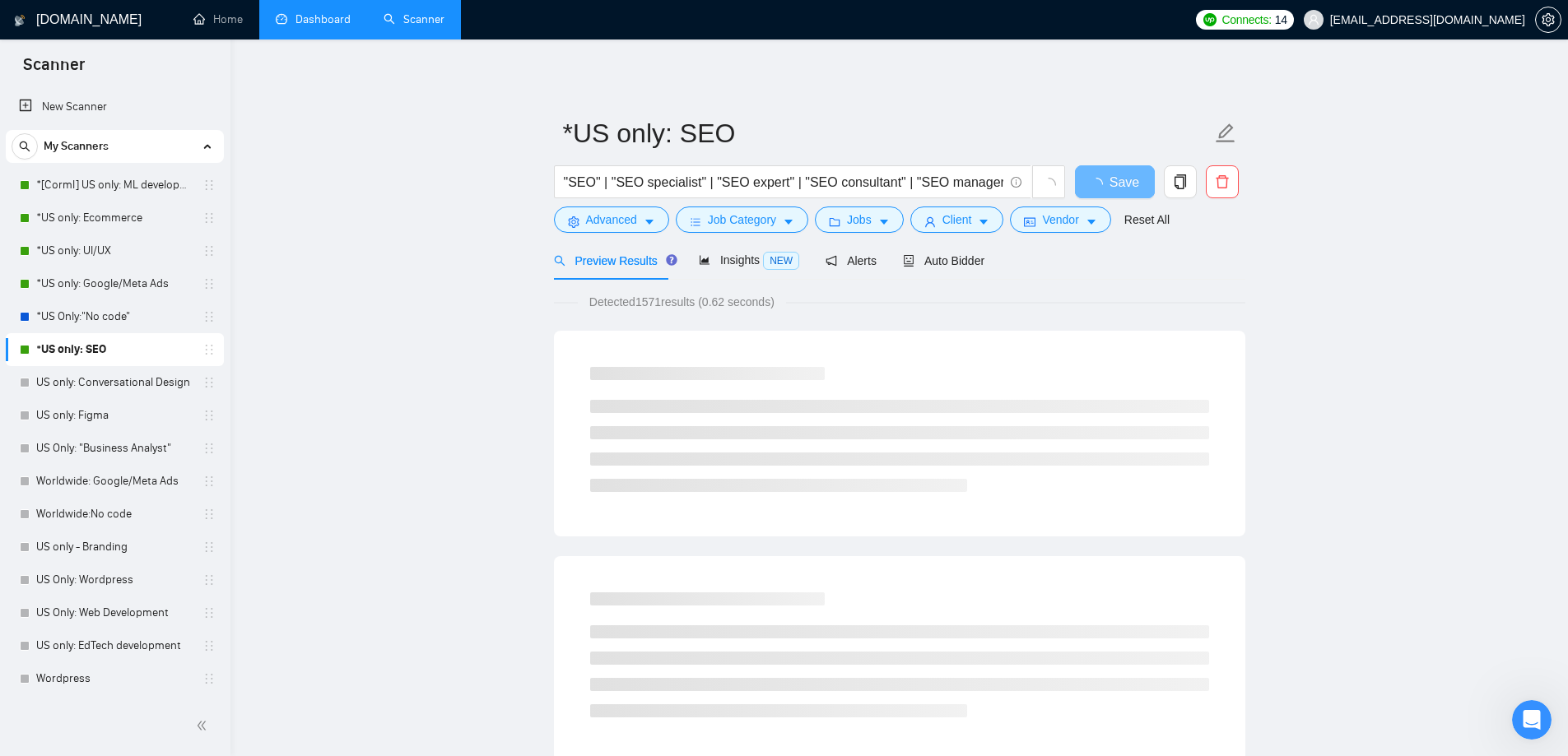
click at [117, 293] on link "*US only: Google/Meta Ads" at bounding box center [114, 283] width 157 height 33
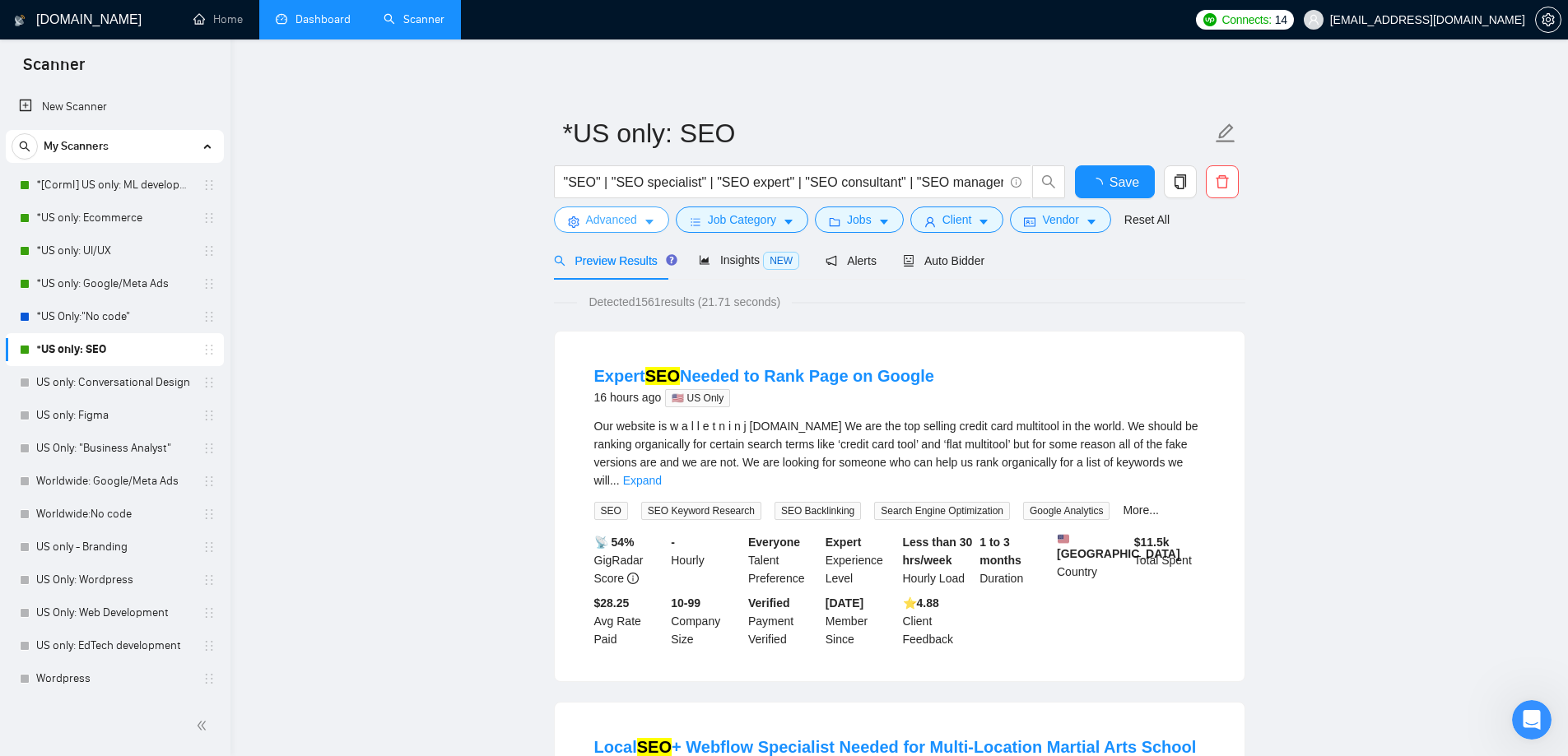
click at [605, 226] on span "Advanced" at bounding box center [611, 220] width 51 height 18
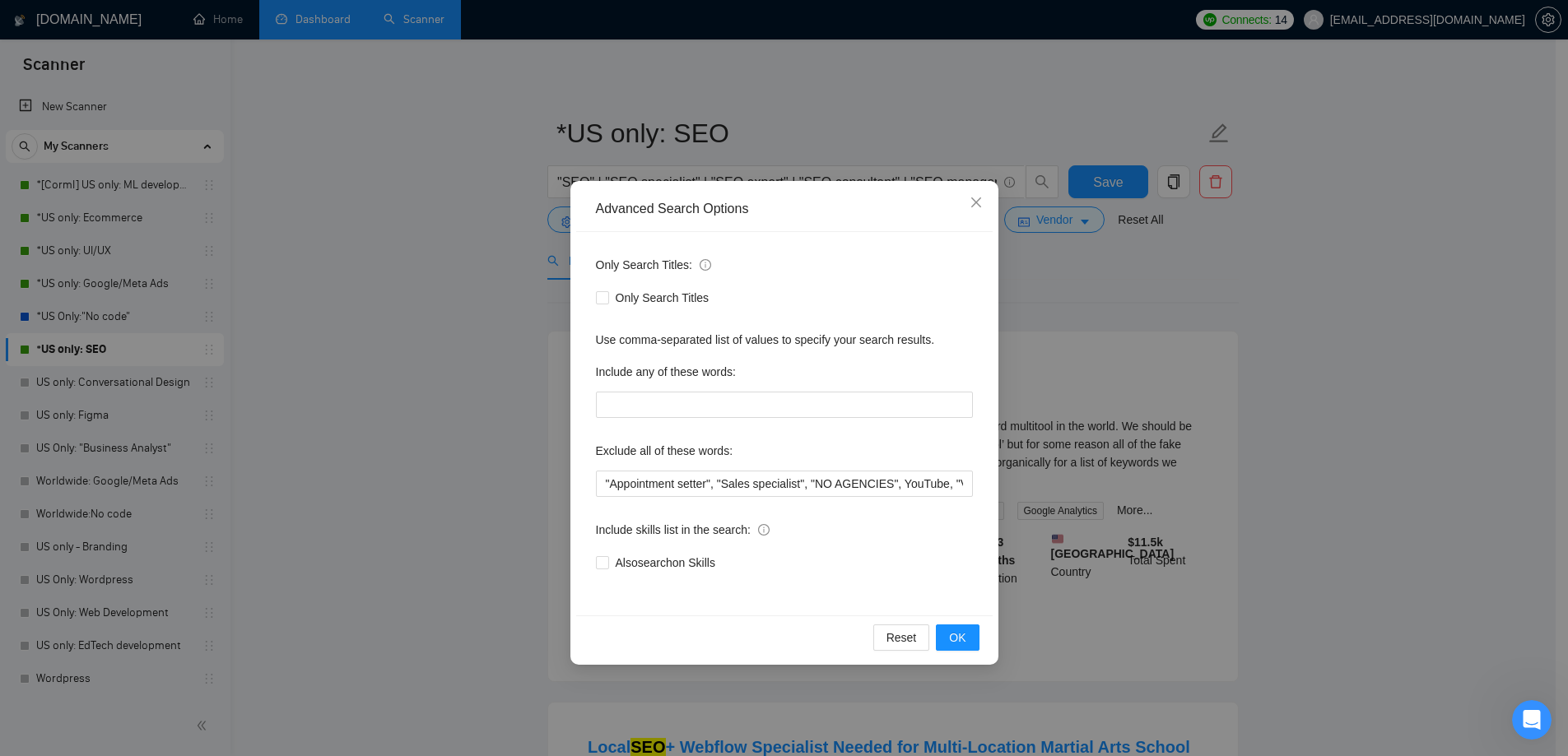
click at [424, 267] on div "Advanced Search Options Only Search Titles: Only Search Titles Use comma-separa…" at bounding box center [784, 378] width 1568 height 756
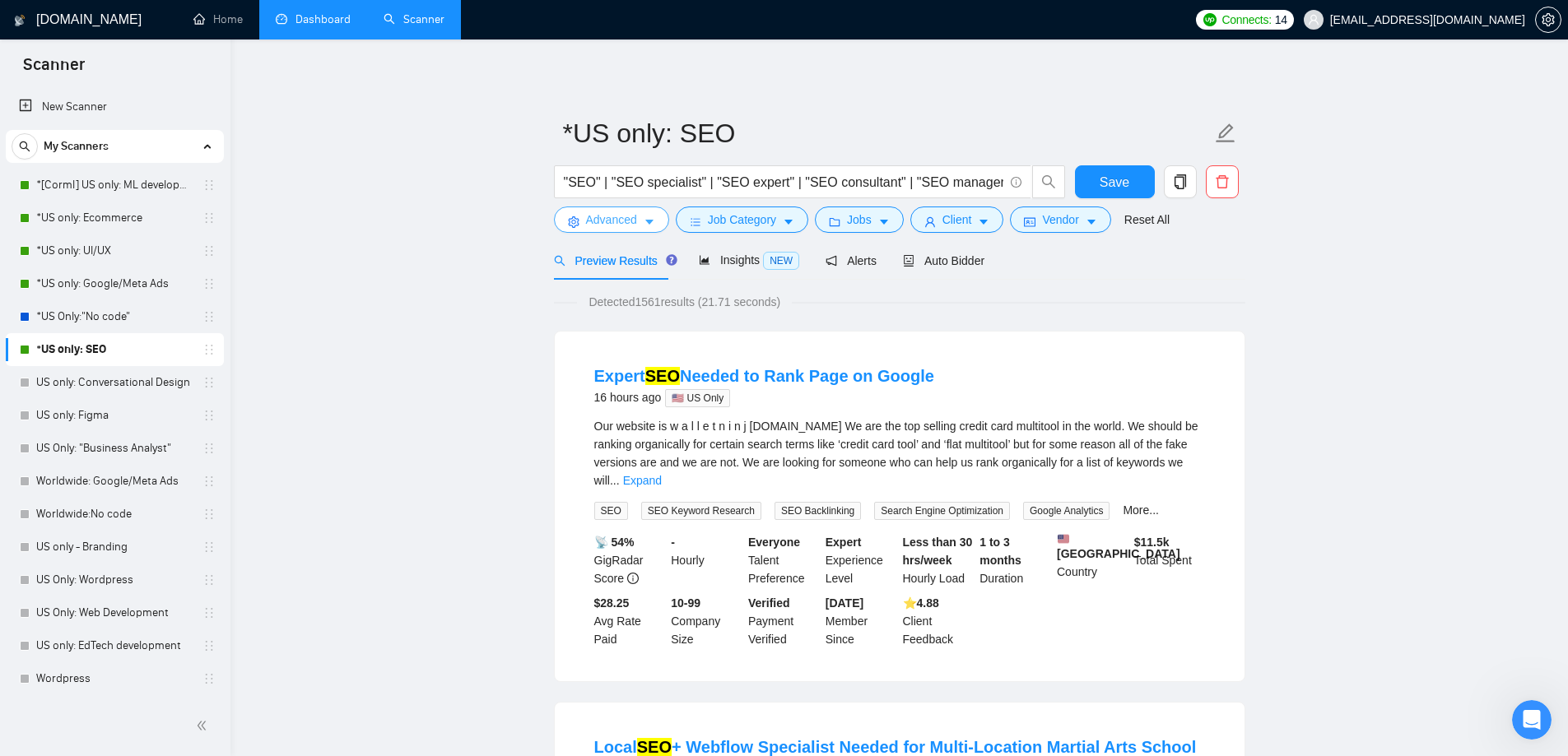
click at [574, 217] on icon "setting" at bounding box center [573, 222] width 11 height 12
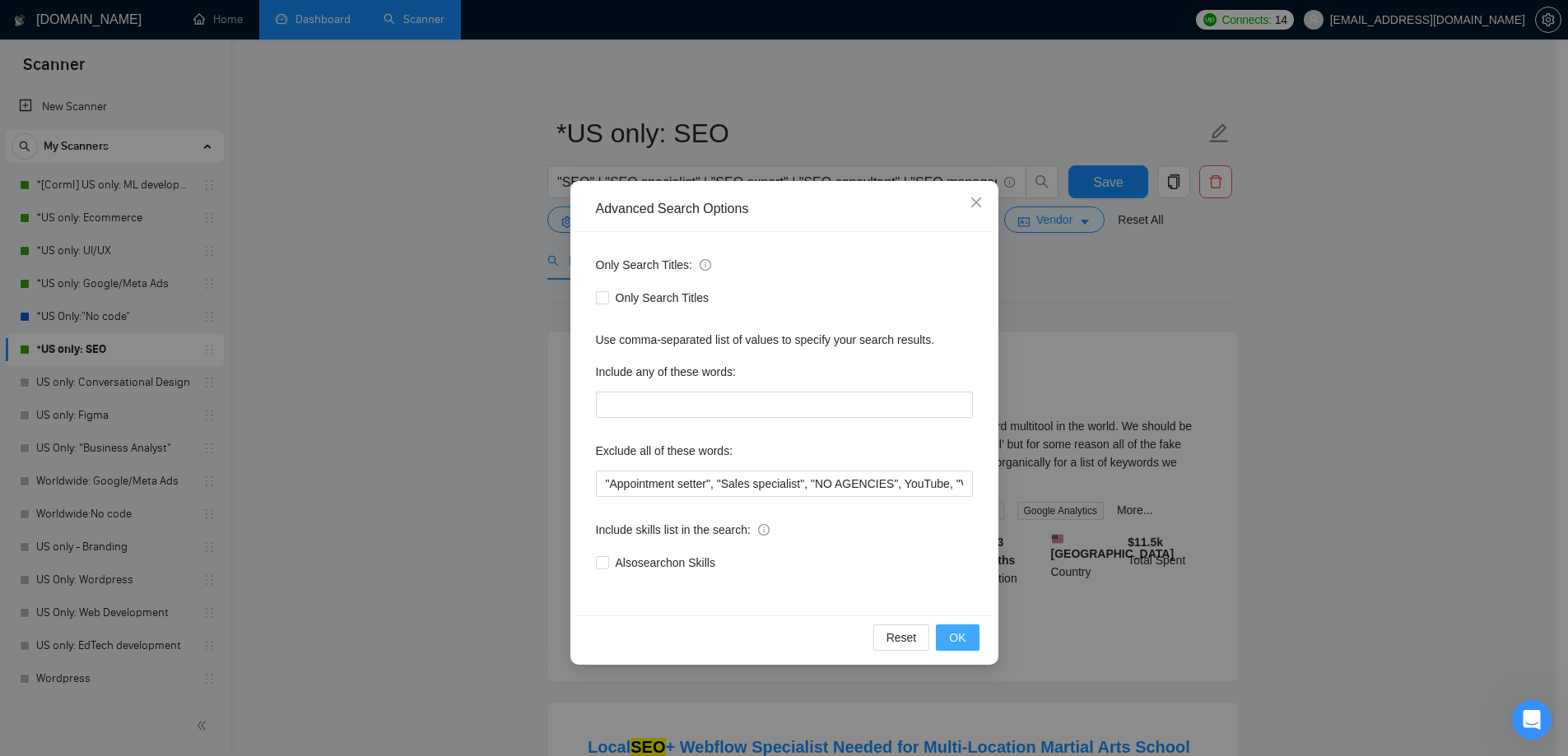
click at [969, 639] on button "OK" at bounding box center [957, 637] width 43 height 26
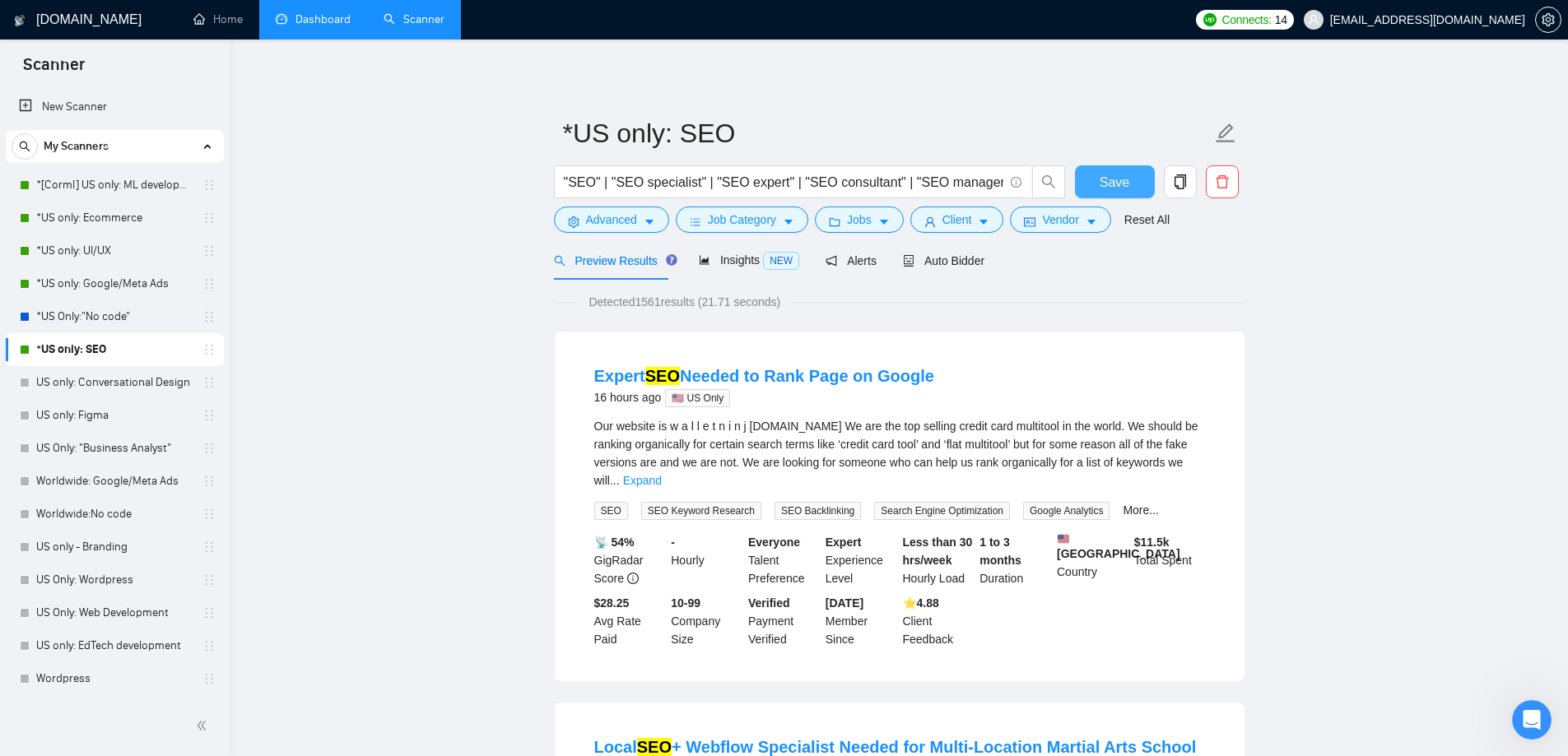
click at [1109, 173] on span "Save" at bounding box center [1114, 182] width 29 height 21
click at [304, 21] on link "Dashboard" at bounding box center [313, 19] width 75 height 14
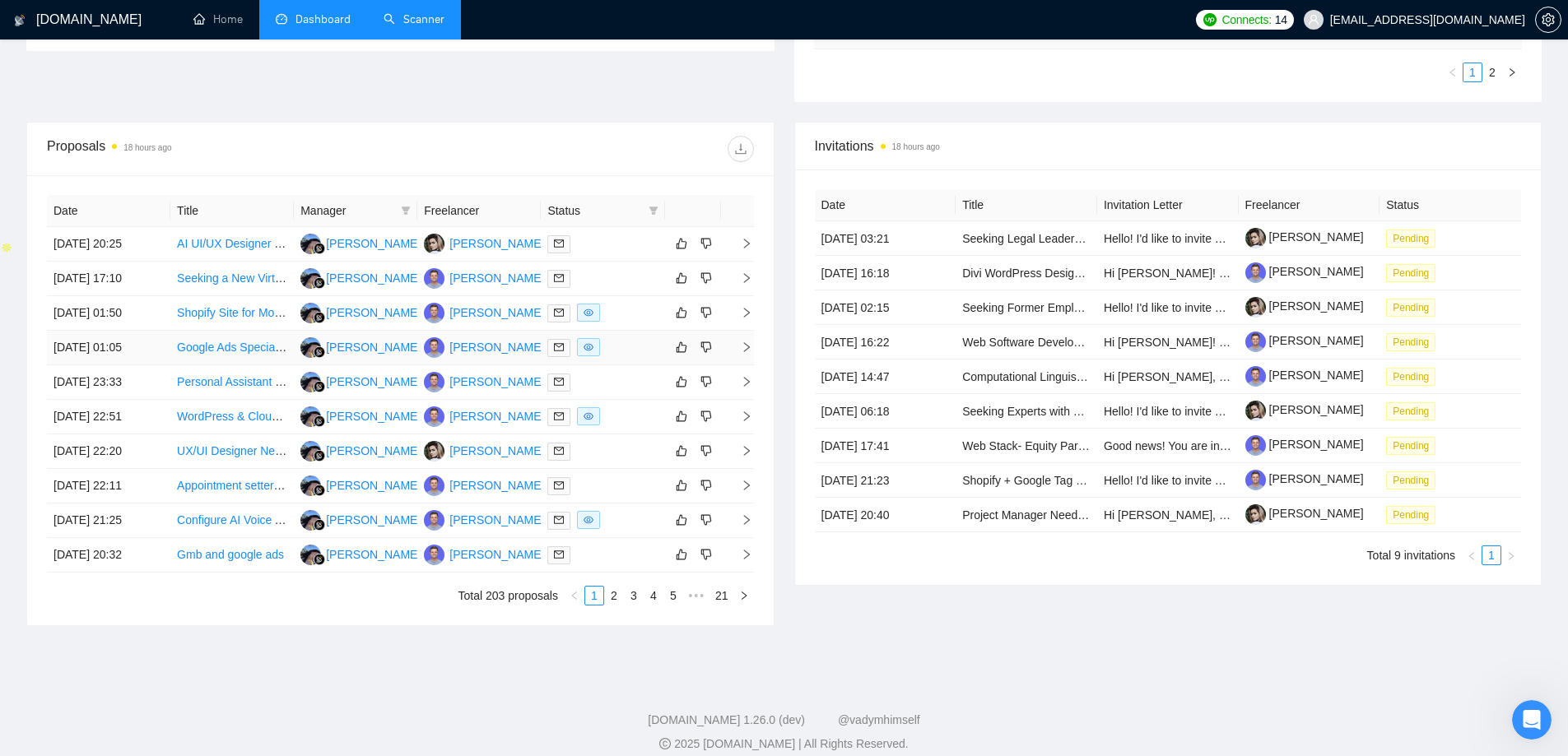
scroll to position [548, 0]
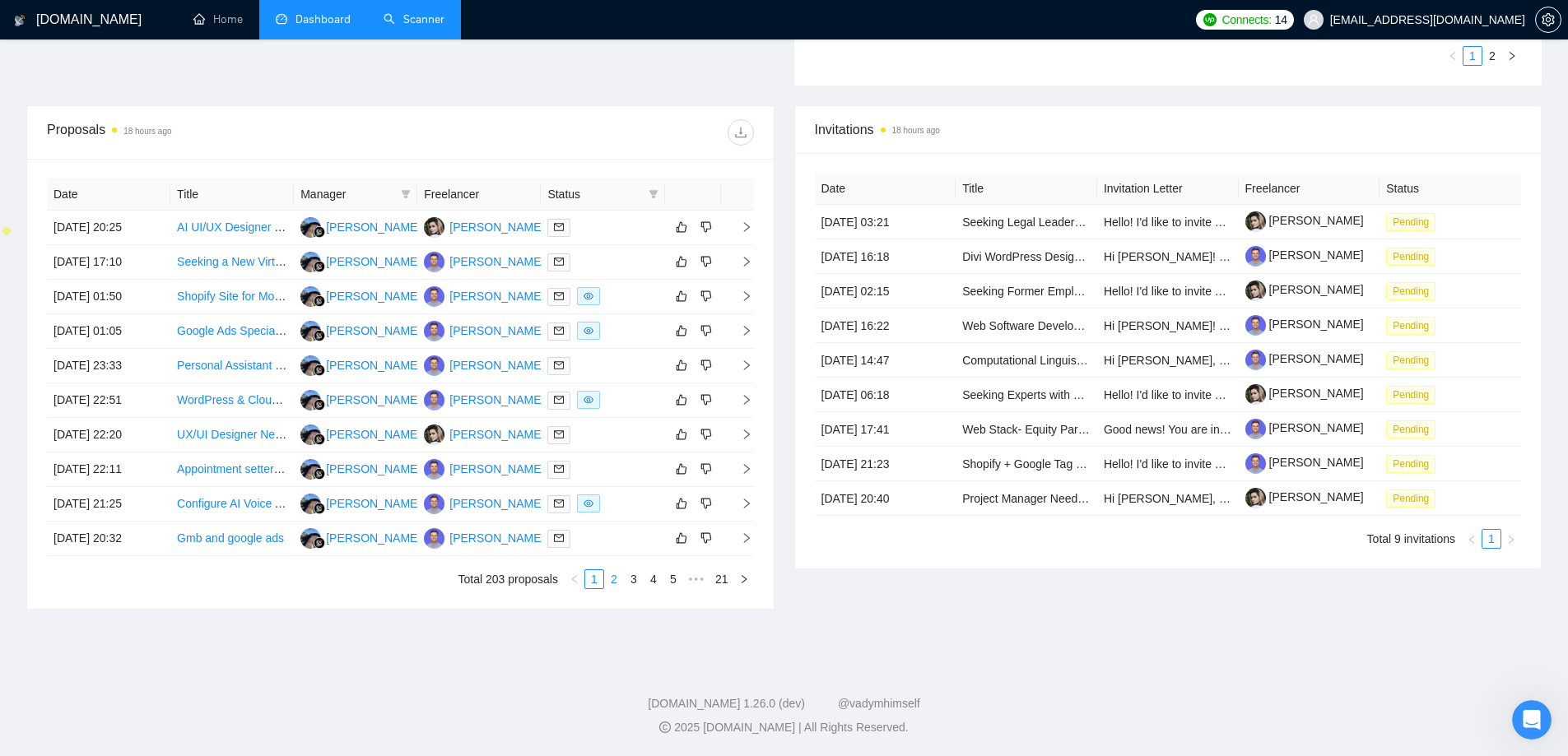
click at [615, 577] on link "2" at bounding box center [615, 579] width 18 height 18
click at [601, 577] on link "1" at bounding box center [594, 579] width 18 height 18
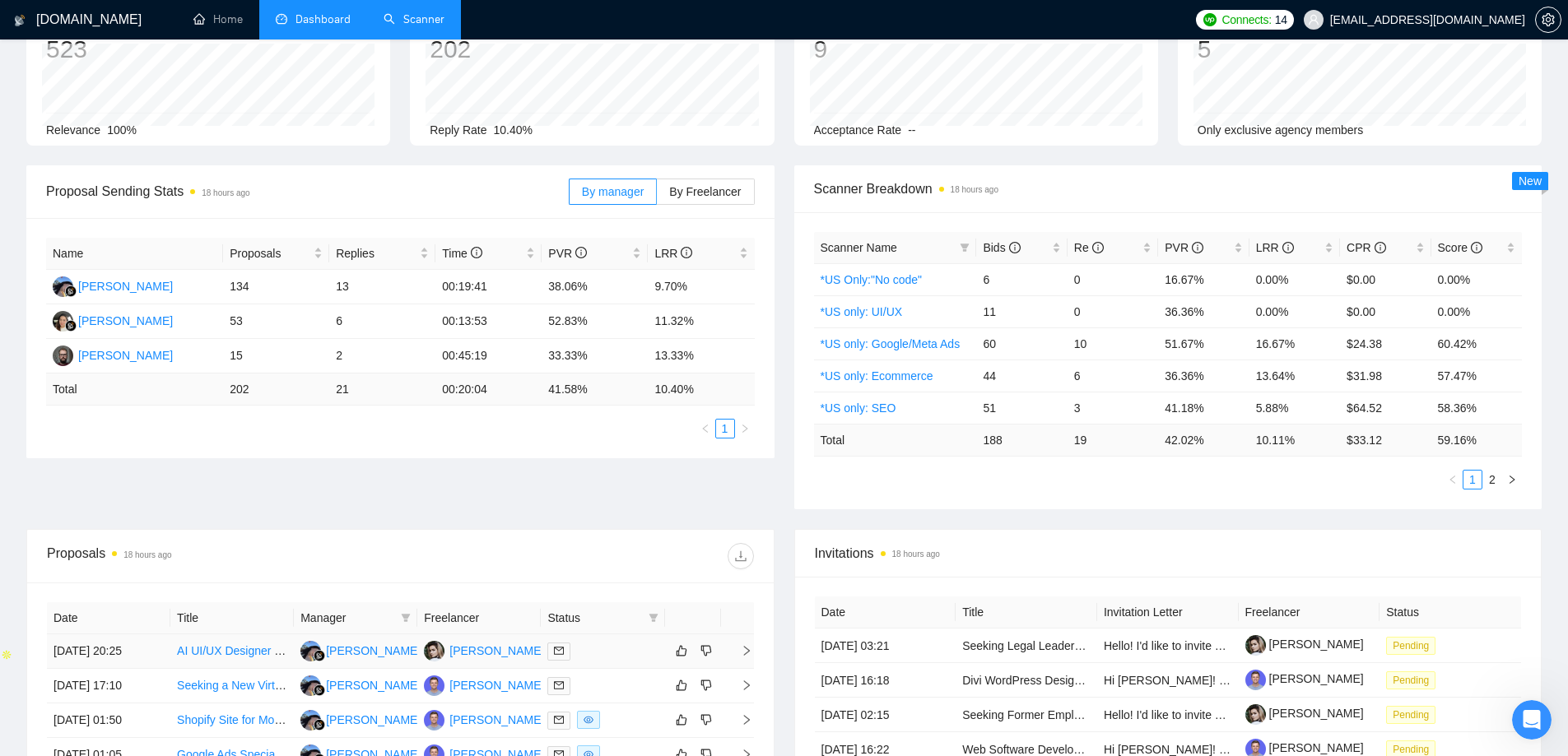
scroll to position [0, 0]
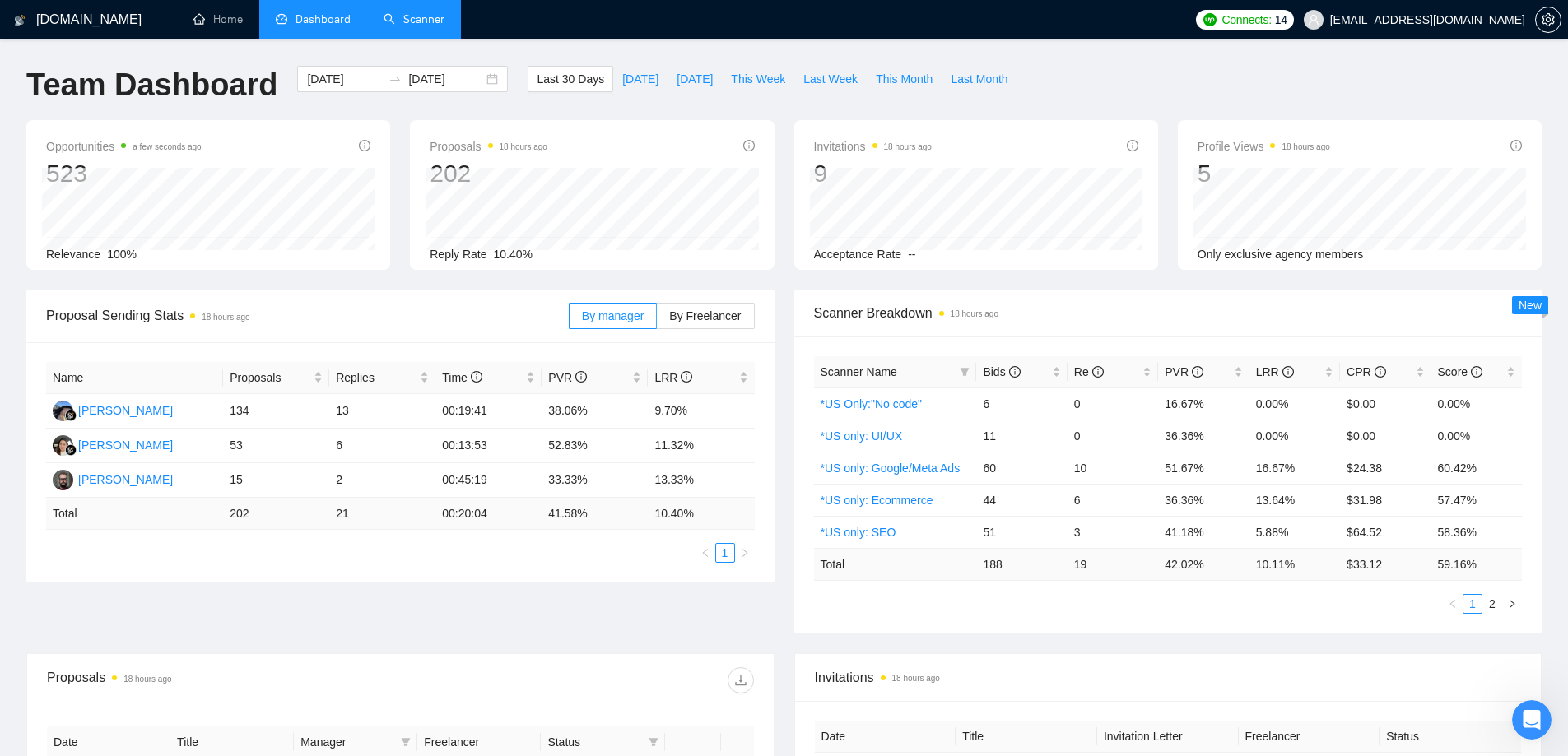
click at [574, 647] on div "Proposal Sending Stats 18 hours ago By manager By Freelancer Name Proposals Rep…" at bounding box center [784, 472] width 1535 height 364
click at [497, 632] on div "Proposal Sending Stats 18 hours ago By manager By Freelancer Name Proposals Rep…" at bounding box center [784, 472] width 1535 height 364
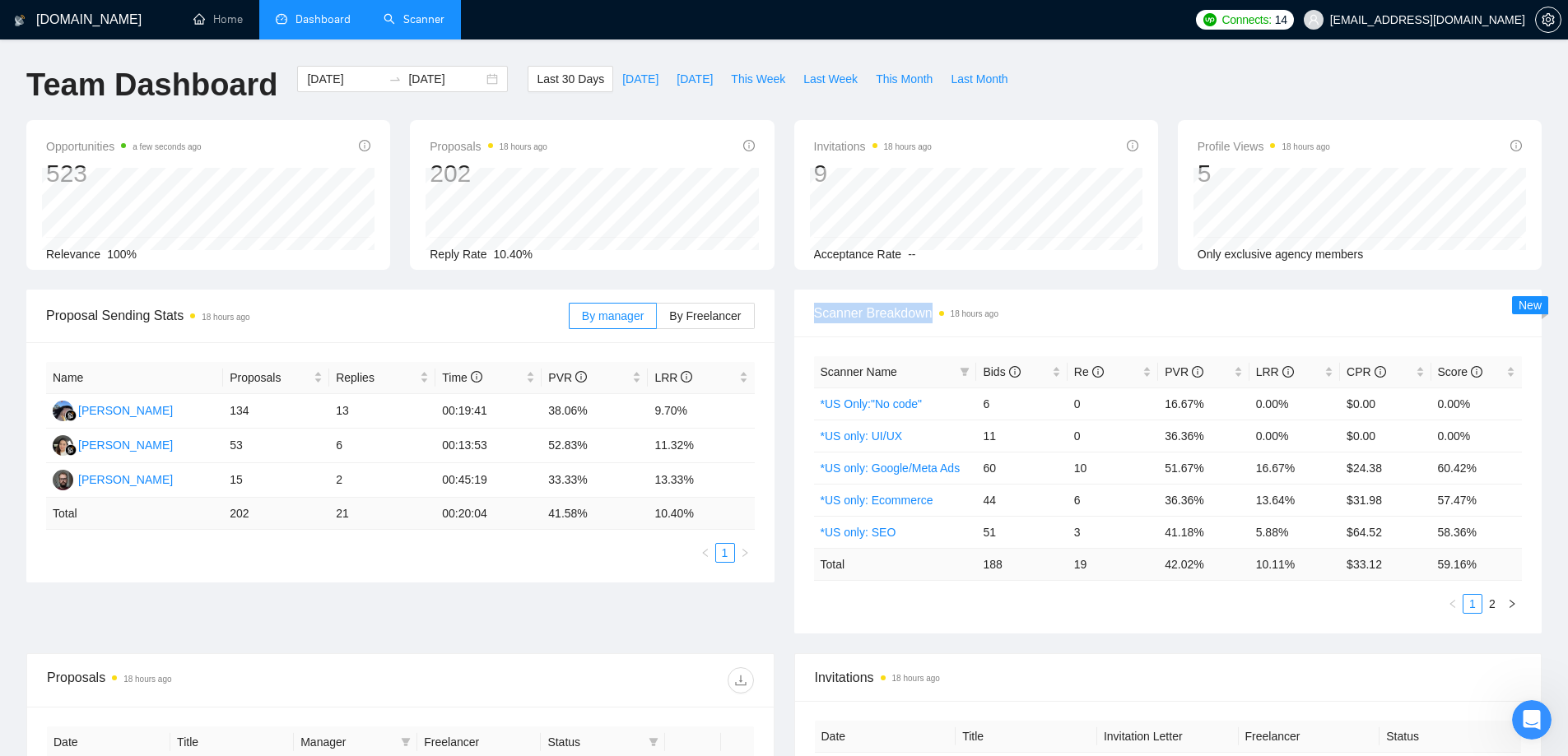
click at [497, 632] on div "Proposal Sending Stats 18 hours ago By manager By Freelancer Name Proposals Rep…" at bounding box center [784, 472] width 1535 height 364
click at [420, 626] on div "Proposal Sending Stats 18 hours ago By manager By Freelancer Name Proposals Rep…" at bounding box center [784, 472] width 1535 height 364
click at [564, 634] on div "Proposal Sending Stats 18 hours ago By manager By Freelancer Name Proposals Rep…" at bounding box center [784, 472] width 1535 height 364
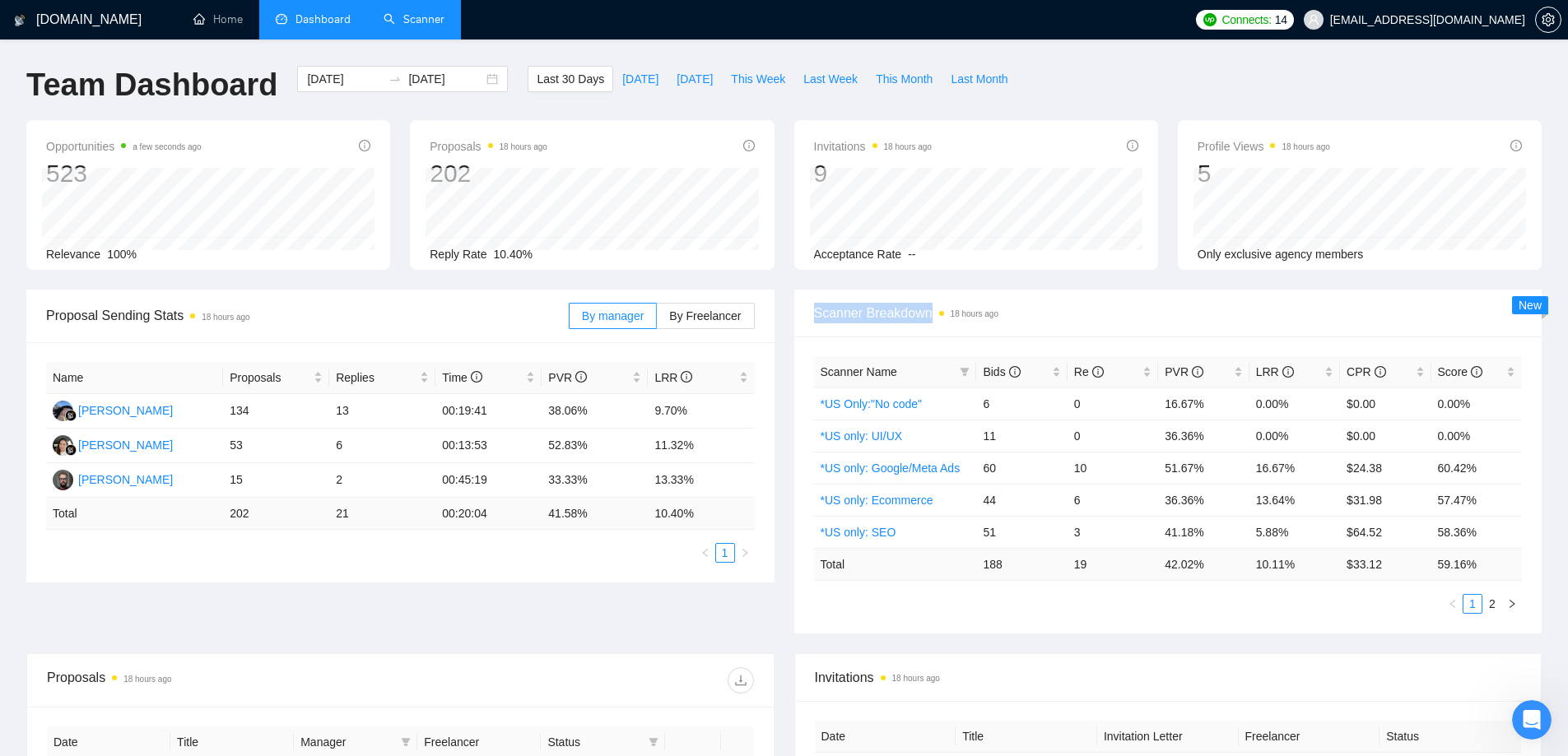
click at [564, 634] on div "Proposal Sending Stats 18 hours ago By manager By Freelancer Name Proposals Rep…" at bounding box center [784, 472] width 1535 height 364
click at [494, 632] on div "Proposal Sending Stats 18 hours ago By manager By Freelancer Name Proposals Rep…" at bounding box center [784, 472] width 1535 height 364
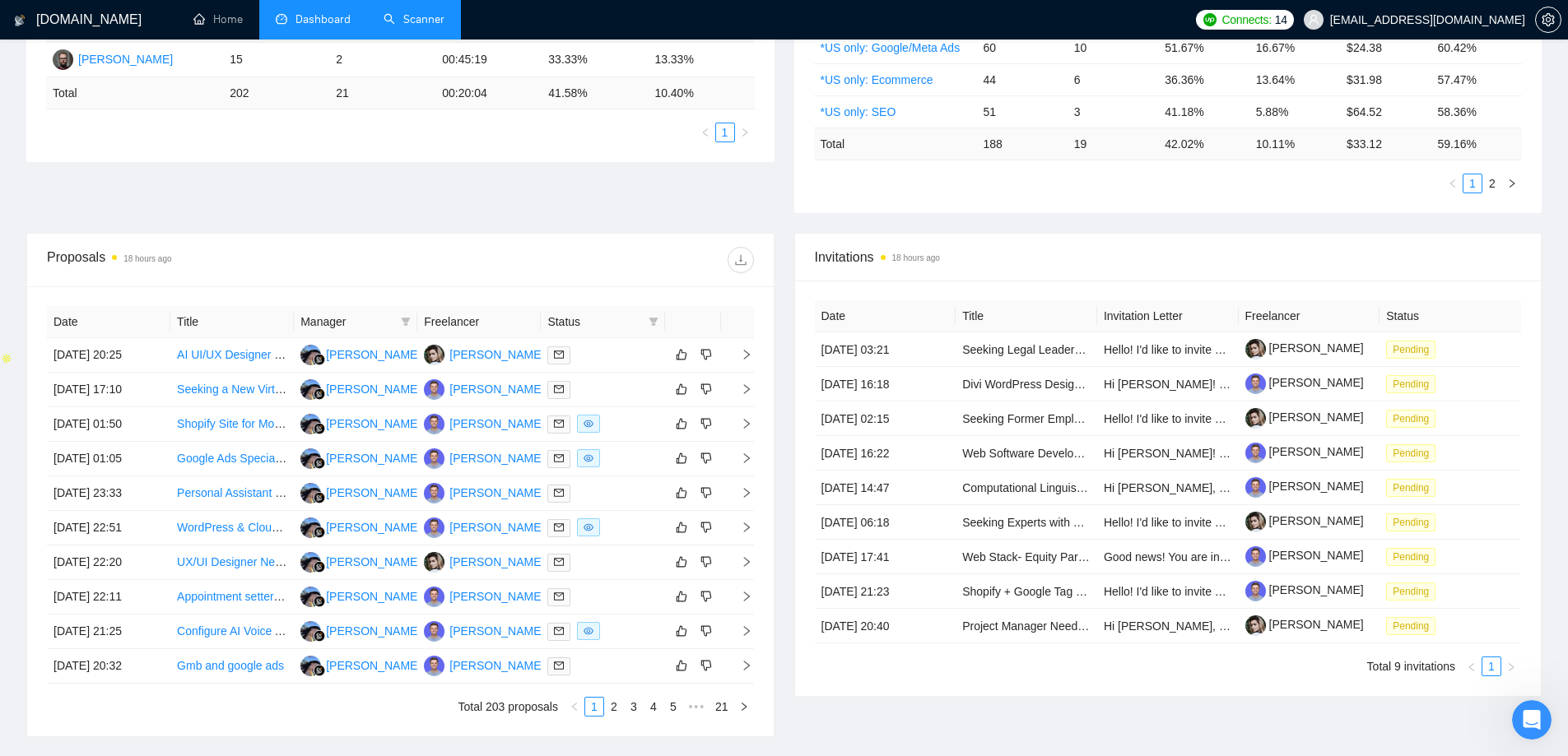
scroll to position [383, 0]
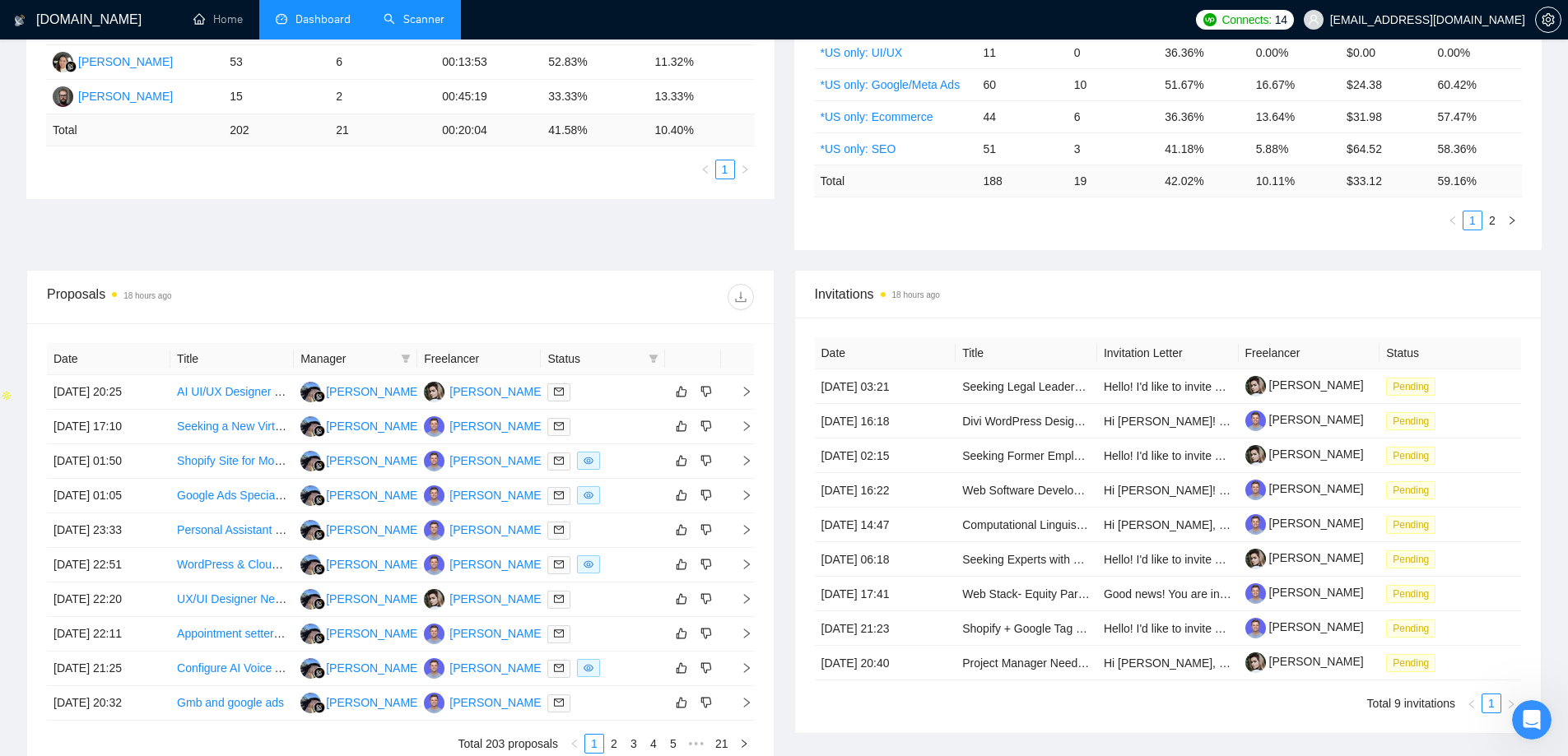
click at [422, 13] on link "Scanner" at bounding box center [413, 19] width 61 height 14
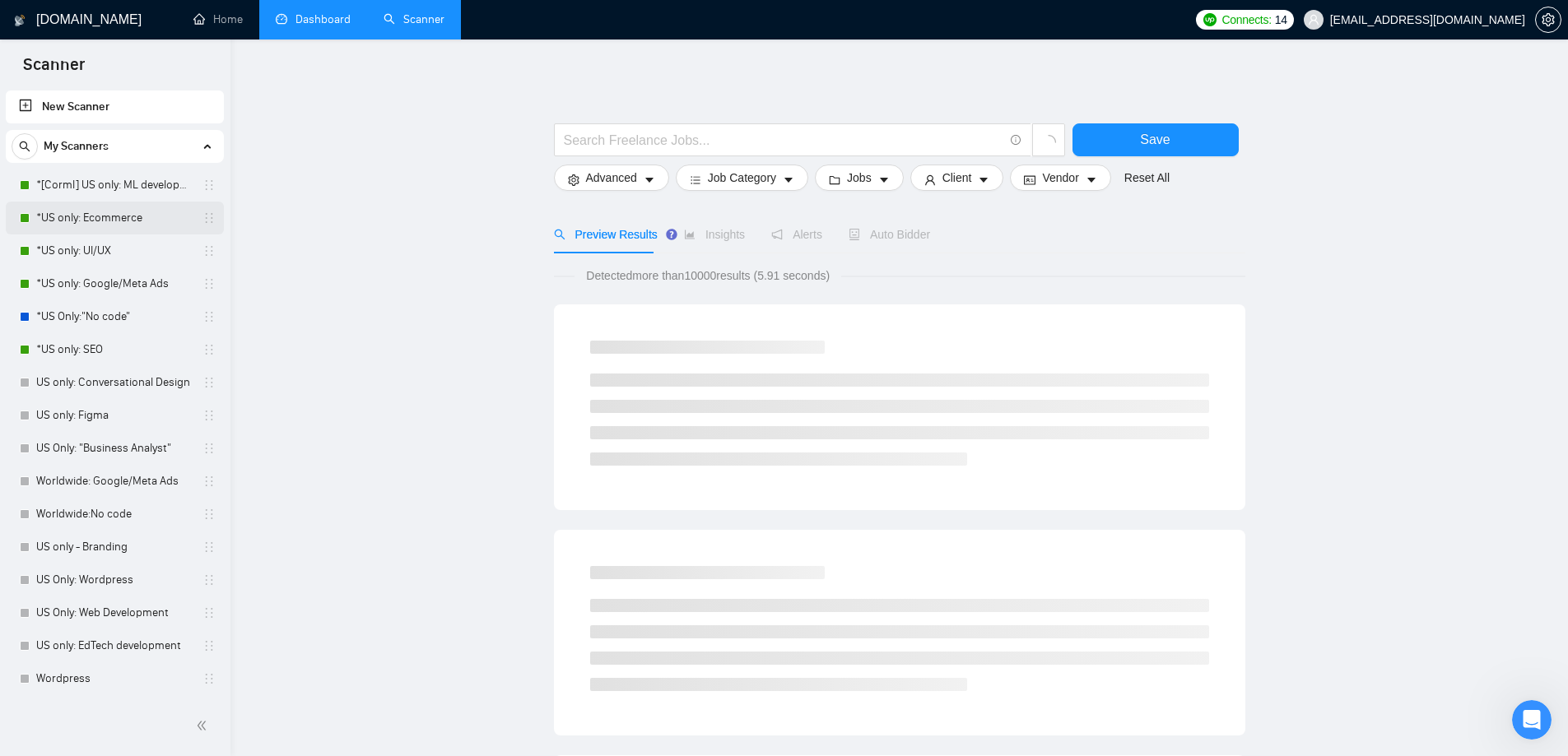
click at [101, 215] on link "*US only: Ecommerce" at bounding box center [114, 218] width 157 height 33
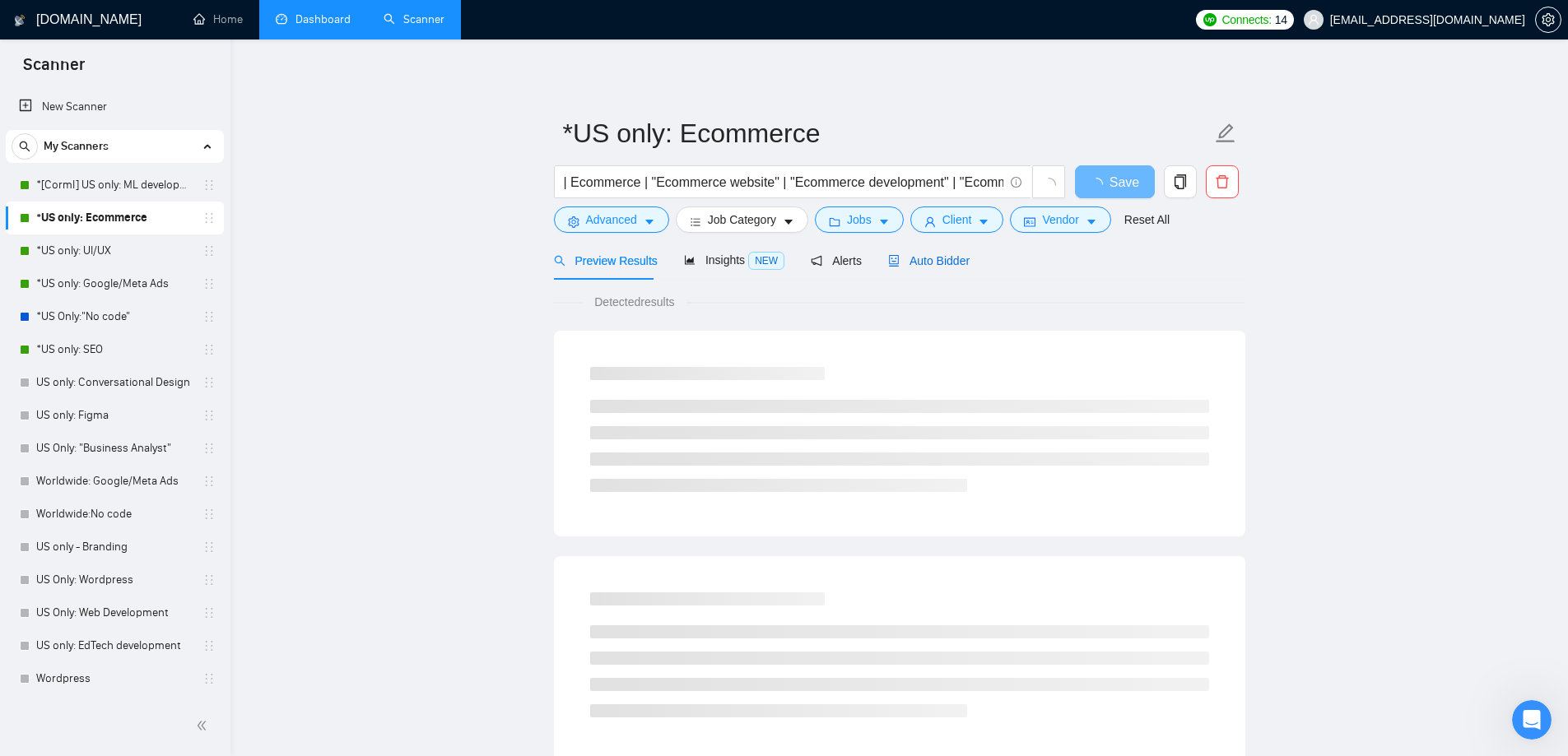
click at [906, 261] on span "Auto Bidder" at bounding box center [928, 261] width 81 height 13
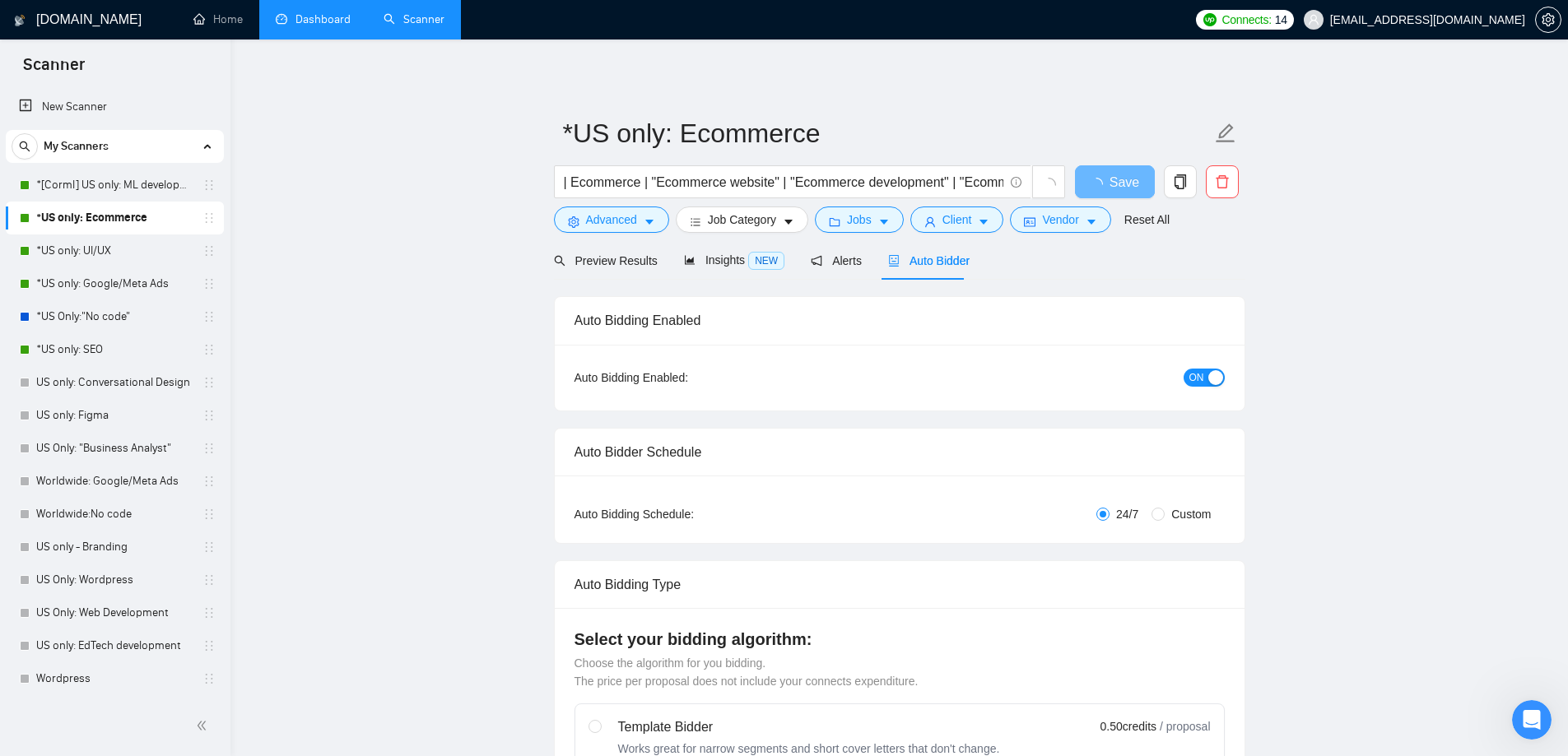
checkbox input "true"
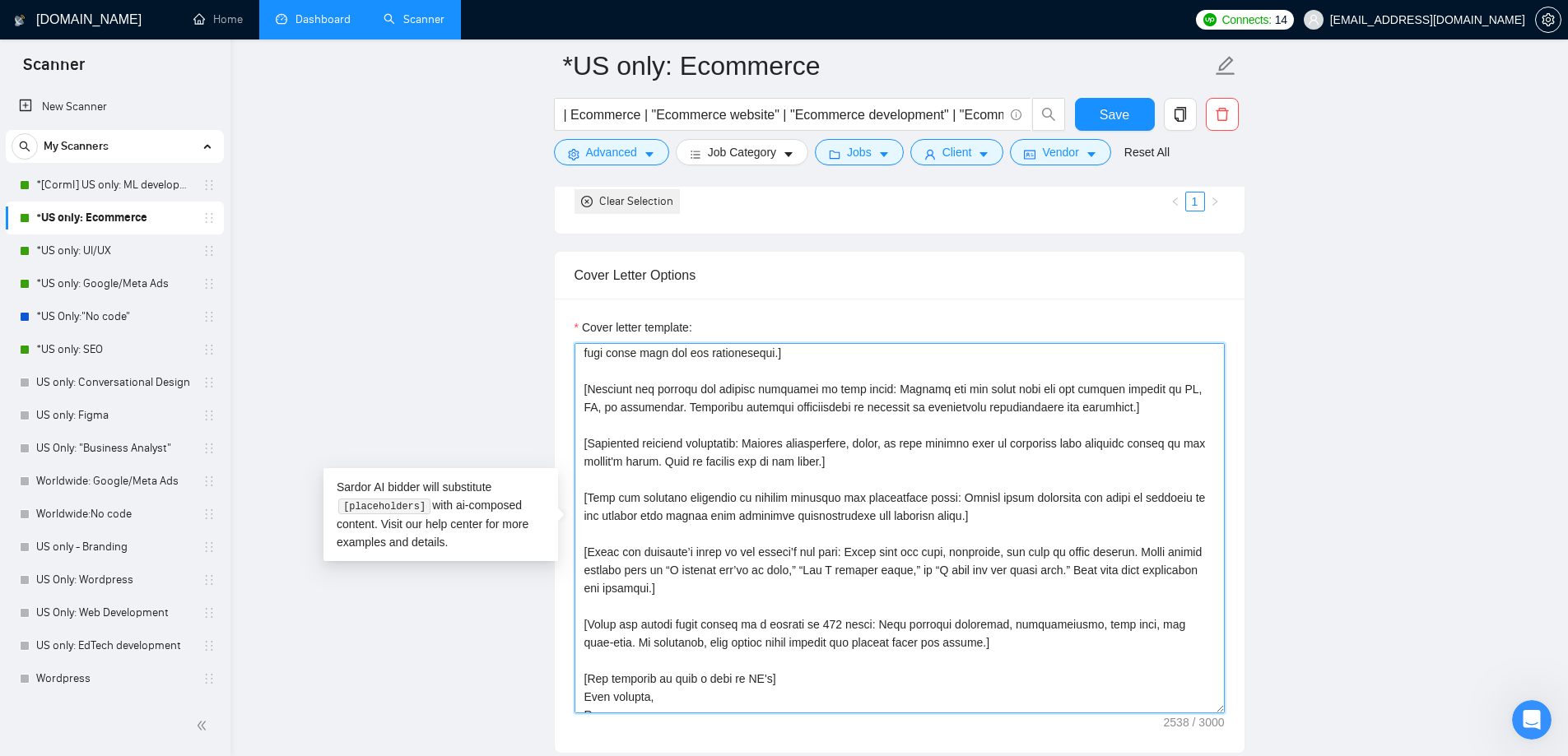
scroll to position [344, 0]
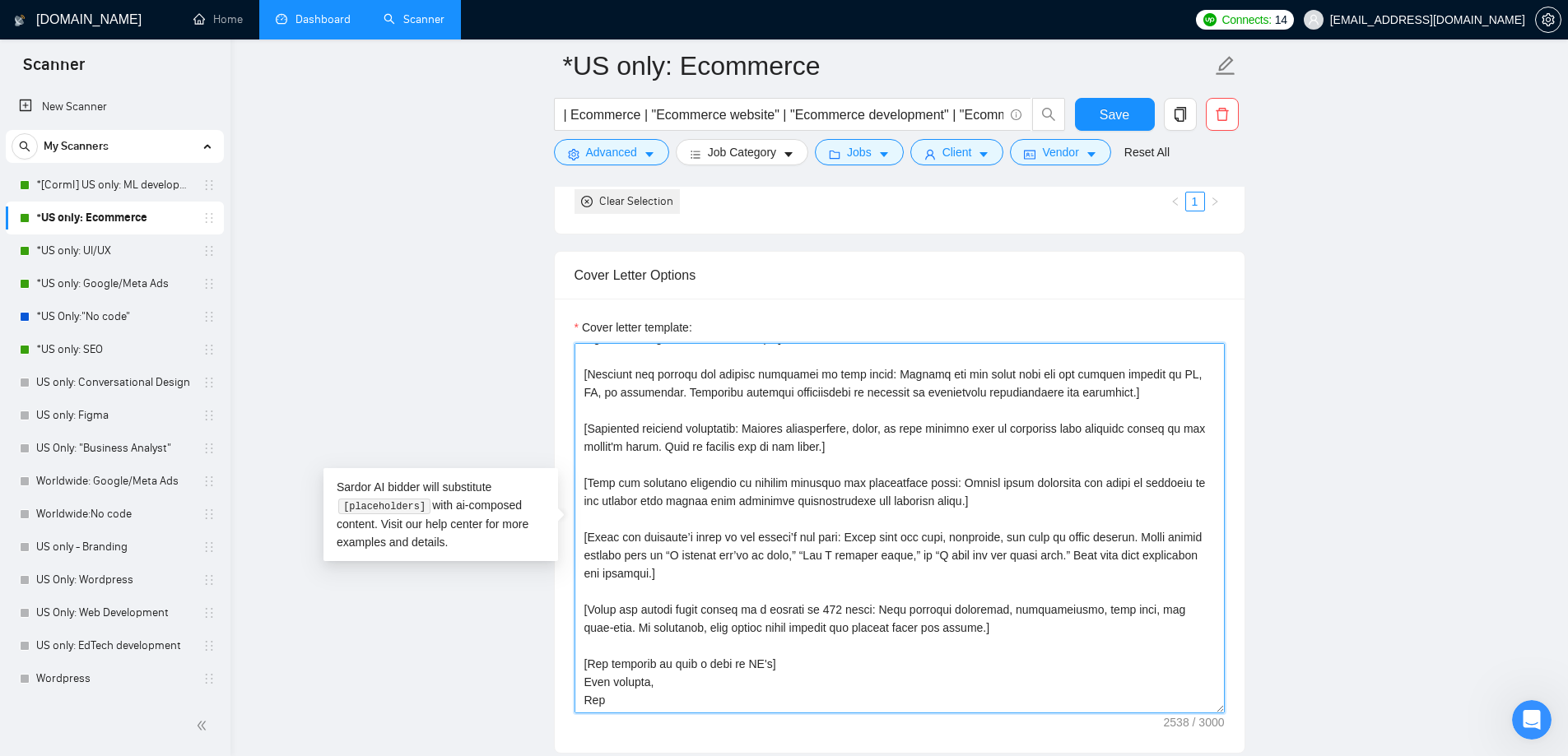
drag, startPoint x: 583, startPoint y: 357, endPoint x: 905, endPoint y: 712, distance: 479.3
click at [905, 712] on textarea "Cover letter template:" at bounding box center [900, 528] width 651 height 370
click at [652, 417] on textarea "Cover letter template:" at bounding box center [900, 528] width 651 height 370
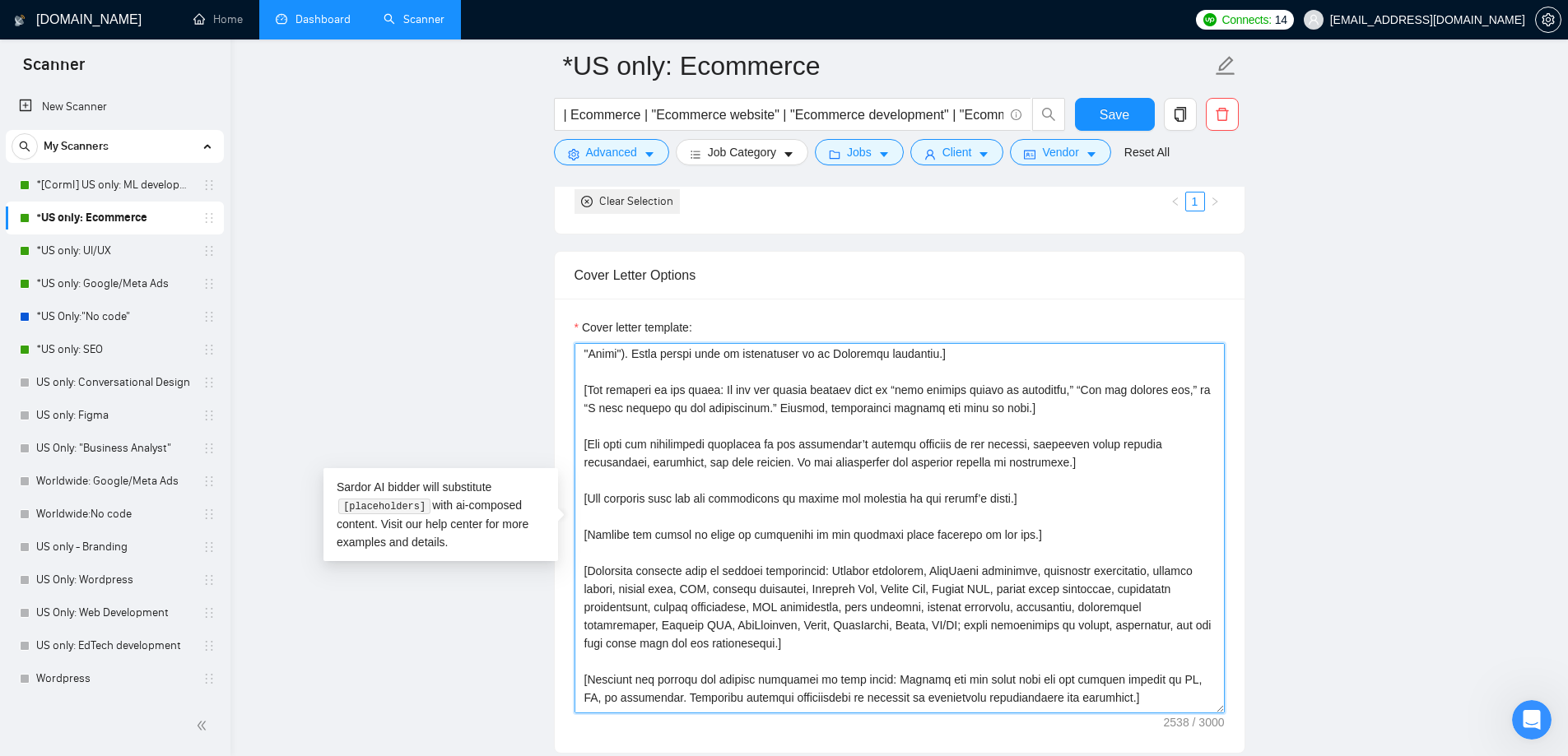
scroll to position [0, 0]
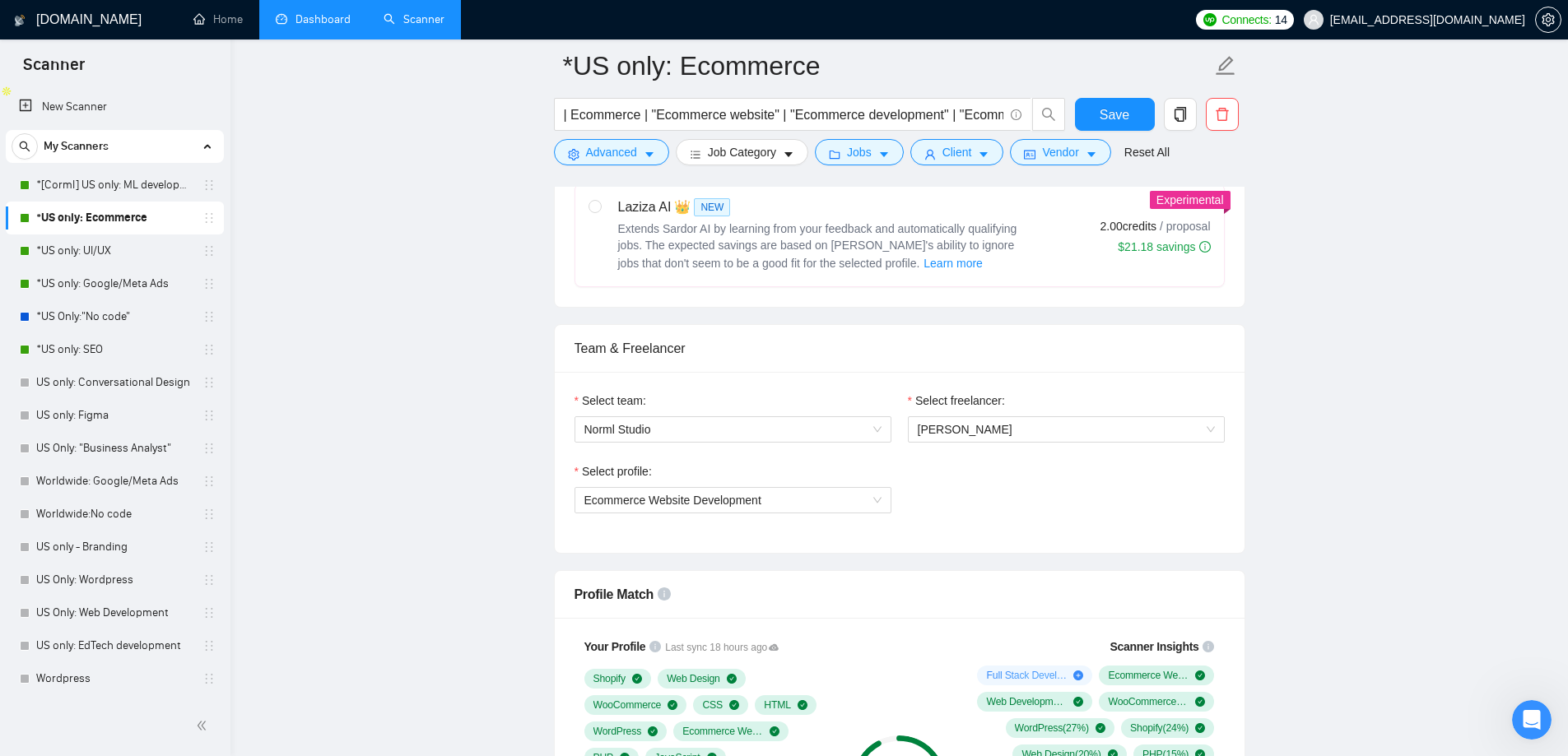
scroll to position [494, 0]
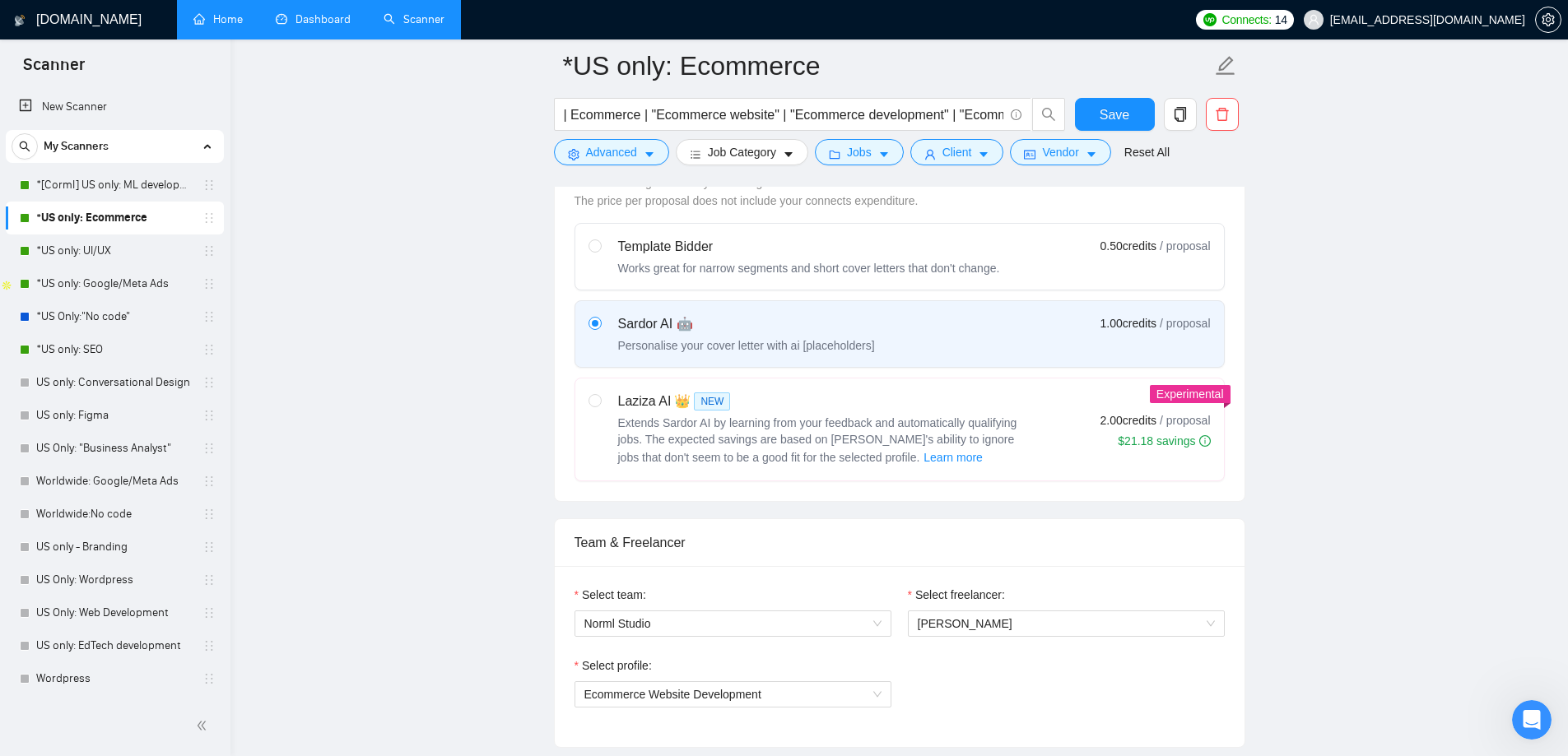
click at [228, 22] on link "Home" at bounding box center [218, 19] width 49 height 14
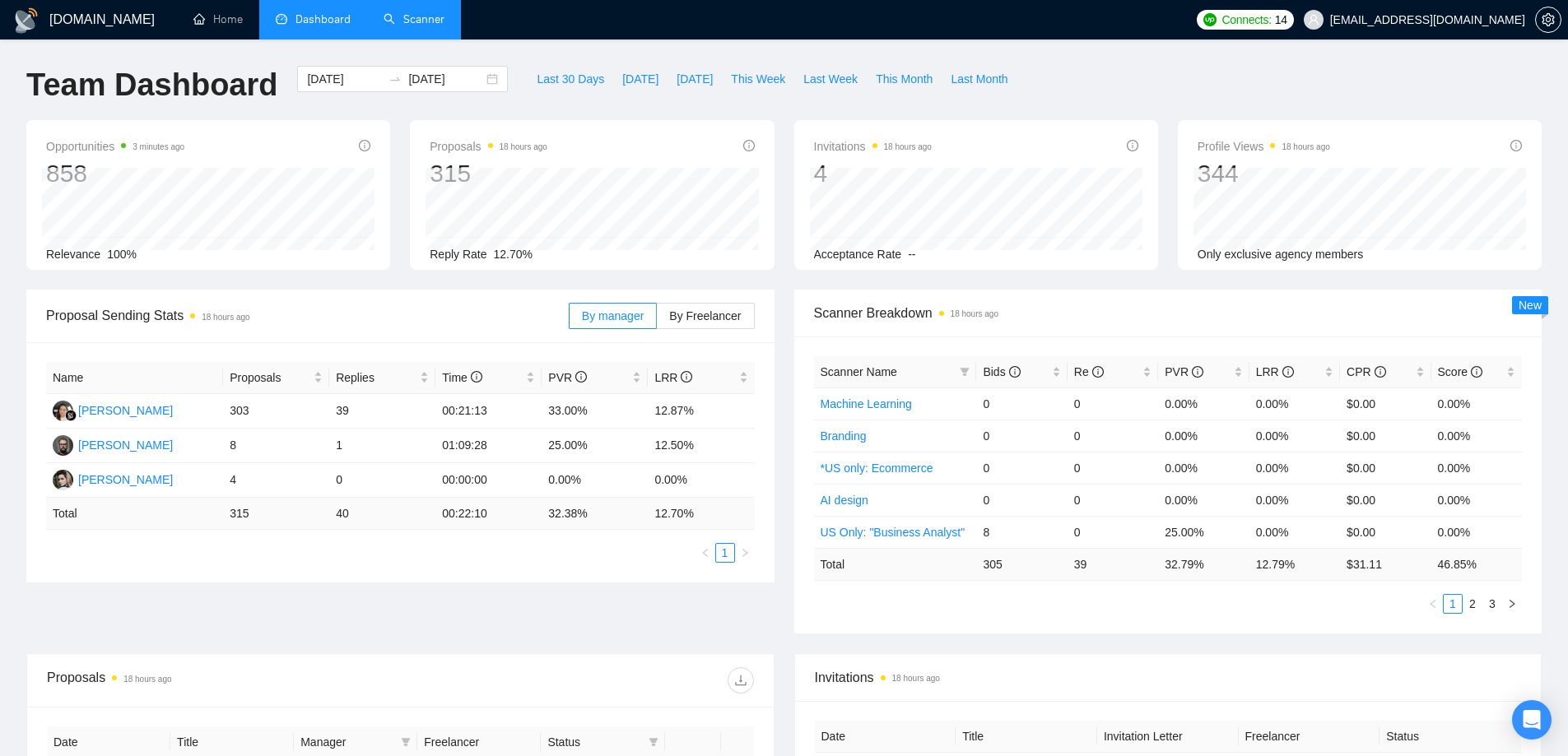
click at [444, 25] on link "Scanner" at bounding box center [413, 19] width 61 height 14
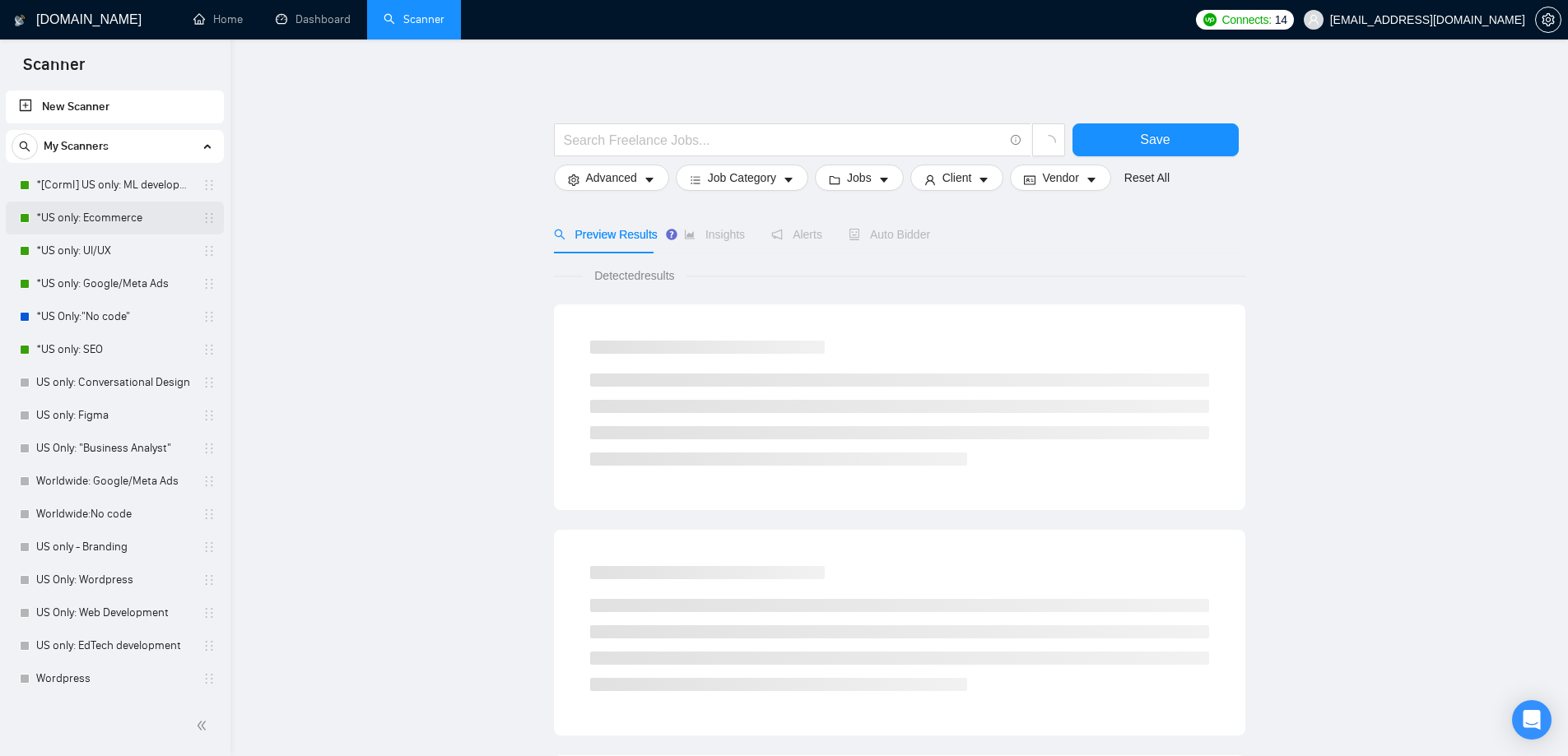
click at [101, 223] on link "*US only: Ecommerce" at bounding box center [114, 218] width 157 height 33
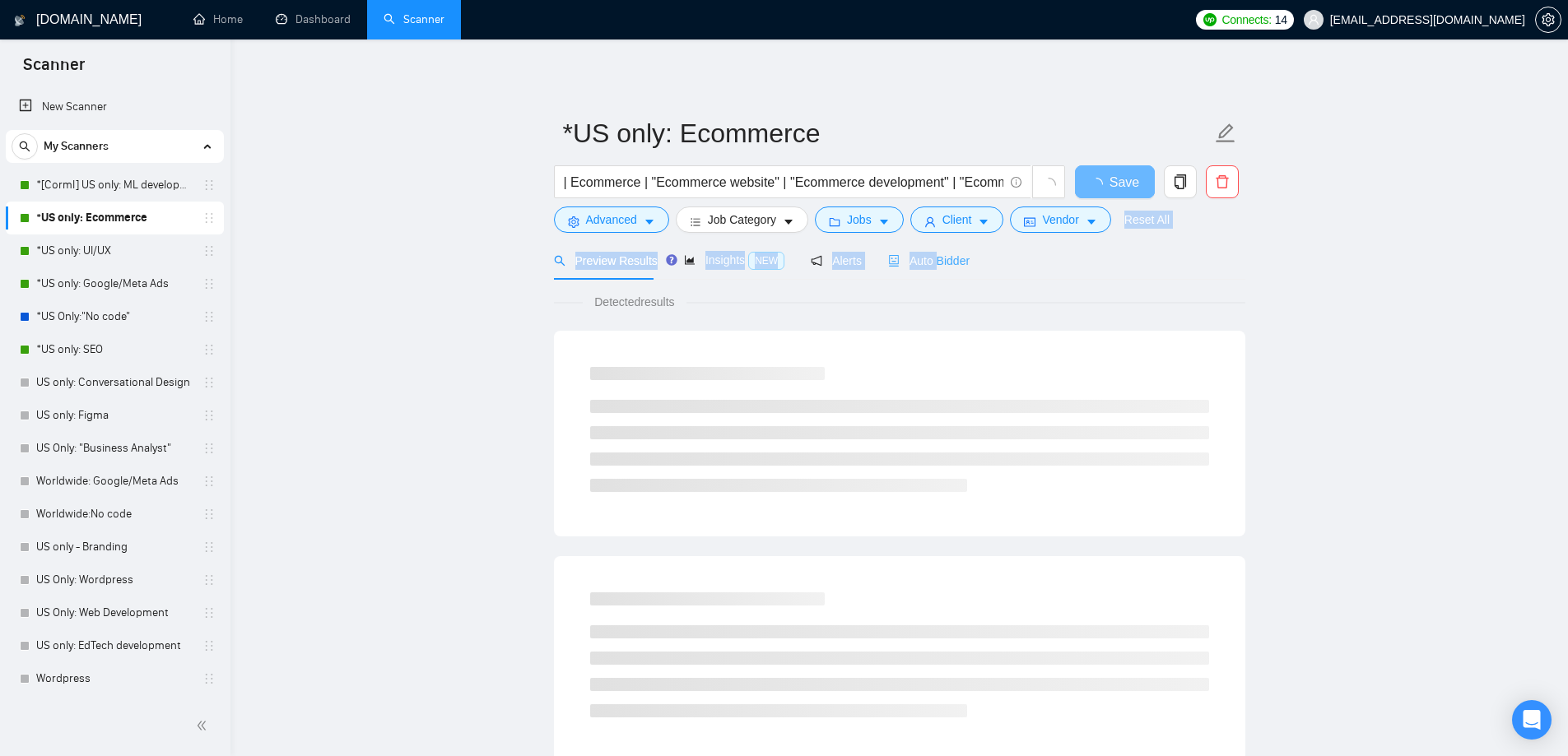
click at [932, 241] on div "*US only: Ecommerce | Ecommerce | "Ecommerce website" | "Ecommerce development"…" at bounding box center [900, 752] width 692 height 1372
click at [931, 254] on span "Auto Bidder" at bounding box center [928, 261] width 81 height 13
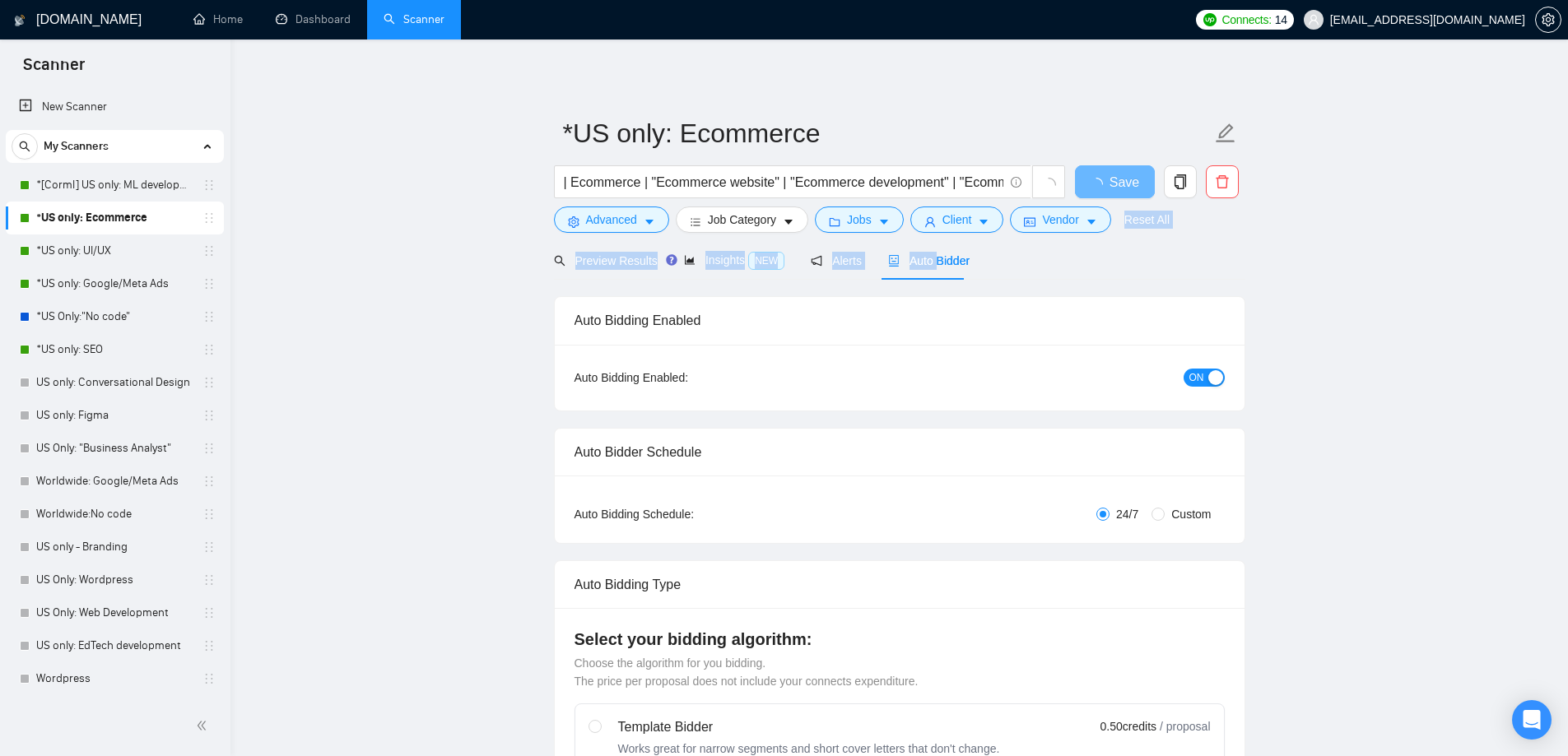
checkbox input "true"
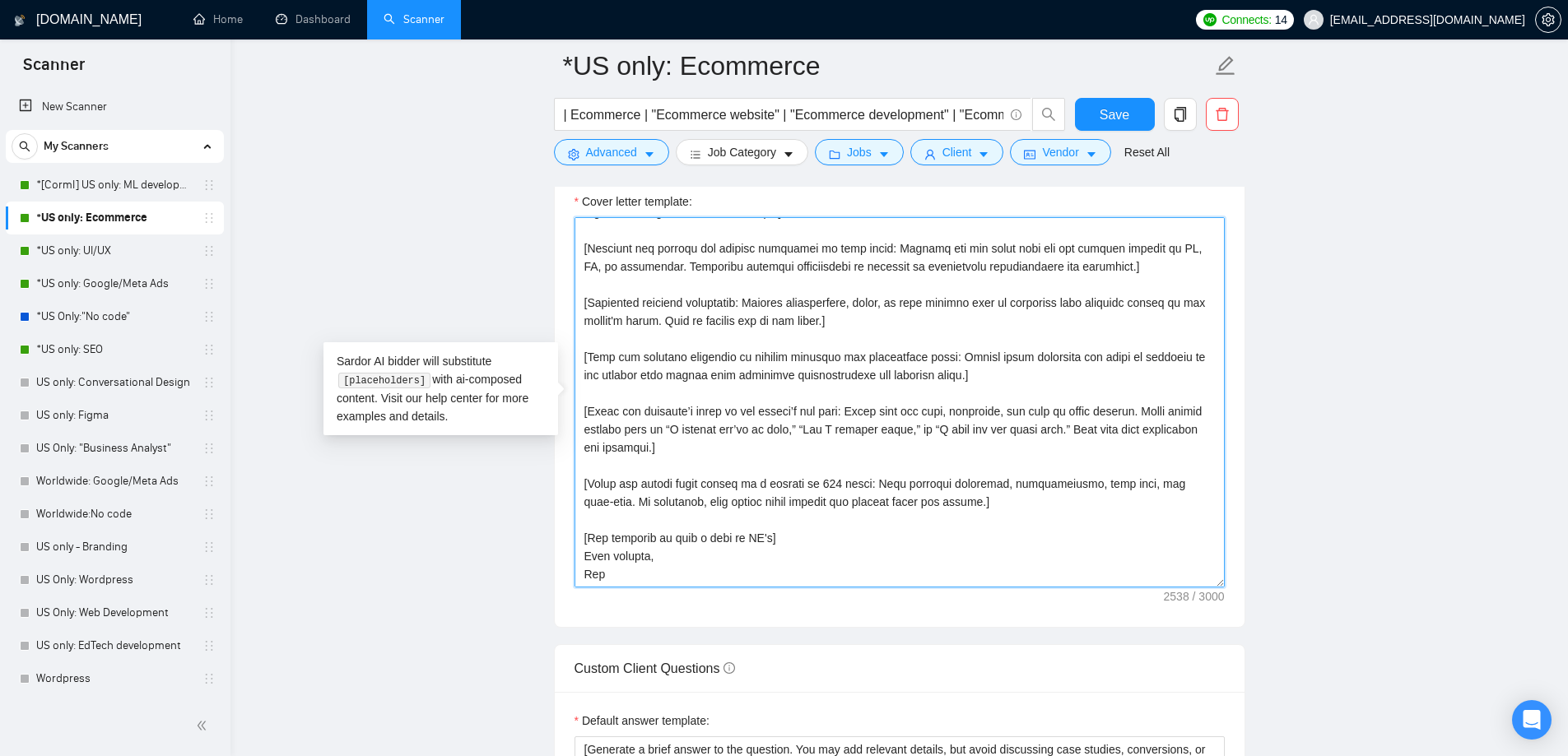
scroll to position [1893, 0]
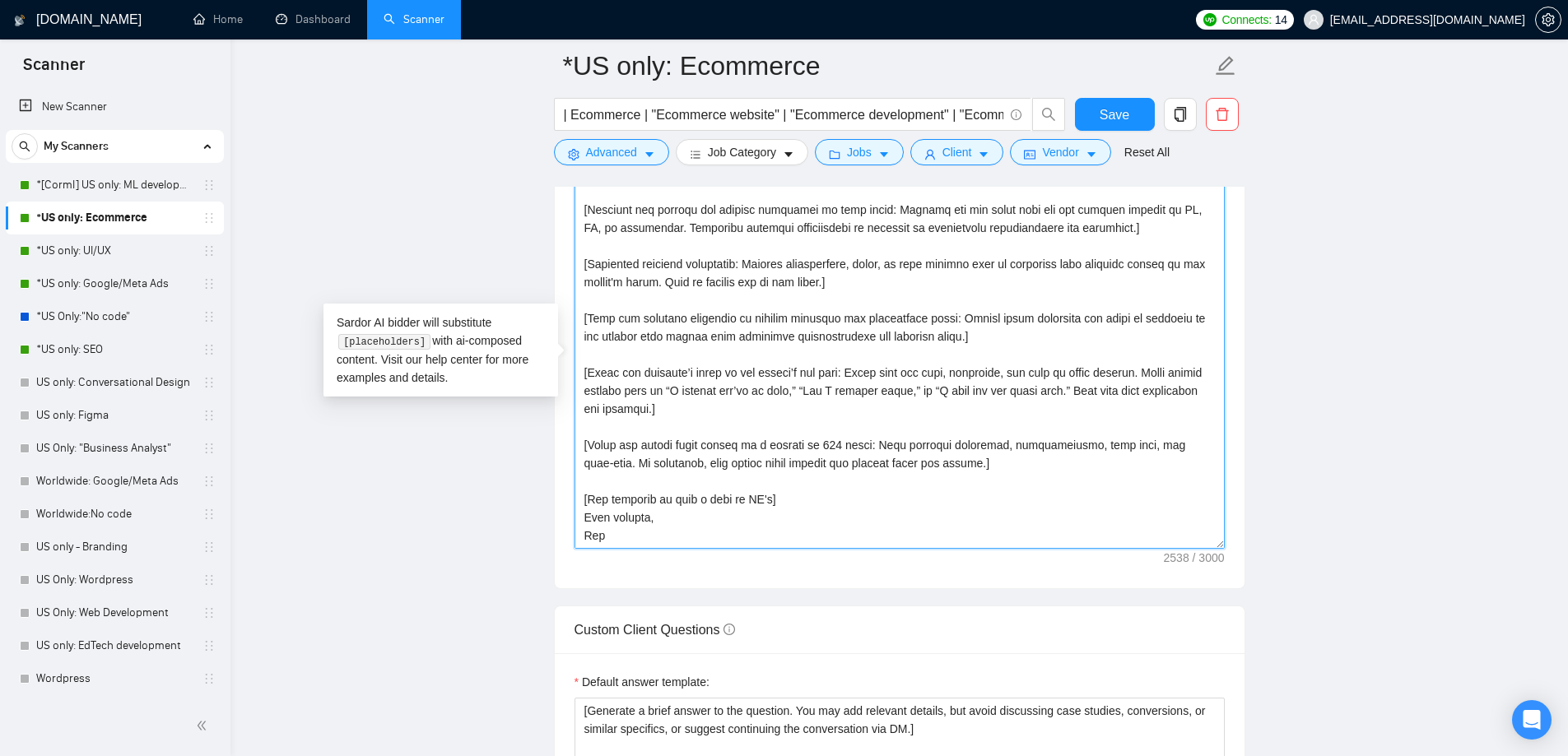
drag, startPoint x: 585, startPoint y: 277, endPoint x: 905, endPoint y: 603, distance: 456.8
click at [905, 603] on form "Auto Bidding Enabled Auto Bidding Enabled: ON Auto Bidder Schedule Auto Bidding…" at bounding box center [900, 477] width 692 height 4121
click at [102, 345] on link "*US only: SEO" at bounding box center [114, 350] width 157 height 33
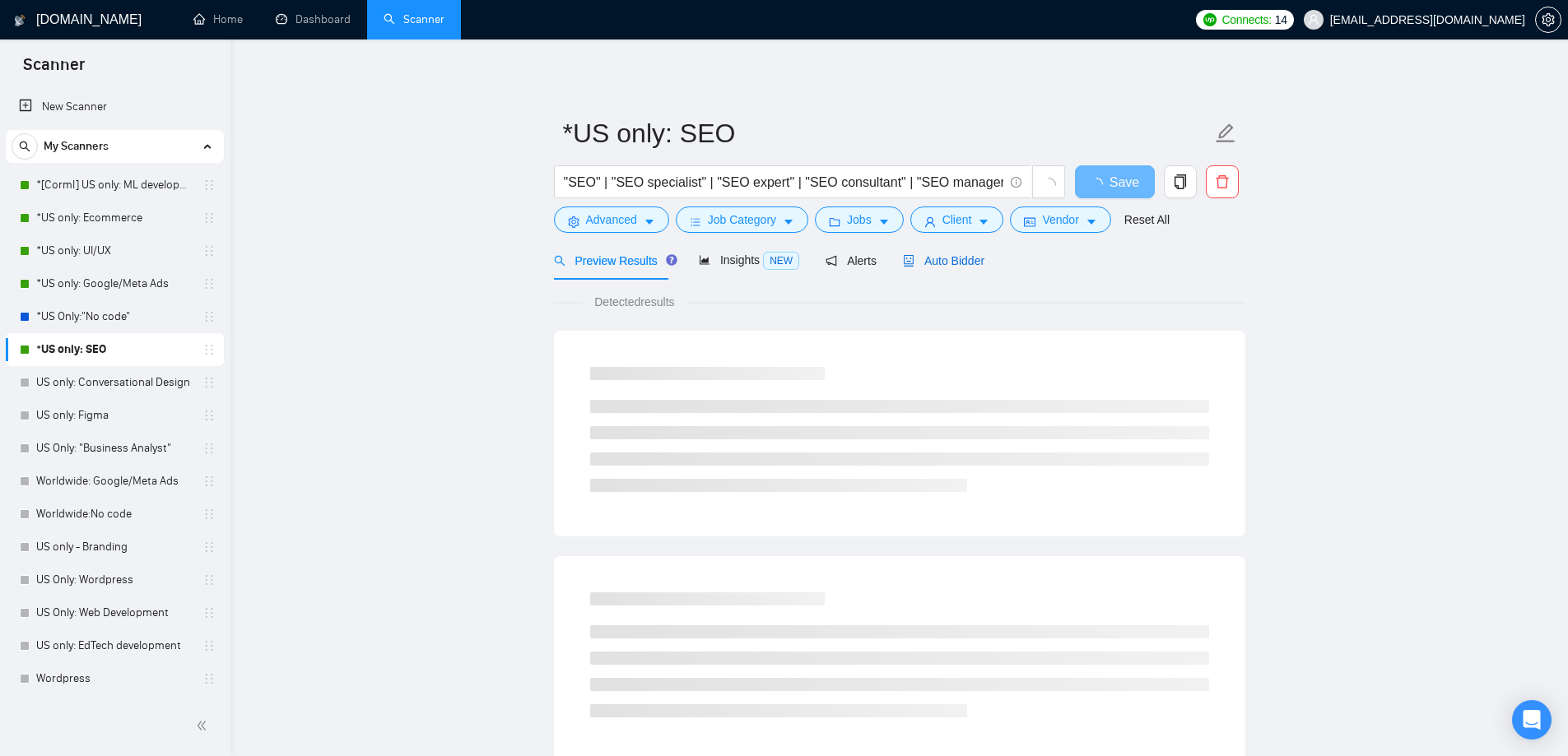
click at [958, 269] on div "Auto Bidder" at bounding box center [943, 261] width 81 height 18
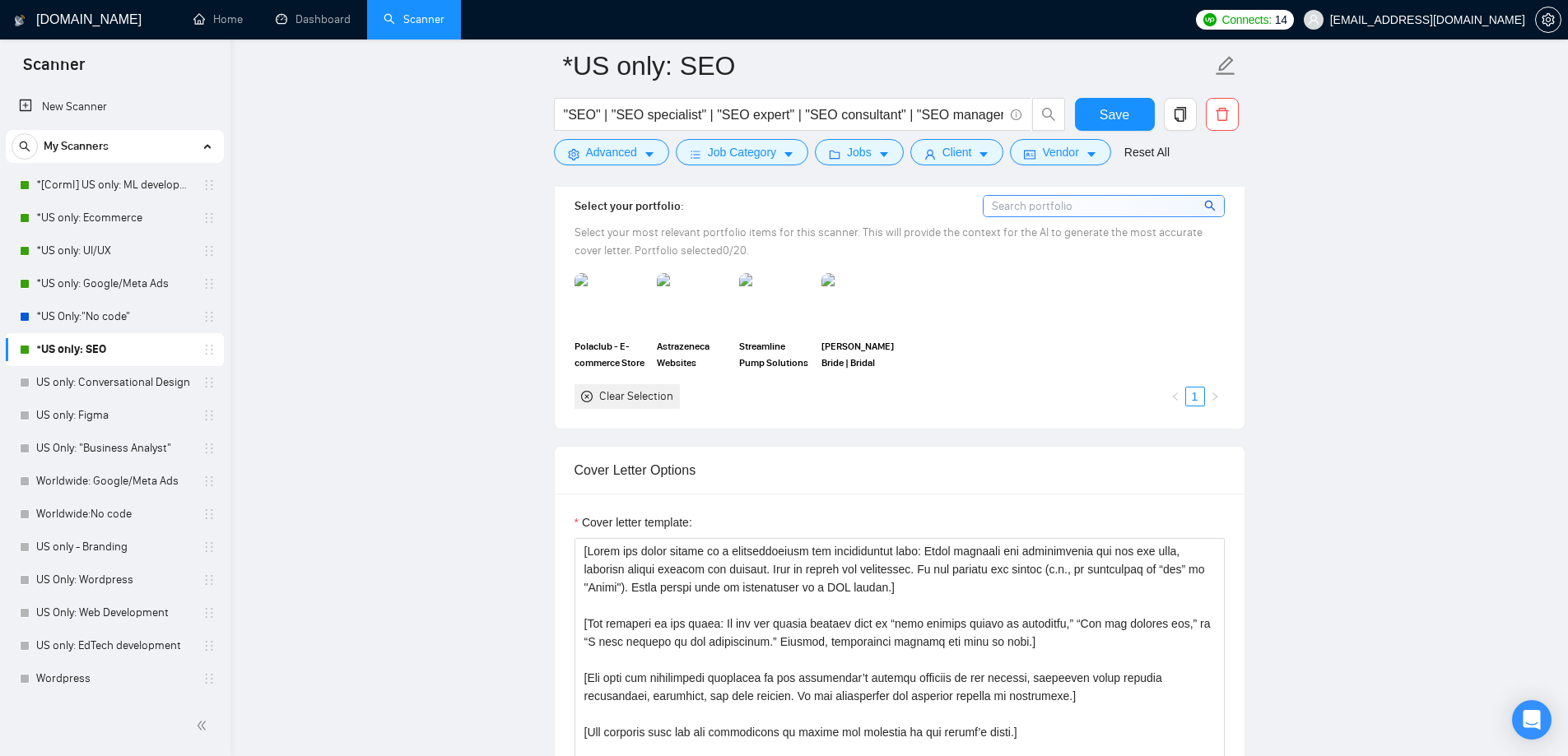
scroll to position [1727, 0]
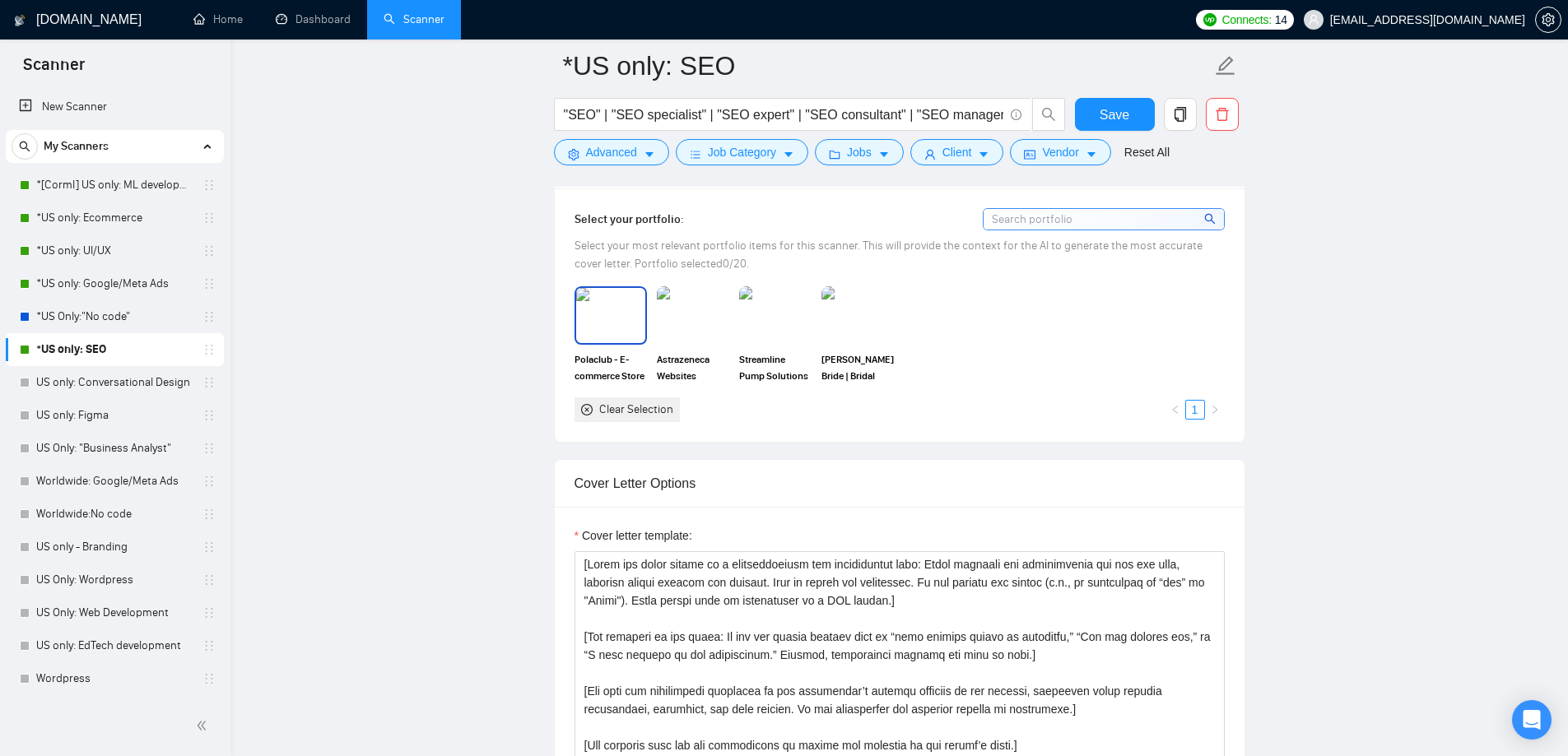
click at [595, 327] on img at bounding box center [610, 315] width 69 height 54
click at [702, 331] on img at bounding box center [693, 315] width 69 height 54
click at [774, 322] on img at bounding box center [776, 315] width 72 height 58
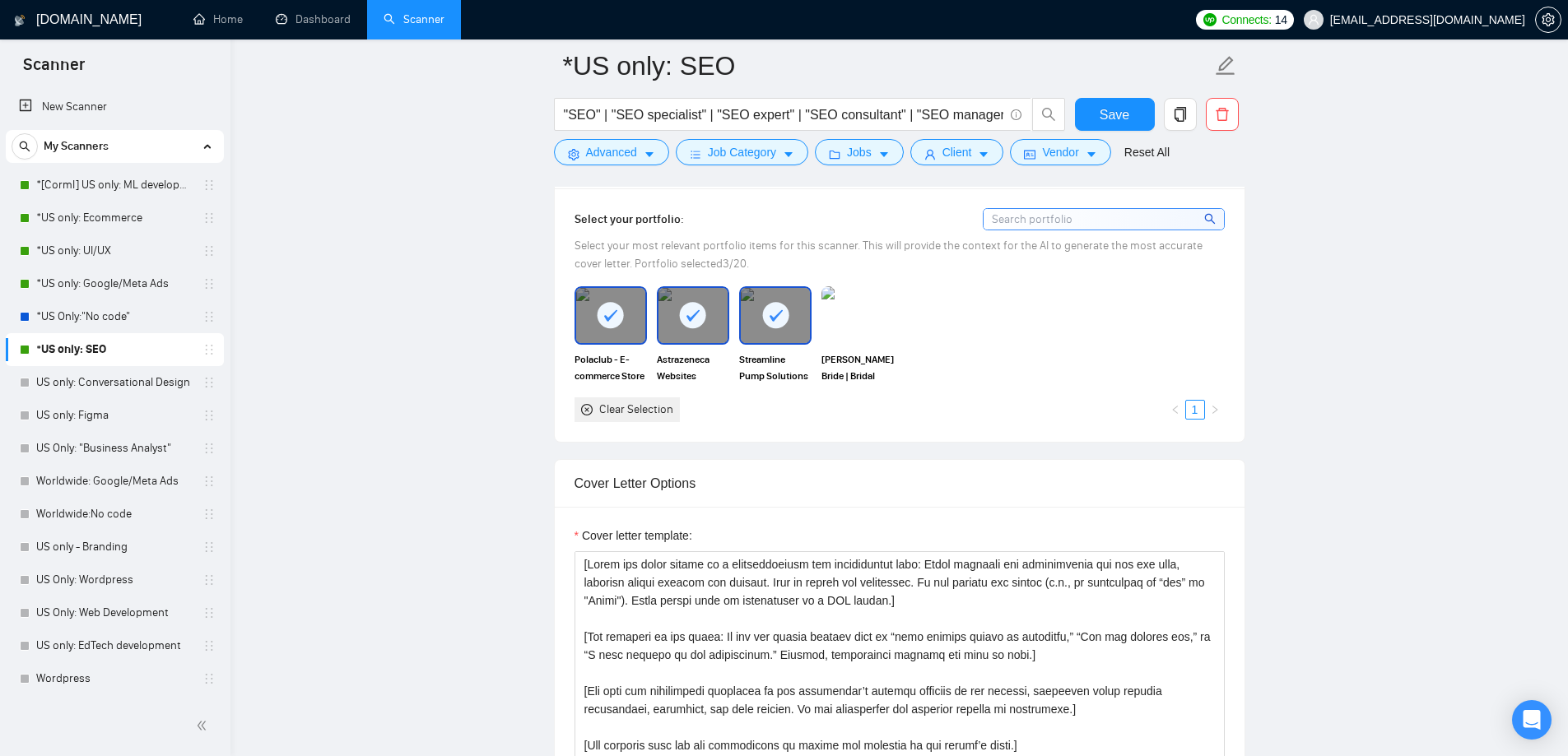
click at [838, 319] on img at bounding box center [858, 315] width 72 height 58
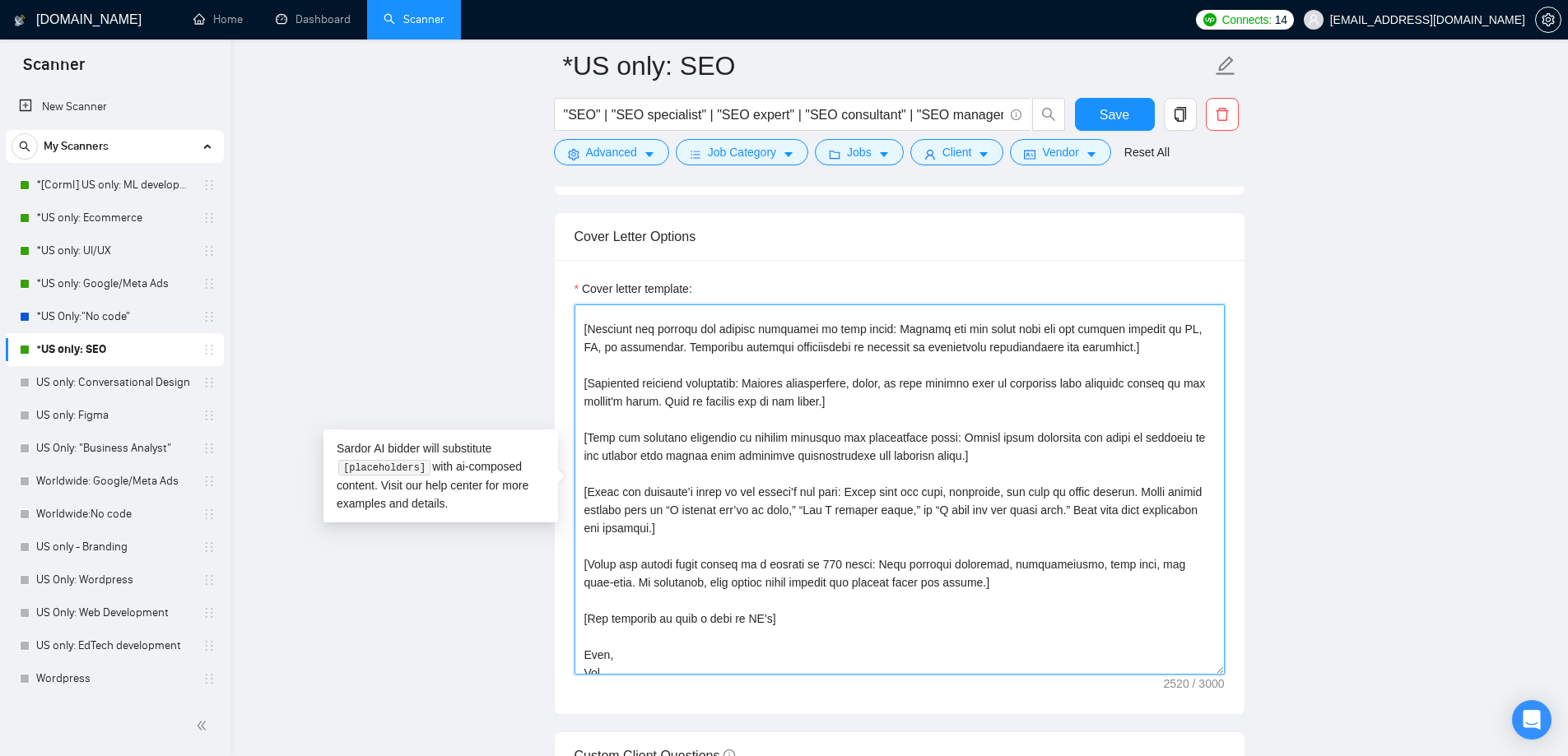
scroll to position [362, 0]
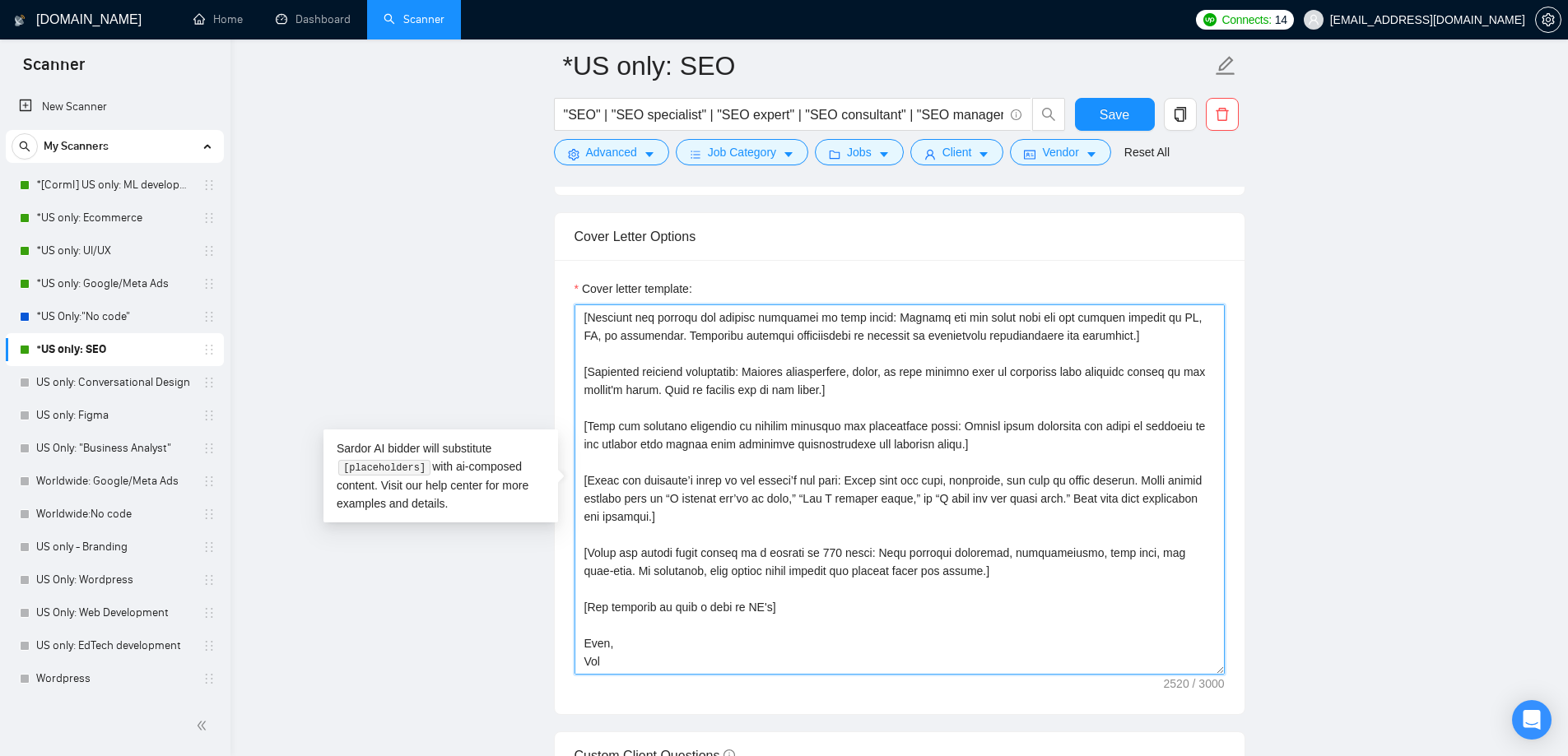
drag, startPoint x: 584, startPoint y: 315, endPoint x: 794, endPoint y: 684, distance: 424.6
click at [794, 684] on div "Cover letter template:" at bounding box center [900, 487] width 690 height 454
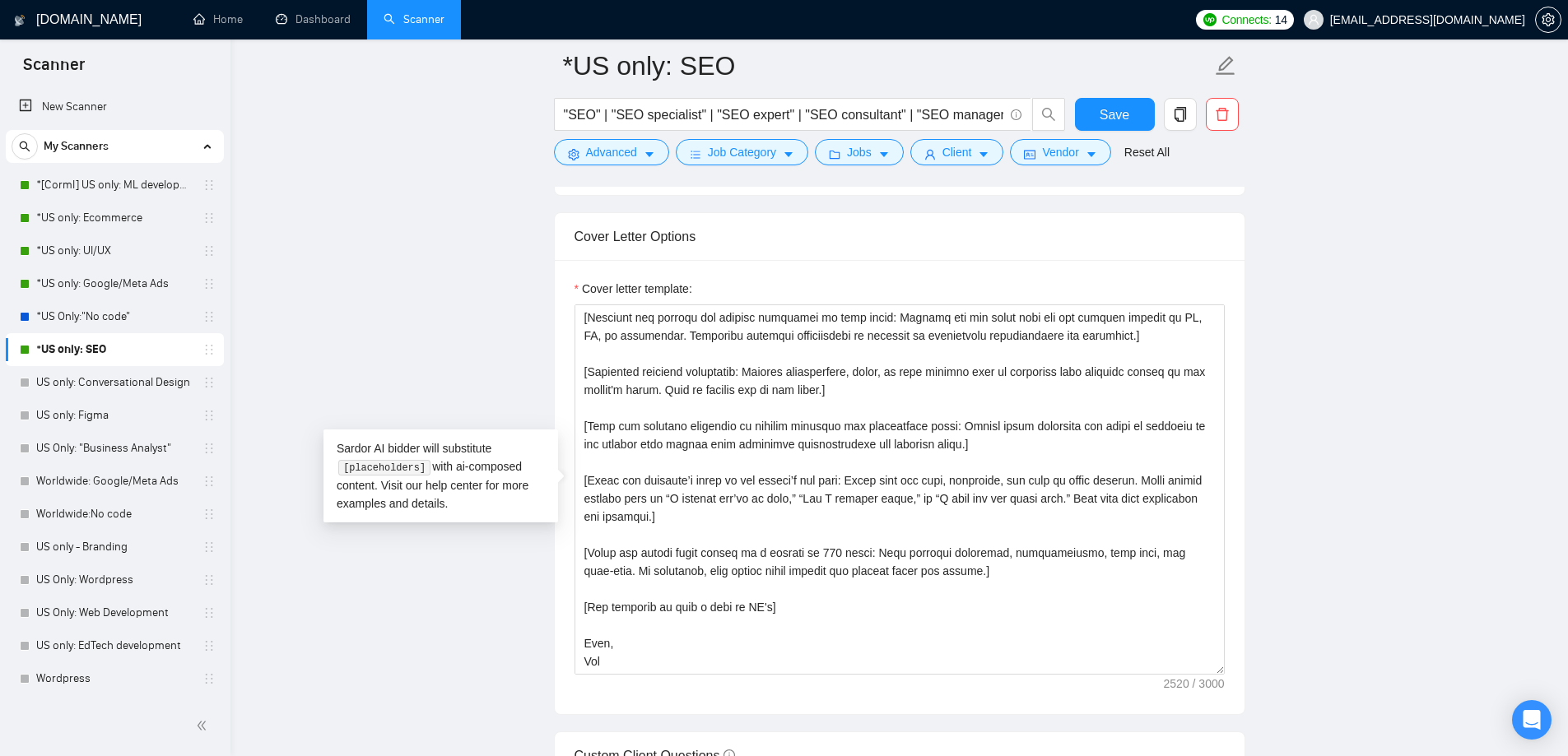
click at [511, 619] on main "*US only: SEO "SEO" | "SEO specialist" | "SEO expert" | "SEO consultant" | "SEO…" at bounding box center [899, 634] width 1285 height 5086
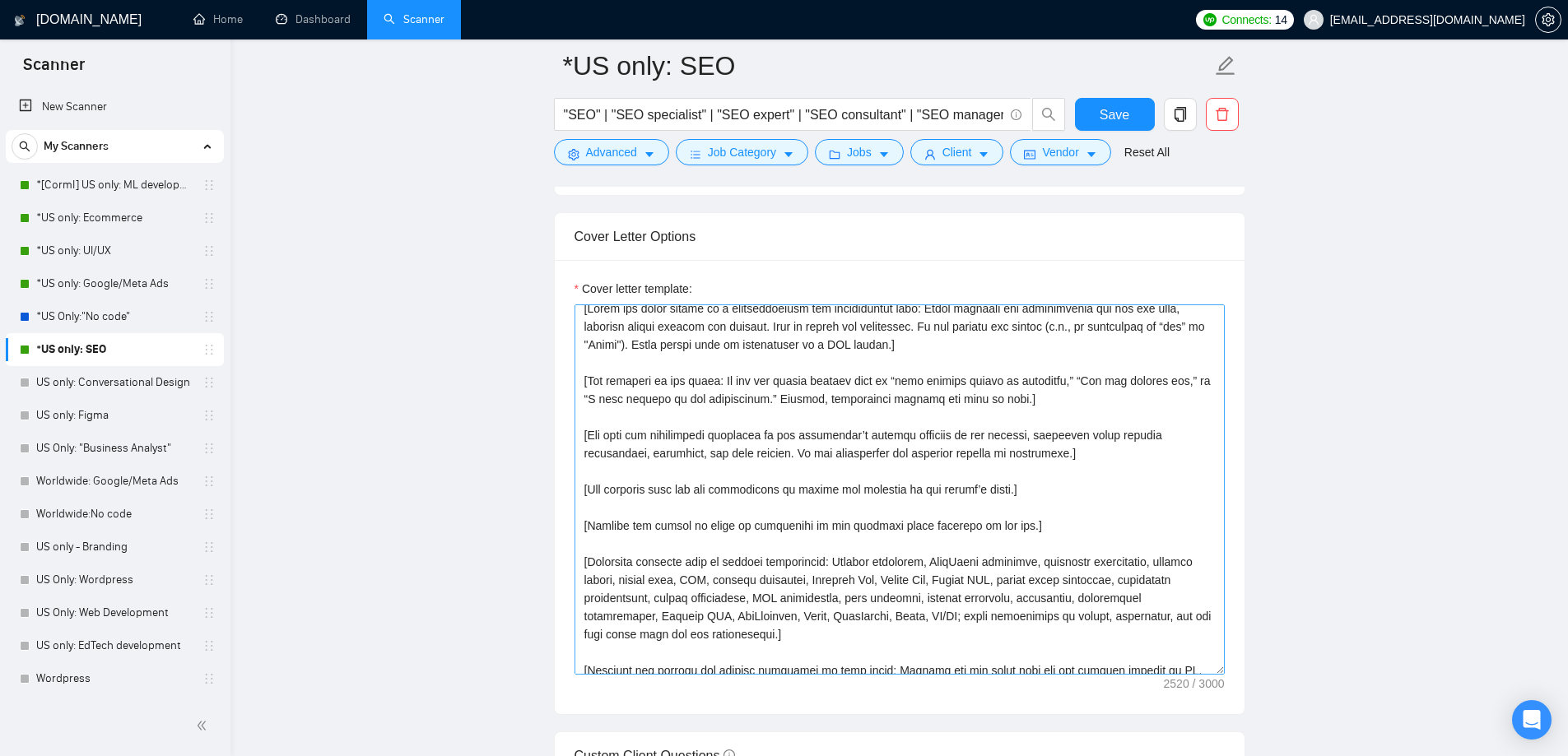
scroll to position [0, 0]
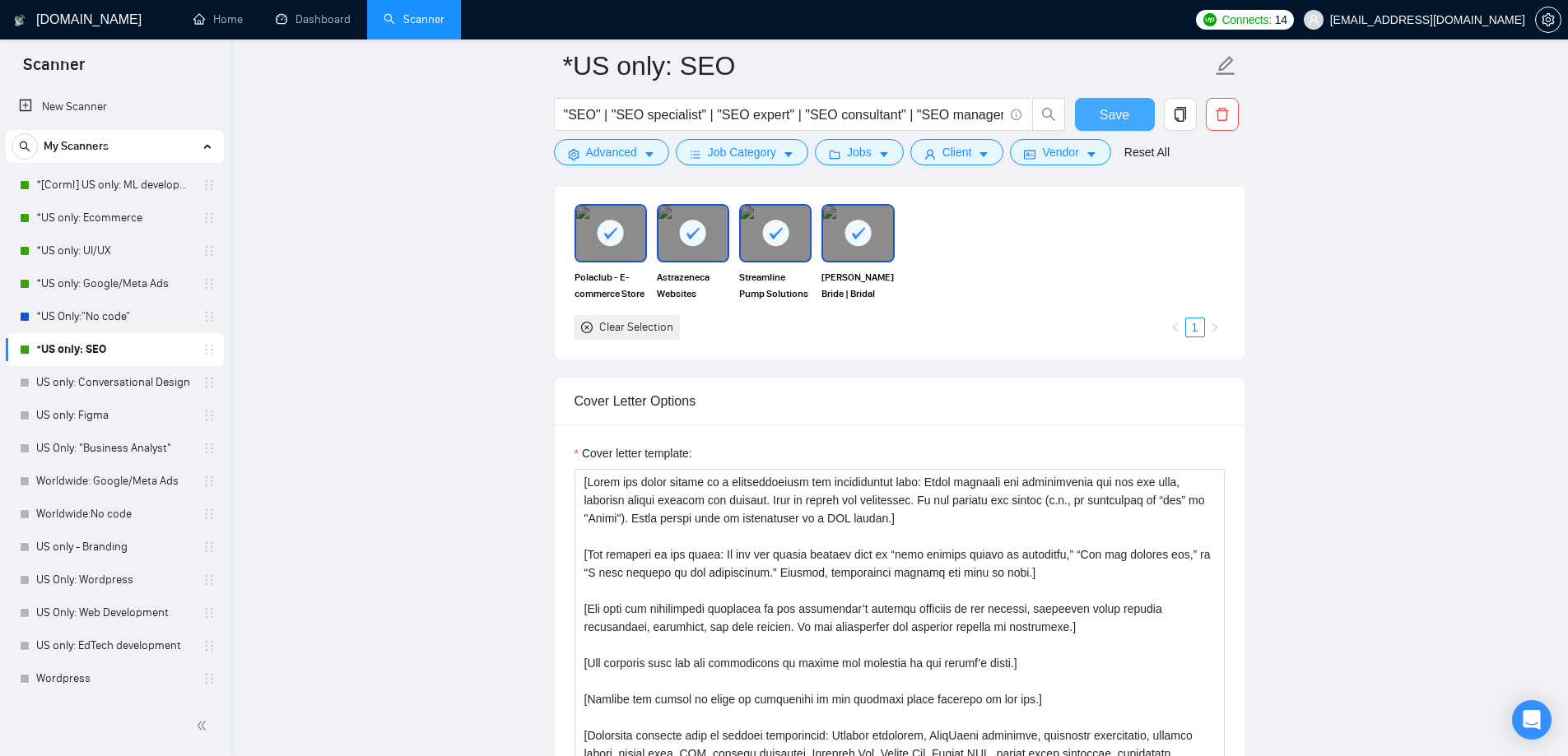
click at [1116, 113] on span "Save" at bounding box center [1114, 115] width 29 height 21
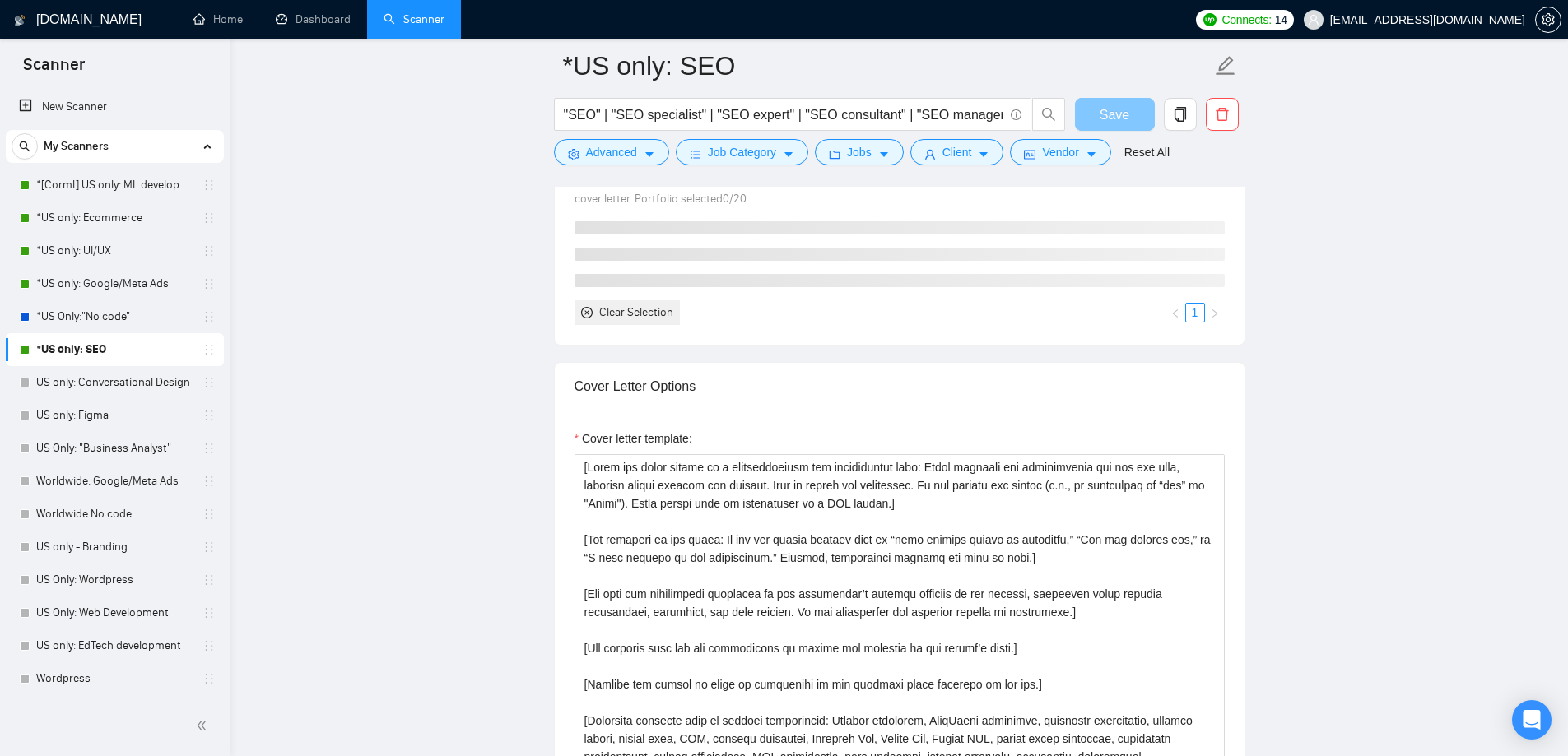
scroll to position [1563, 0]
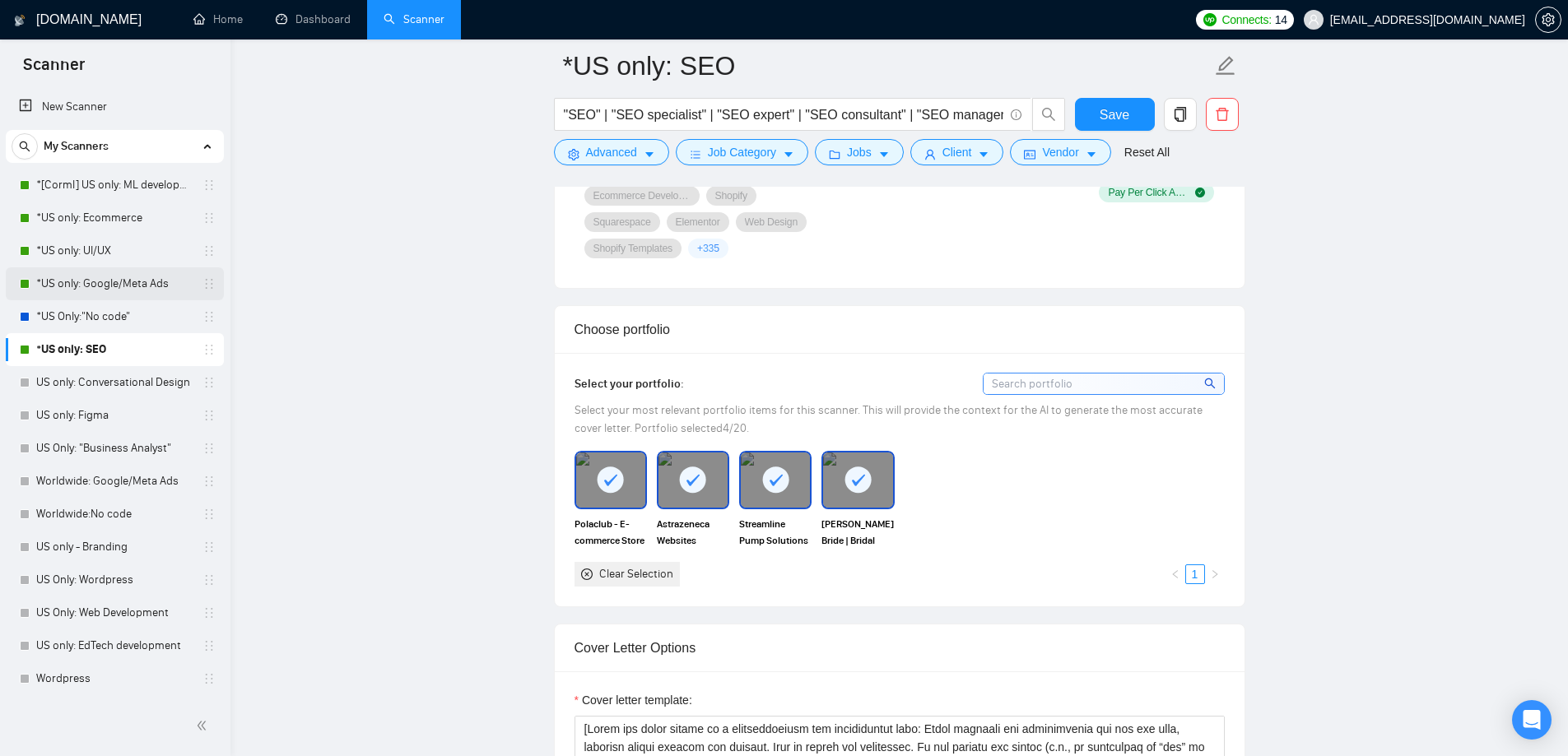
click at [96, 281] on link "*US only: Google/Meta Ads" at bounding box center [114, 283] width 157 height 33
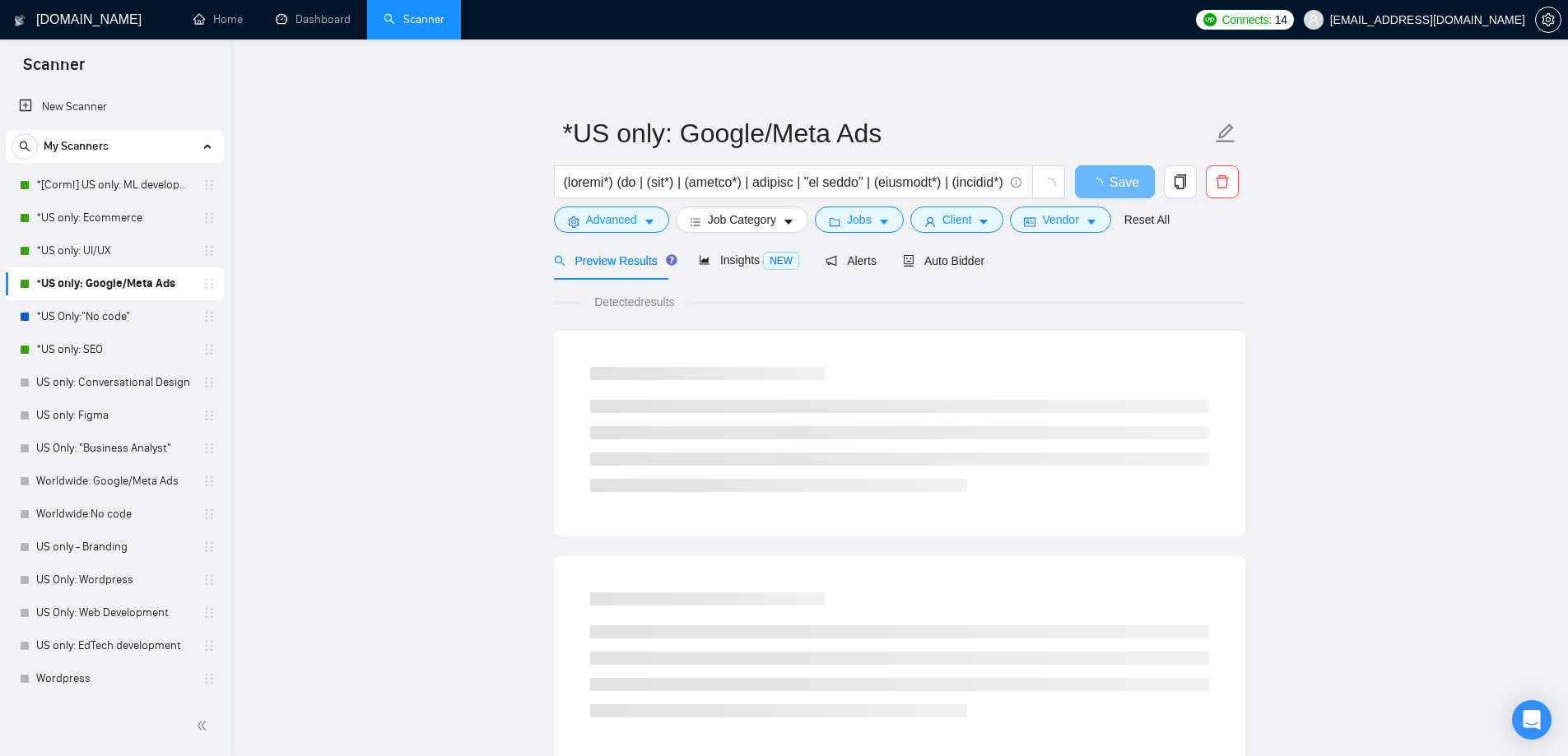
click at [984, 261] on div "Preview Results Insights NEW Alerts Auto Bidder" at bounding box center [900, 261] width 692 height 39
drag, startPoint x: 937, startPoint y: 265, endPoint x: 367, endPoint y: 344, distance: 575.4
click at [937, 267] on span "Auto Bidder" at bounding box center [943, 261] width 81 height 13
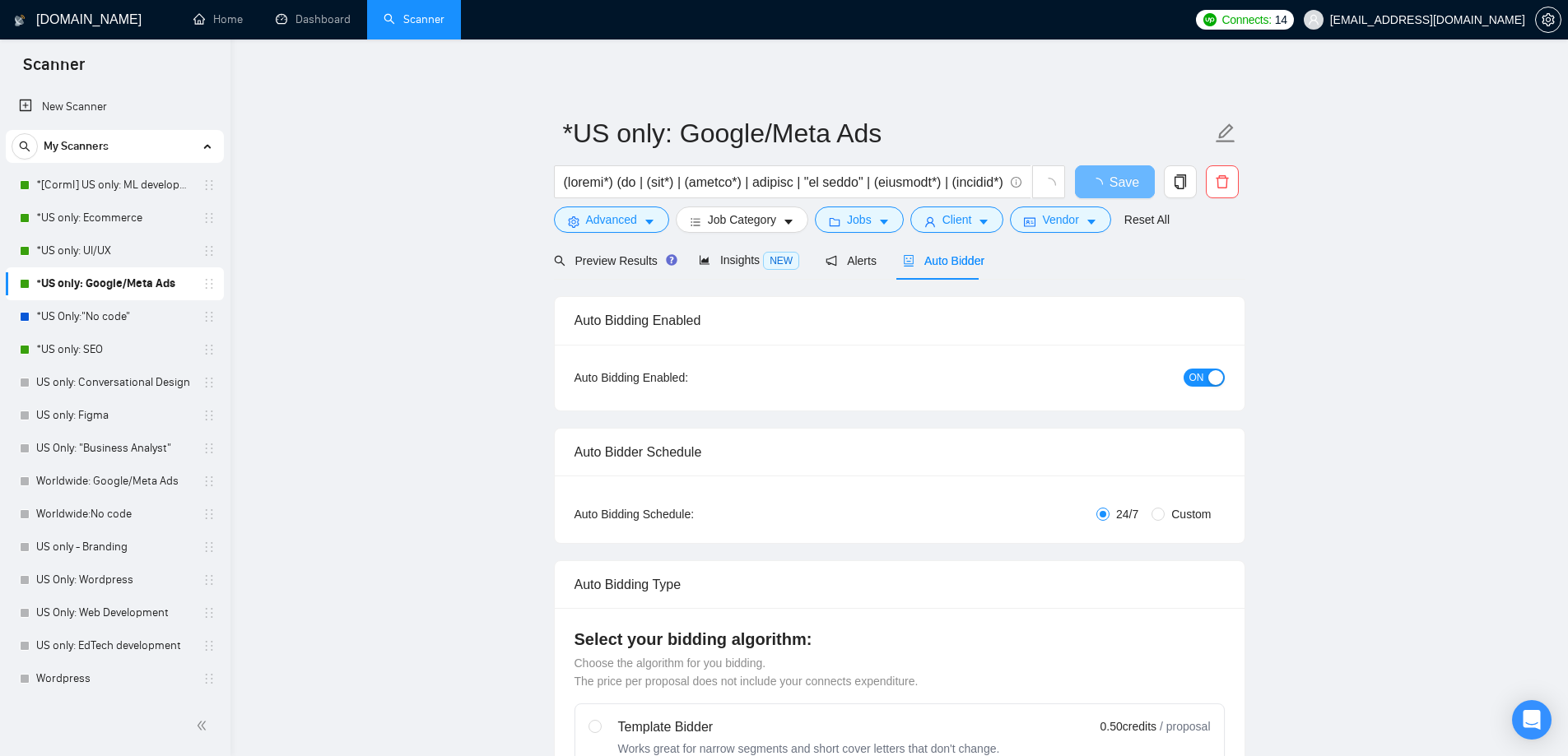
checkbox input "true"
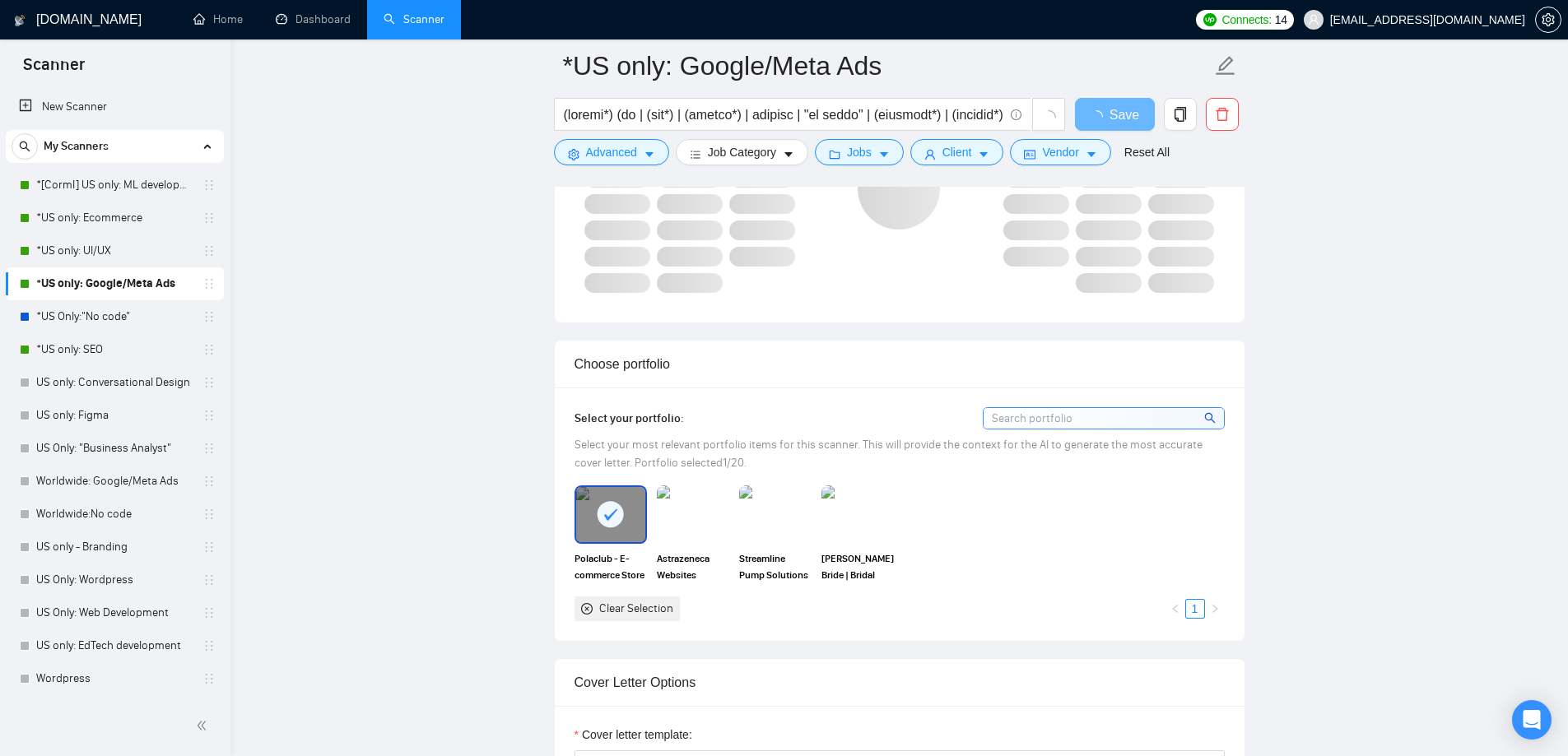
scroll to position [1317, 0]
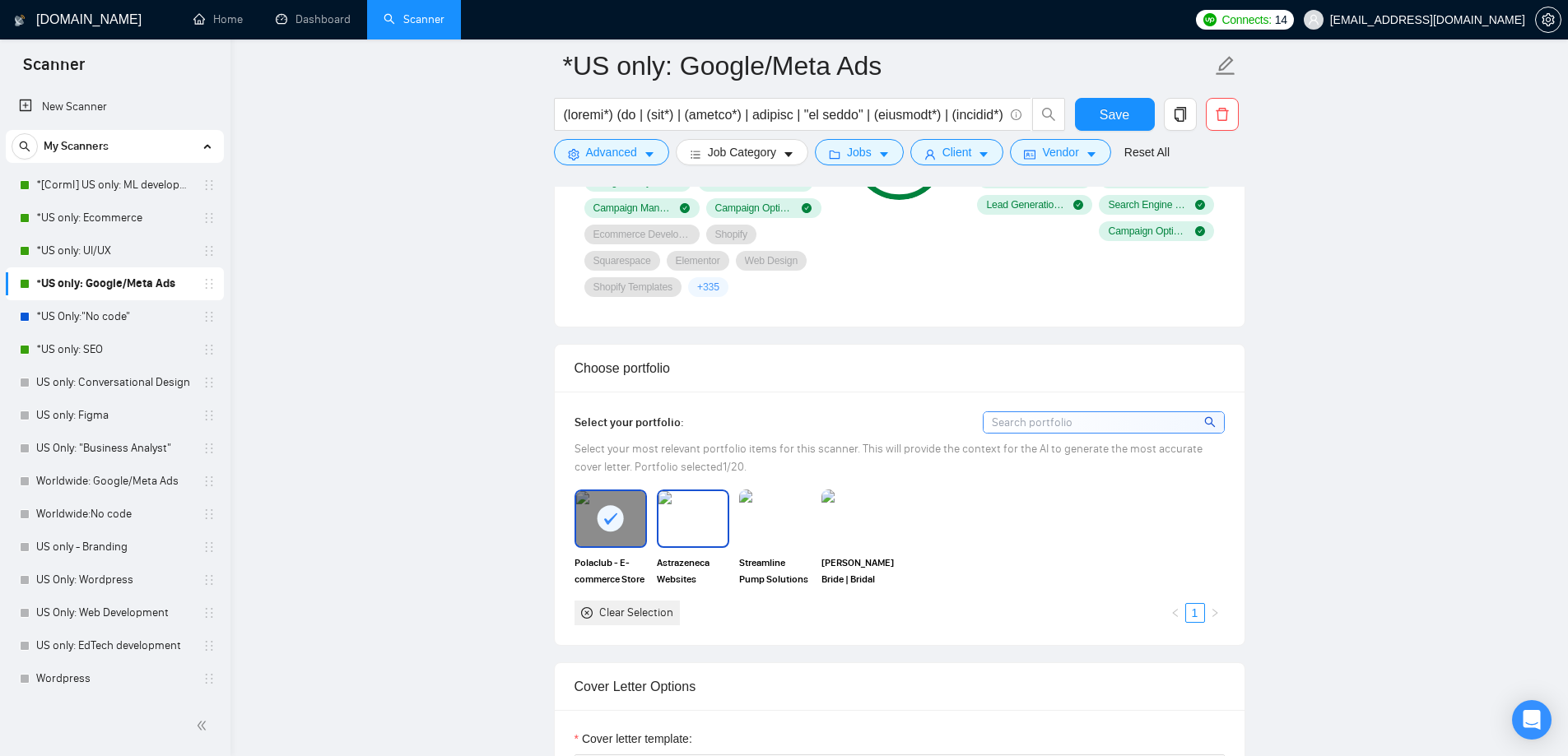
click at [698, 516] on img at bounding box center [693, 518] width 69 height 54
click at [777, 527] on img at bounding box center [775, 518] width 69 height 54
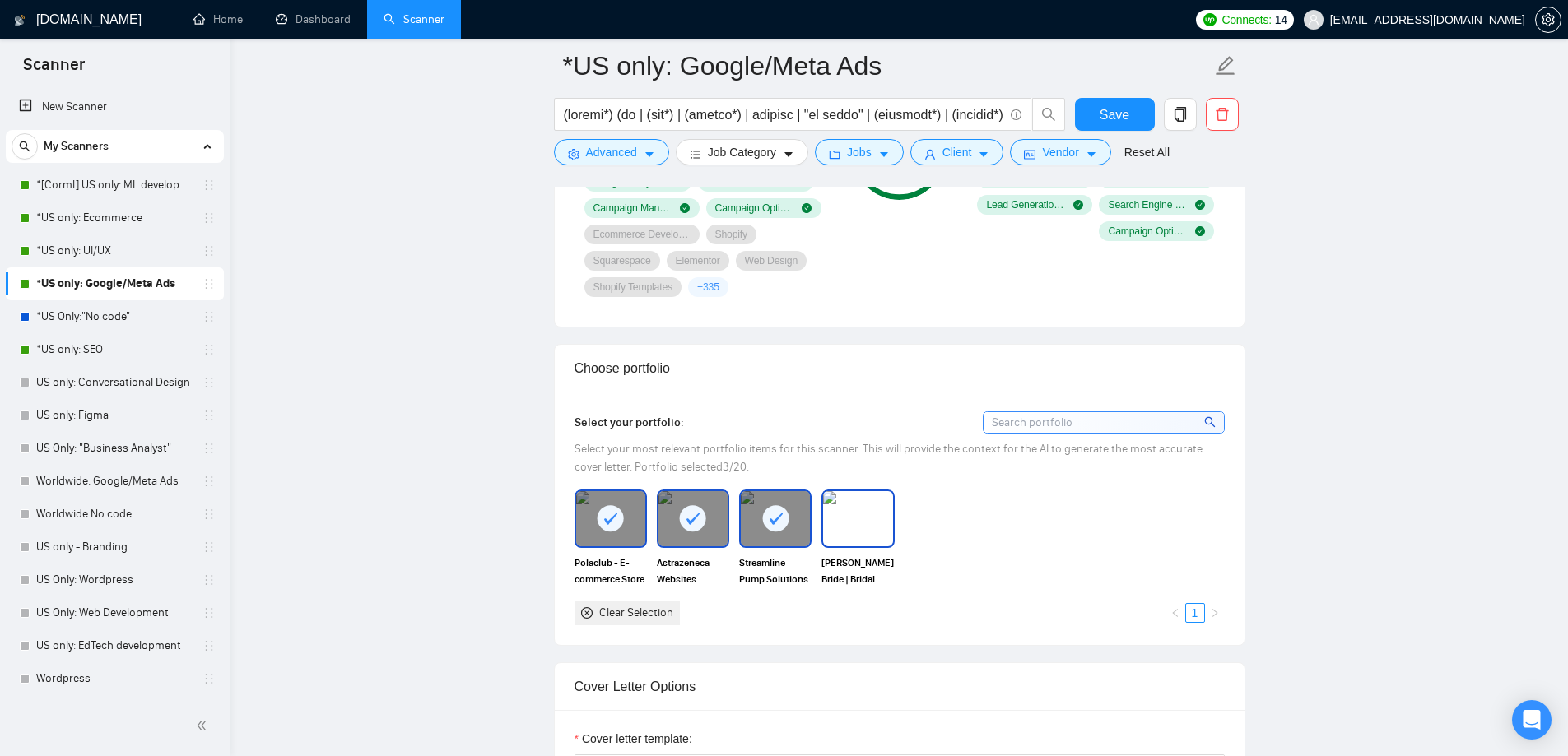
click at [879, 531] on img at bounding box center [858, 518] width 69 height 54
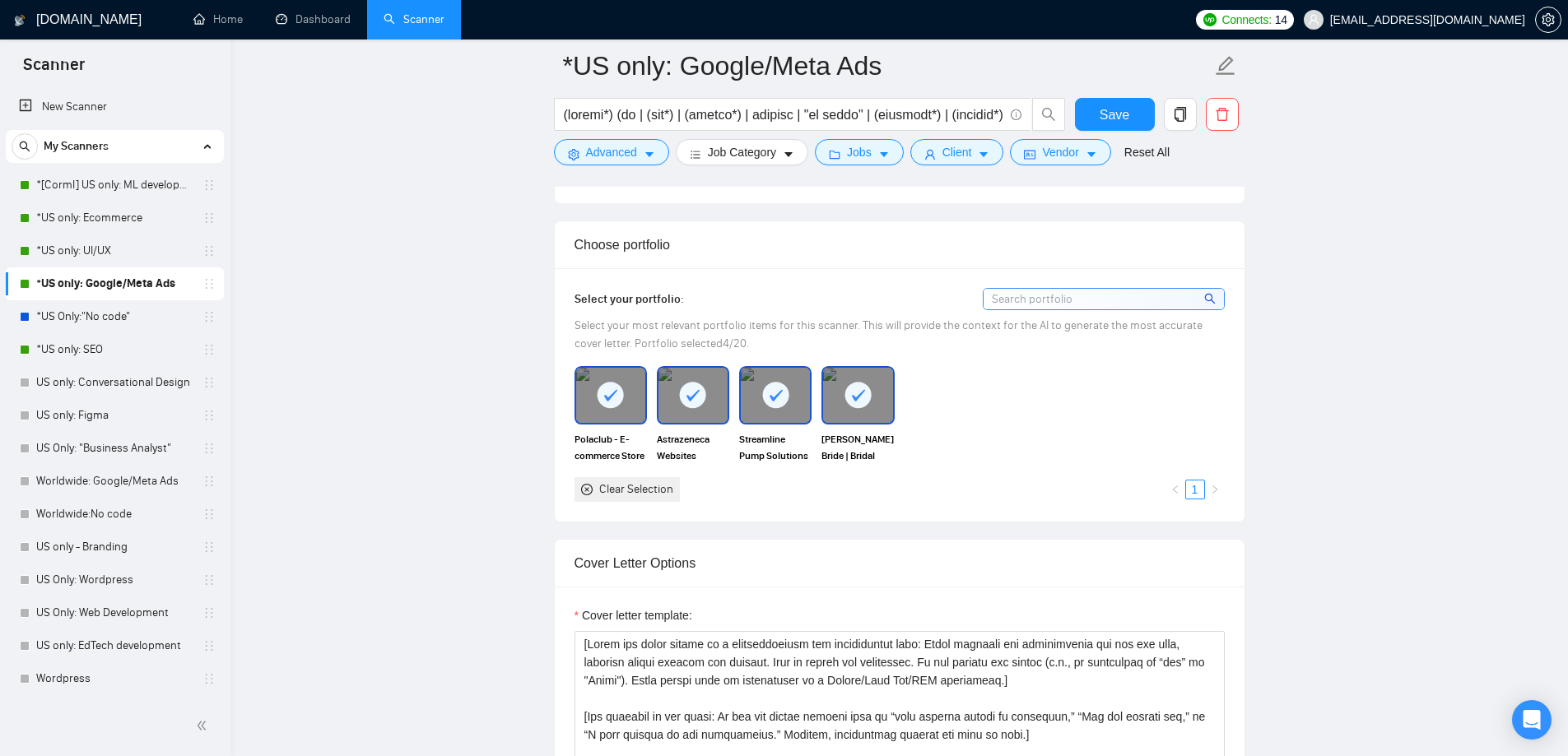
scroll to position [1481, 0]
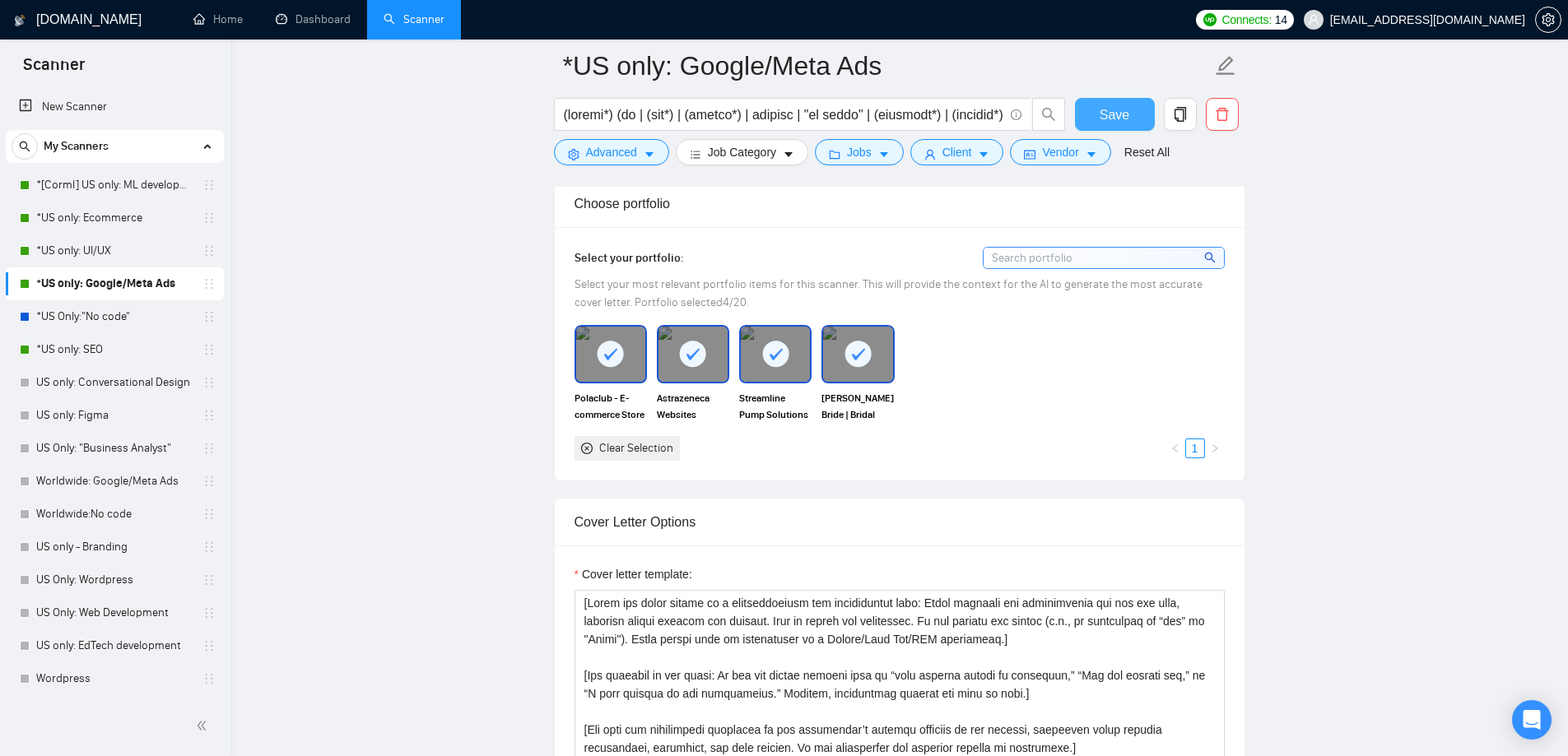
click at [1133, 107] on button "Save" at bounding box center [1114, 114] width 80 height 33
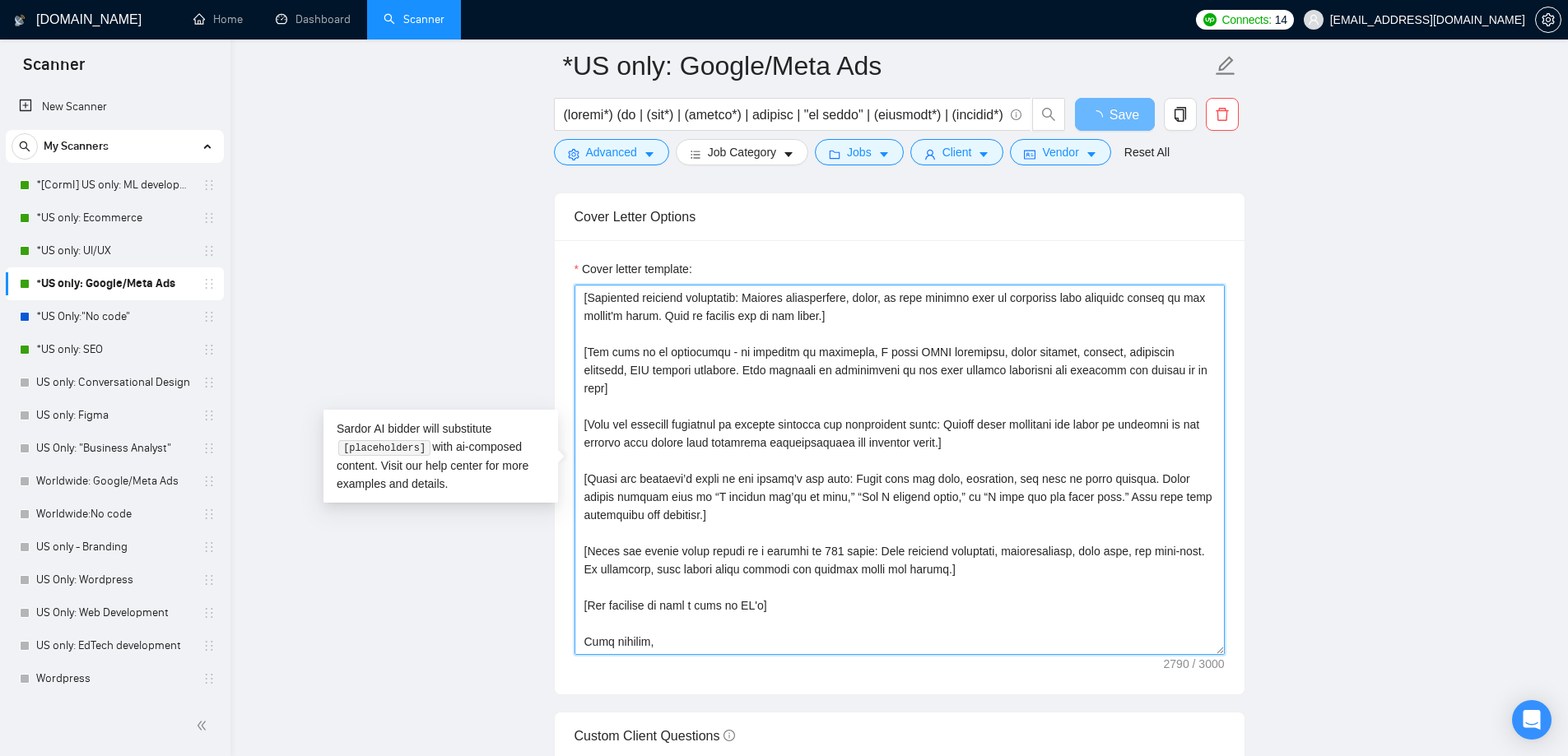
scroll to position [1810, 0]
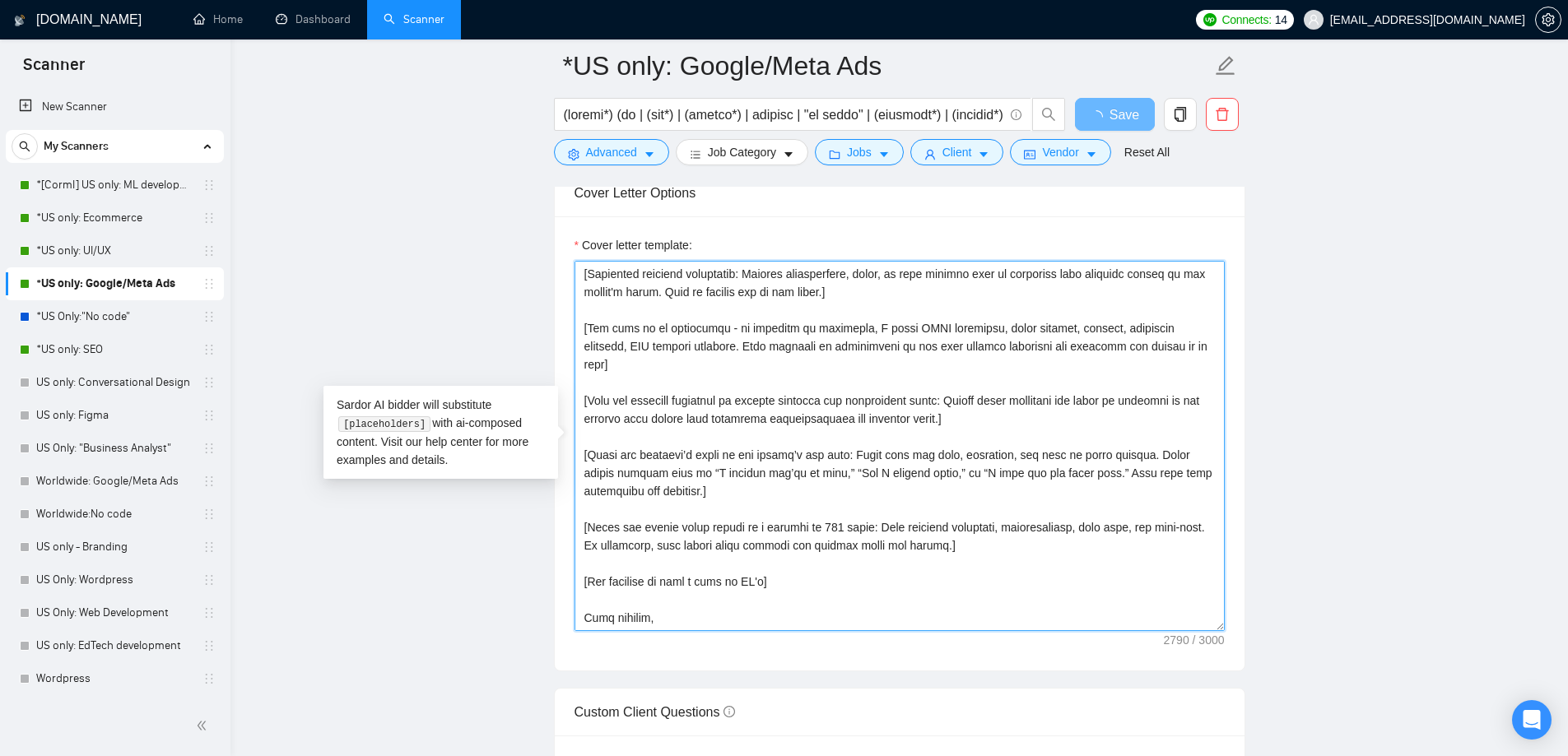
drag, startPoint x: 579, startPoint y: 356, endPoint x: 837, endPoint y: 689, distance: 421.3
click at [837, 689] on form "Auto Bidding Enabled Auto Bidding Enabled: ON Auto Bidder Schedule Auto Bidding…" at bounding box center [900, 559] width 692 height 4121
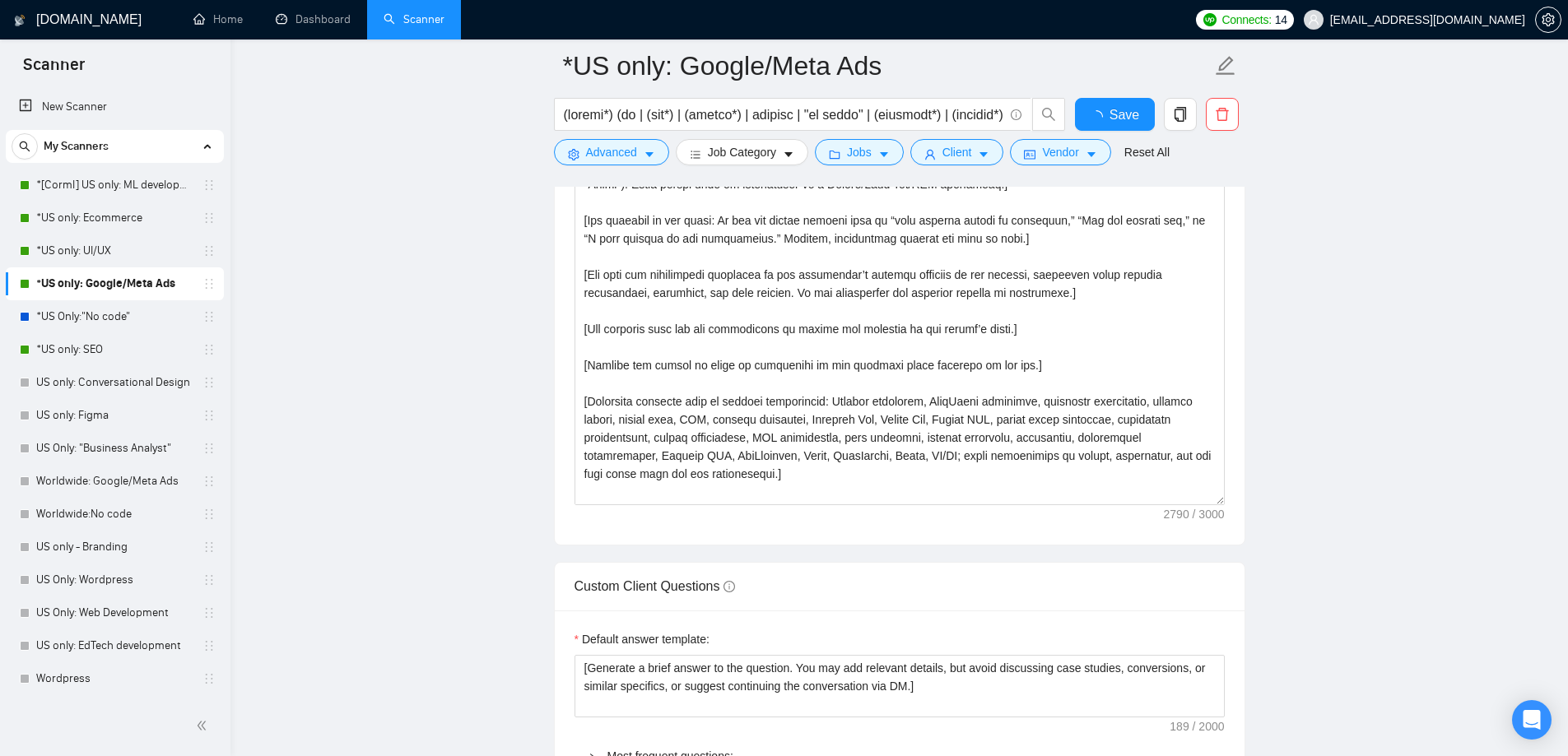
checkbox input "true"
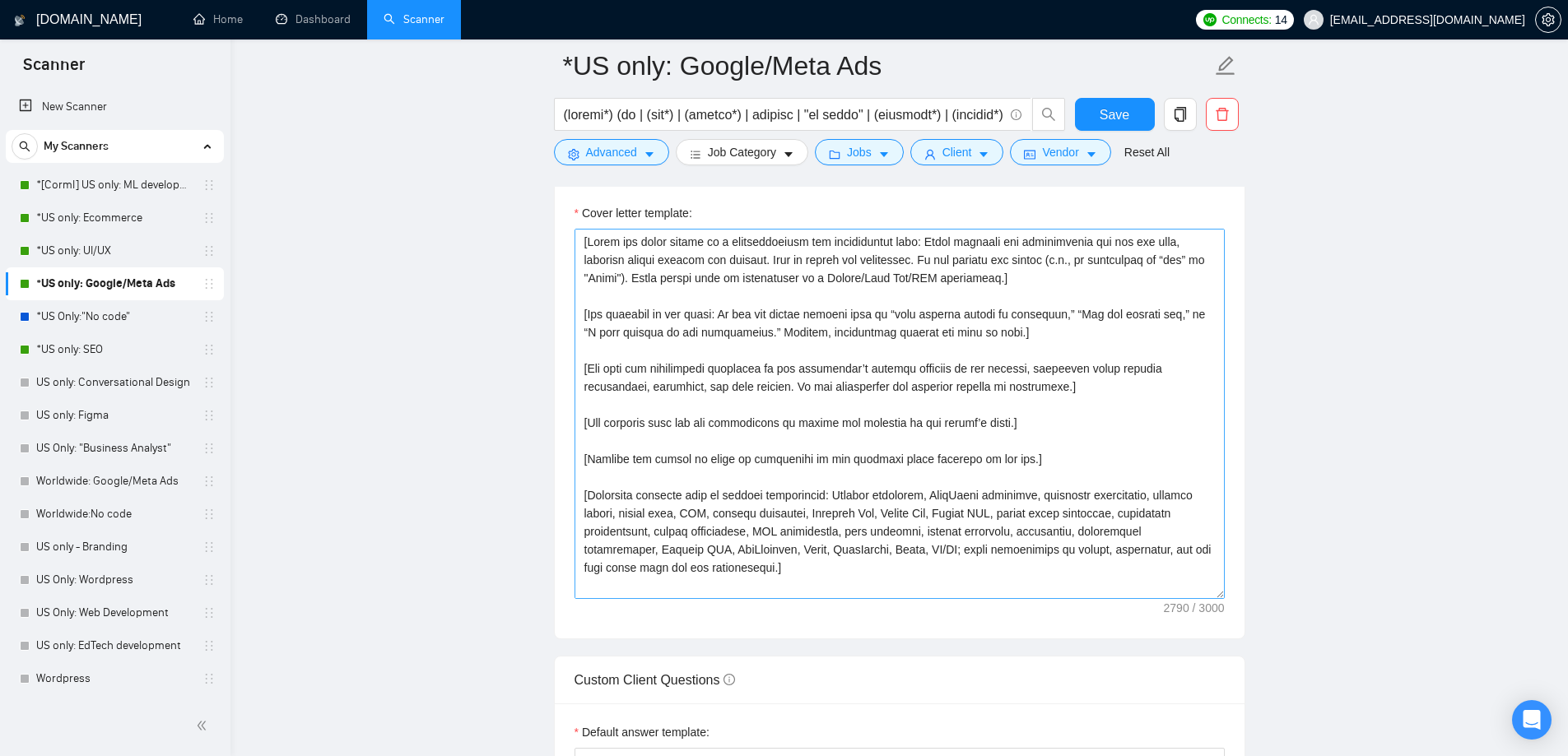
scroll to position [1645, 0]
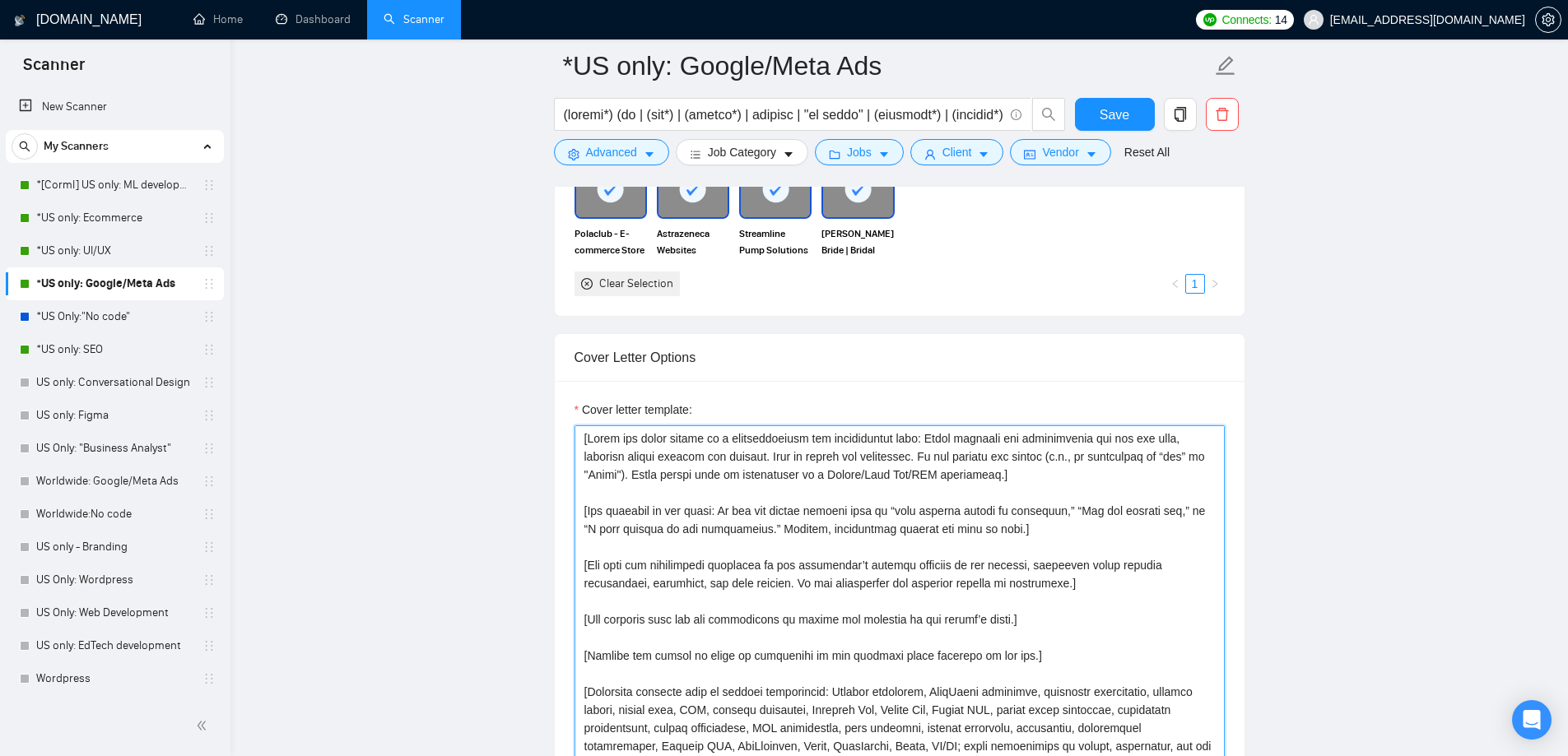
click at [667, 505] on textarea "Cover letter template:" at bounding box center [900, 611] width 651 height 370
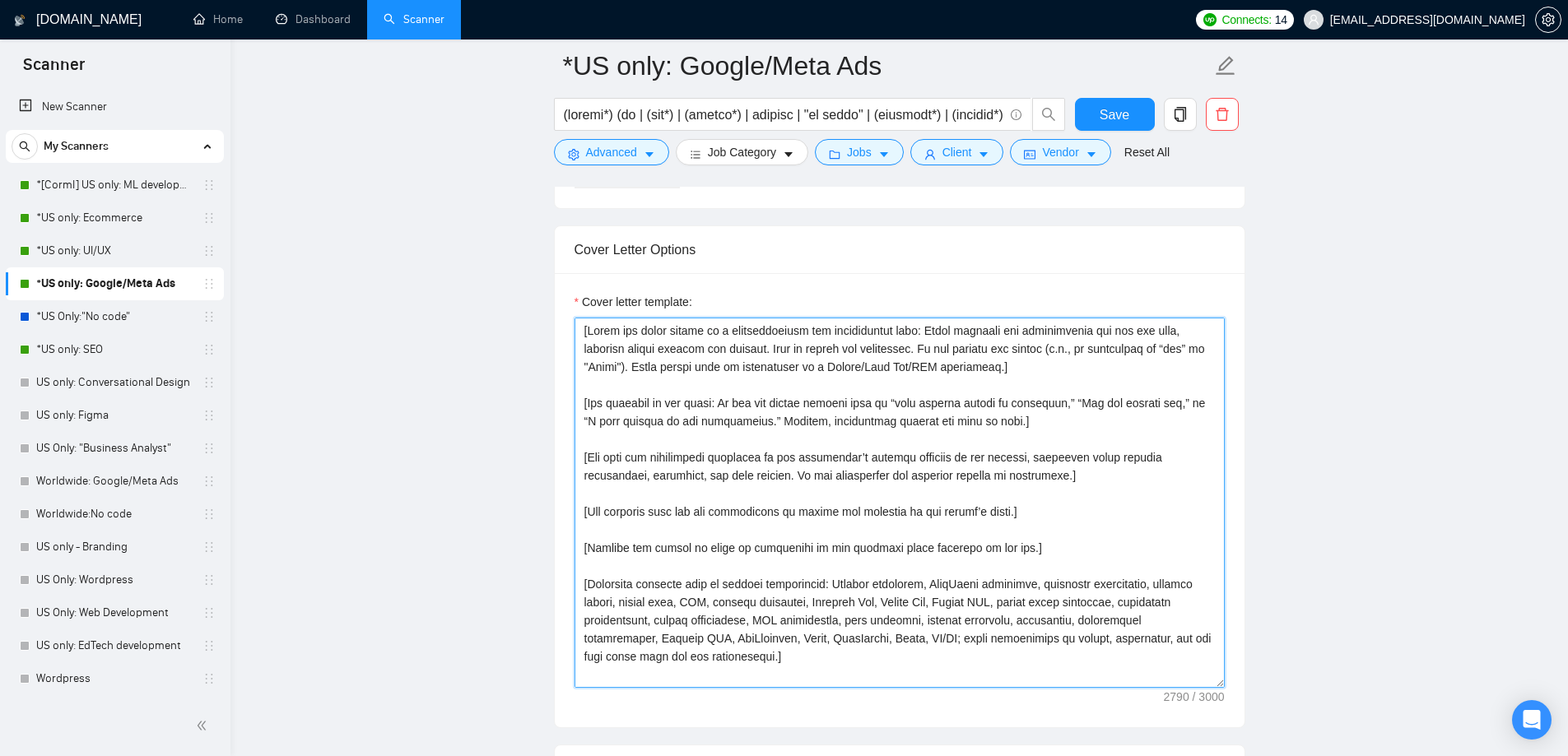
scroll to position [1727, 0]
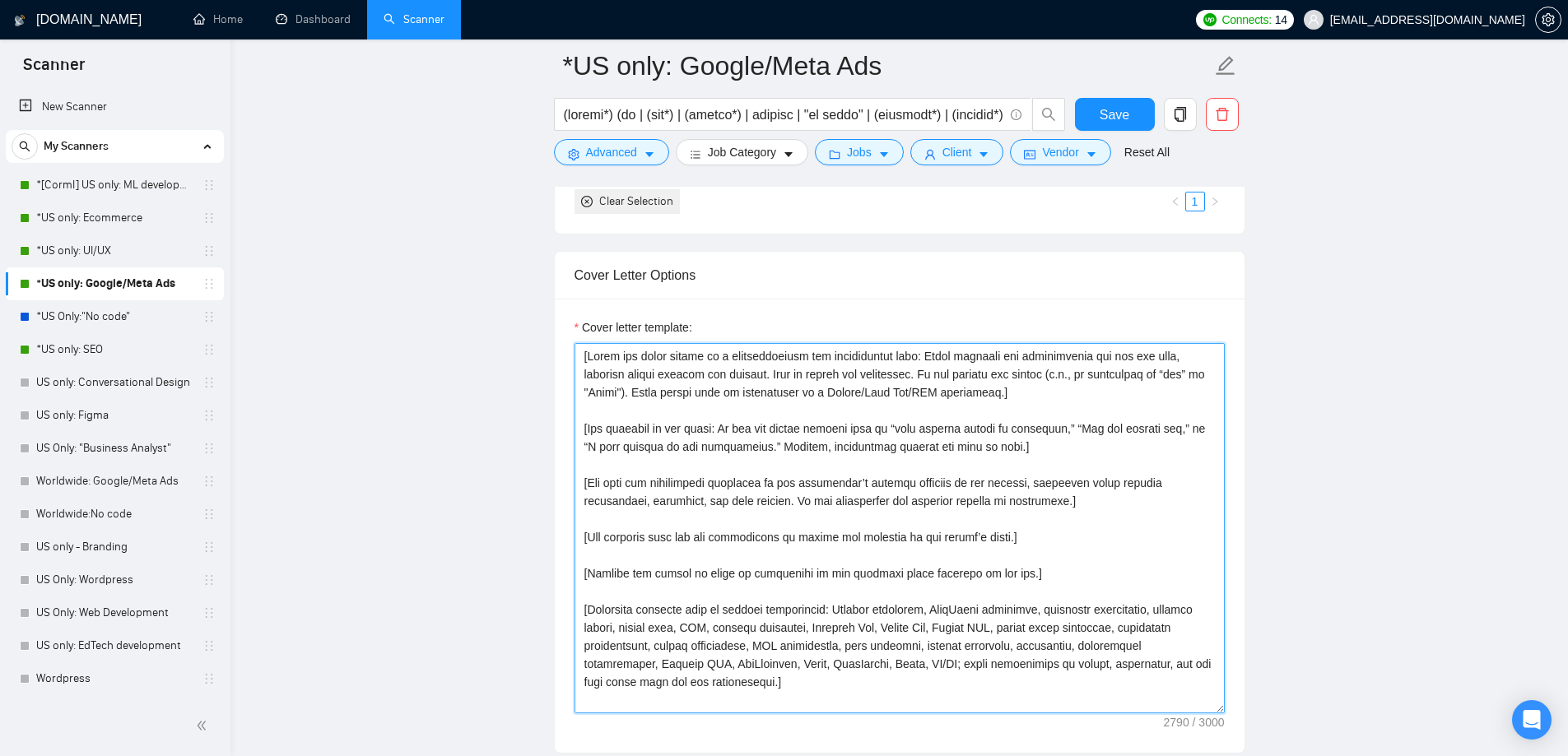
drag, startPoint x: 591, startPoint y: 370, endPoint x: 754, endPoint y: 488, distance: 201.2
click at [754, 488] on textarea "Cover letter template:" at bounding box center [900, 528] width 651 height 370
click at [619, 381] on textarea "Cover letter template:" at bounding box center [900, 528] width 651 height 370
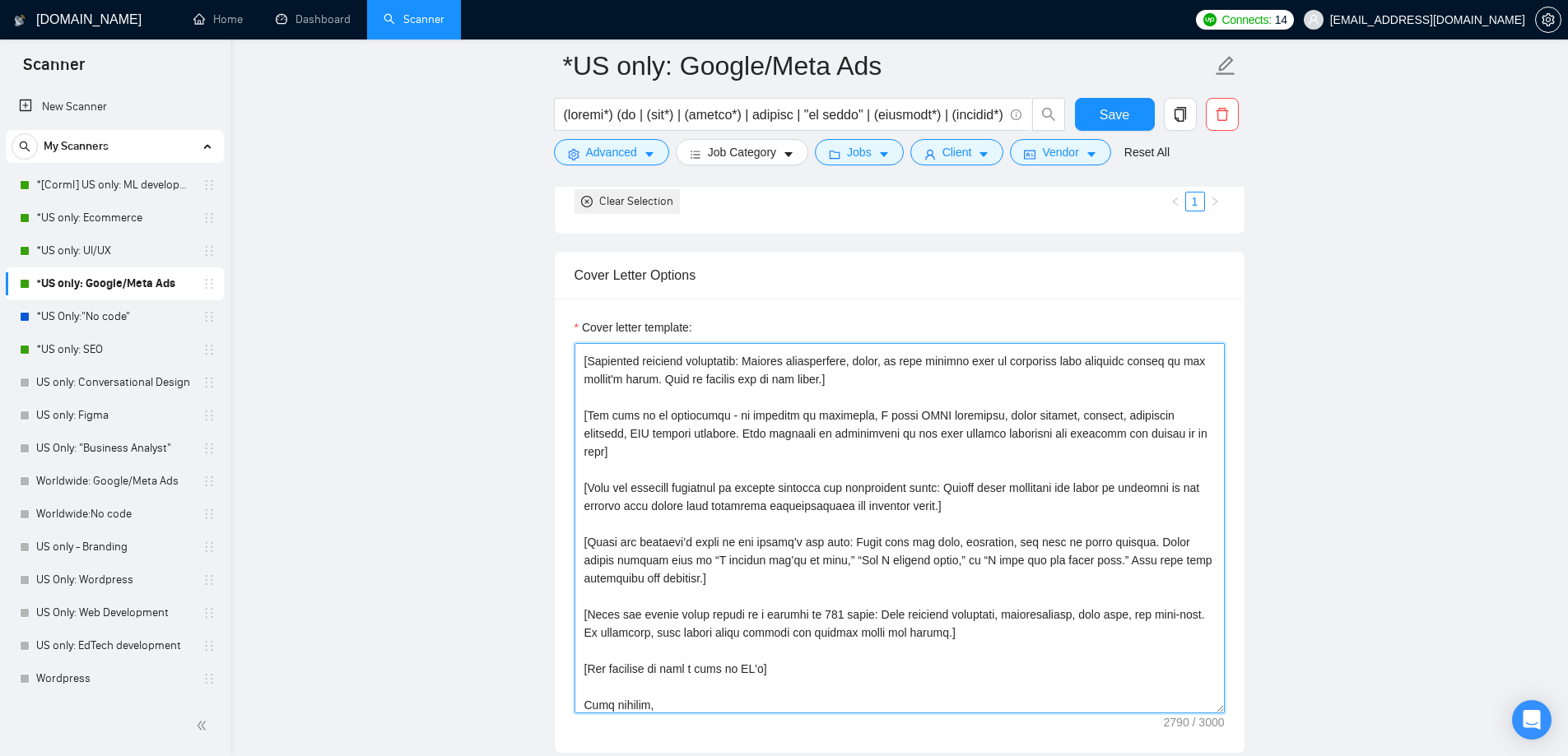
scroll to position [417, 0]
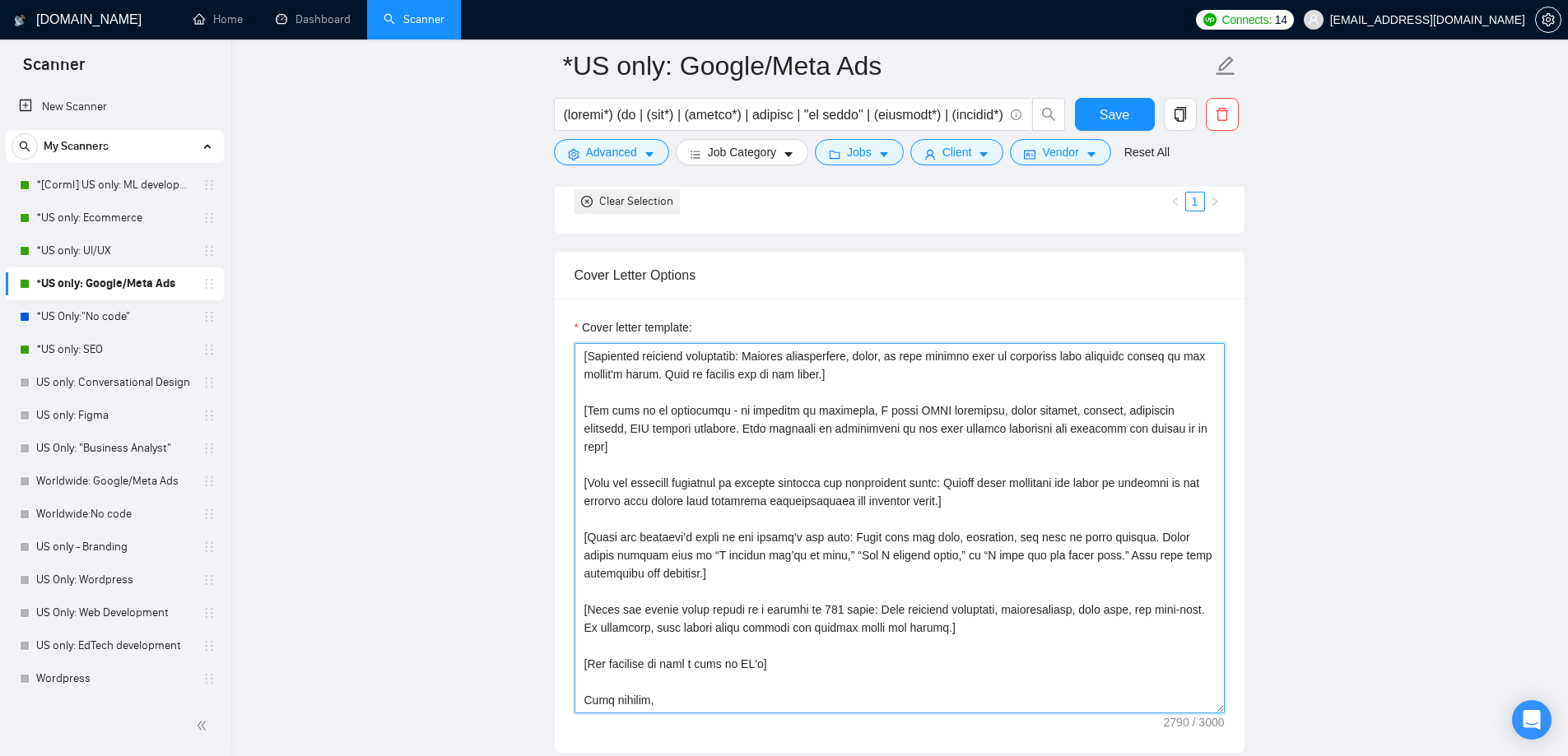
drag, startPoint x: 592, startPoint y: 362, endPoint x: 702, endPoint y: 709, distance: 364.0
click at [702, 709] on textarea "Cover letter template:" at bounding box center [900, 528] width 651 height 370
click at [683, 591] on textarea "Cover letter template:" at bounding box center [900, 528] width 651 height 370
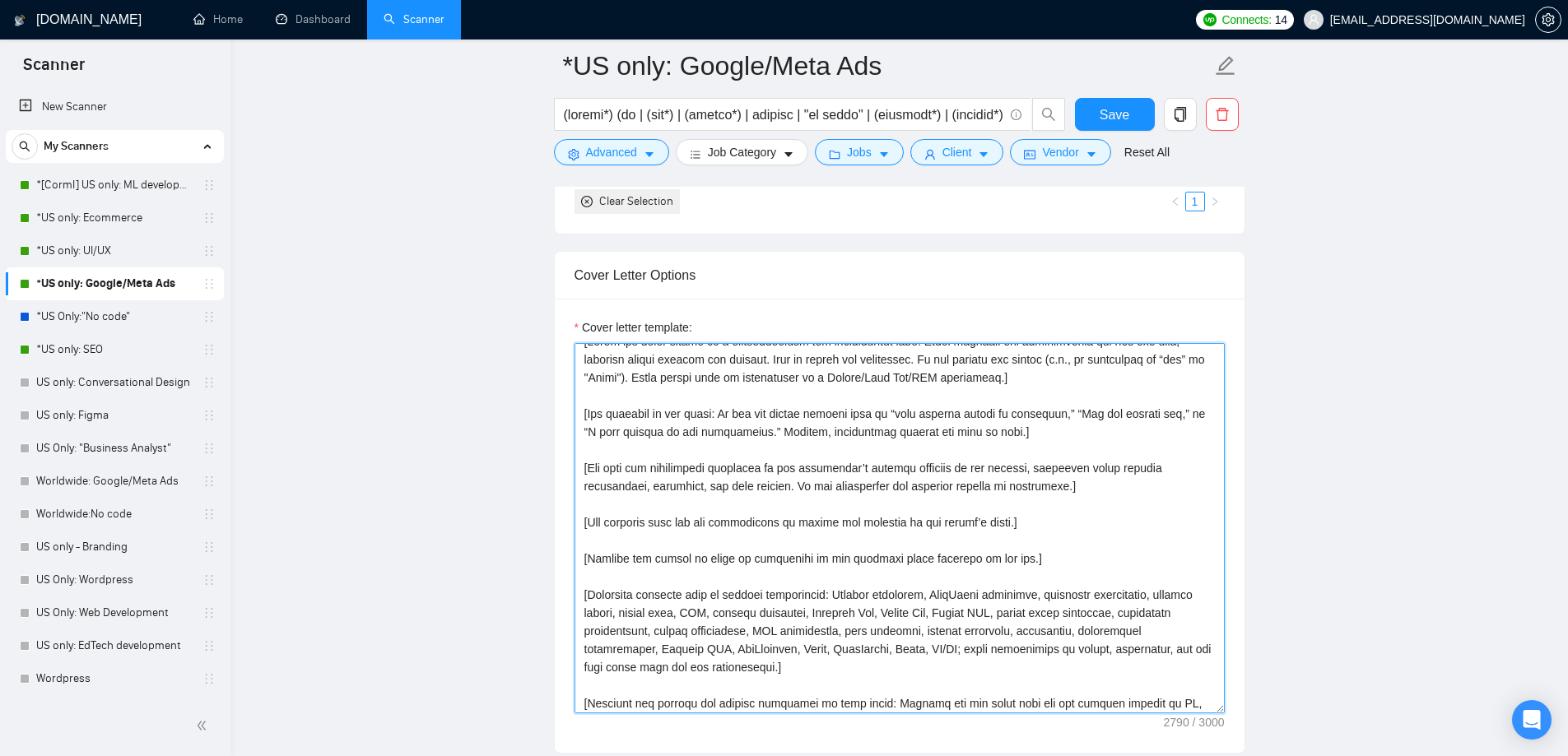
scroll to position [0, 0]
